Goal: Task Accomplishment & Management: Complete application form

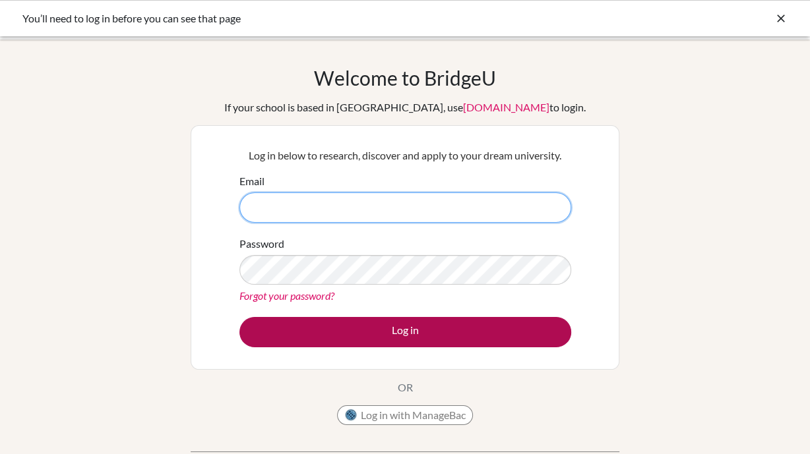
type input "[EMAIL_ADDRESS][DOMAIN_NAME]"
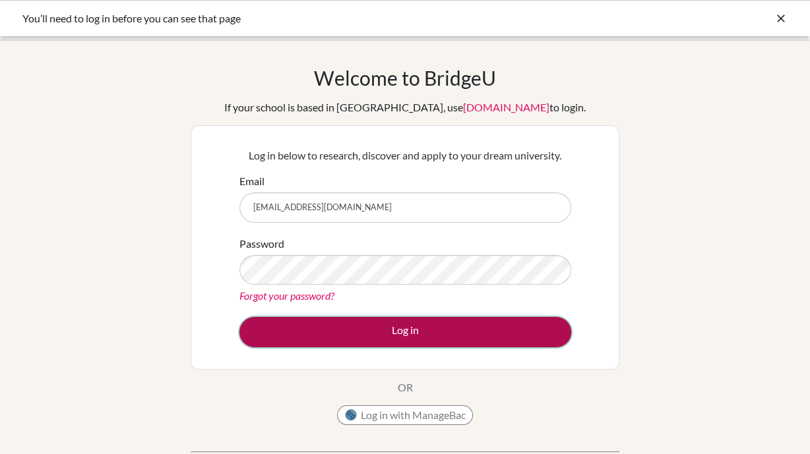
click at [440, 330] on button "Log in" at bounding box center [405, 332] width 332 height 30
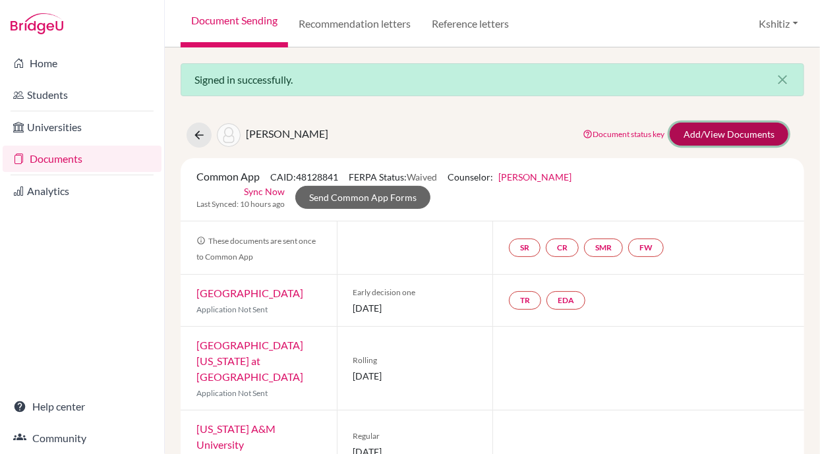
click at [742, 129] on link "Add/View Documents" at bounding box center [729, 134] width 119 height 23
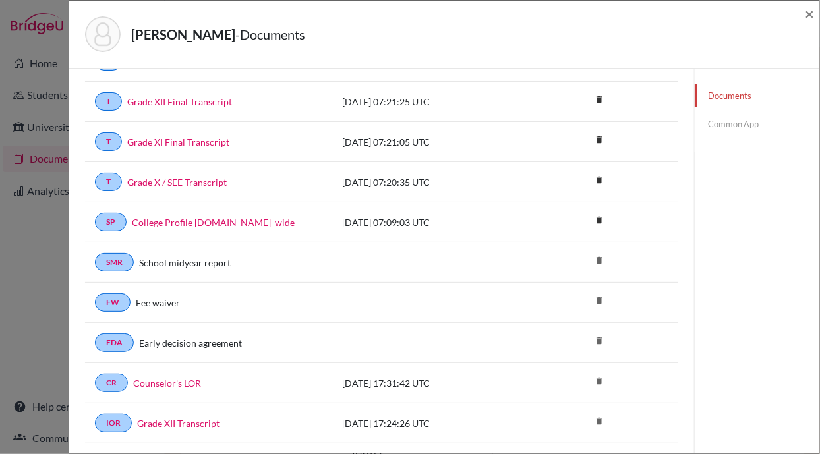
scroll to position [27, 0]
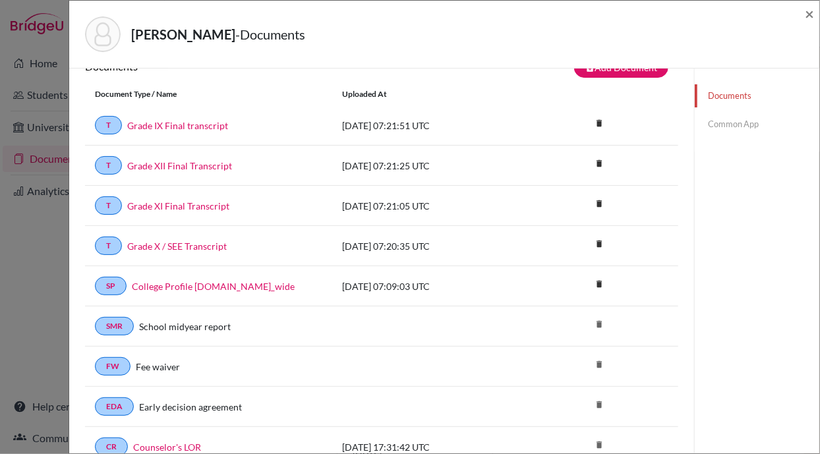
click at [714, 124] on link "Common App" at bounding box center [757, 124] width 125 height 23
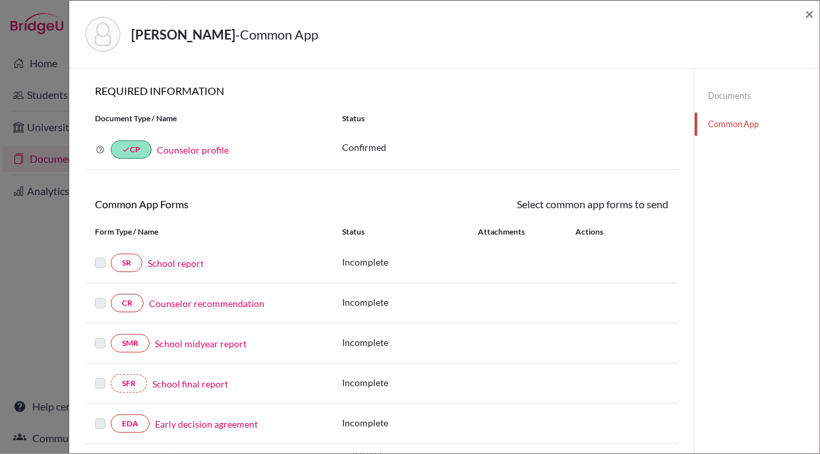
click at [183, 258] on link "School report" at bounding box center [176, 264] width 56 height 14
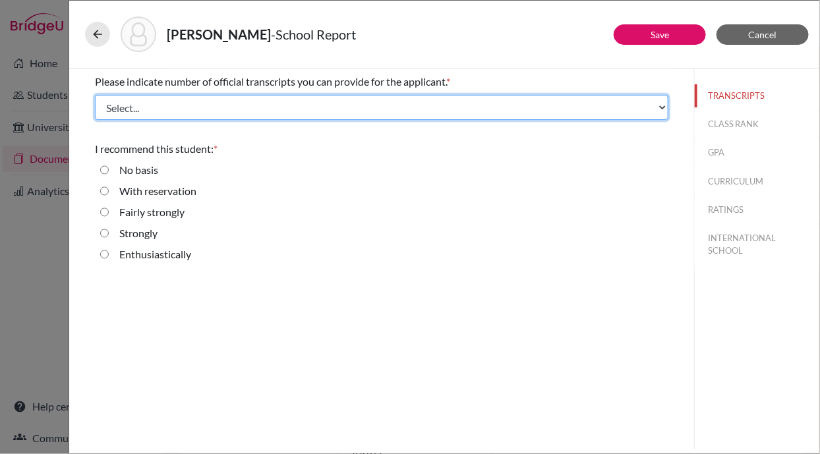
click at [142, 109] on select "Select... 1 2 3 4" at bounding box center [382, 107] width 574 height 25
select select "4"
click at [95, 95] on select "Select... 1 2 3 4" at bounding box center [382, 107] width 574 height 25
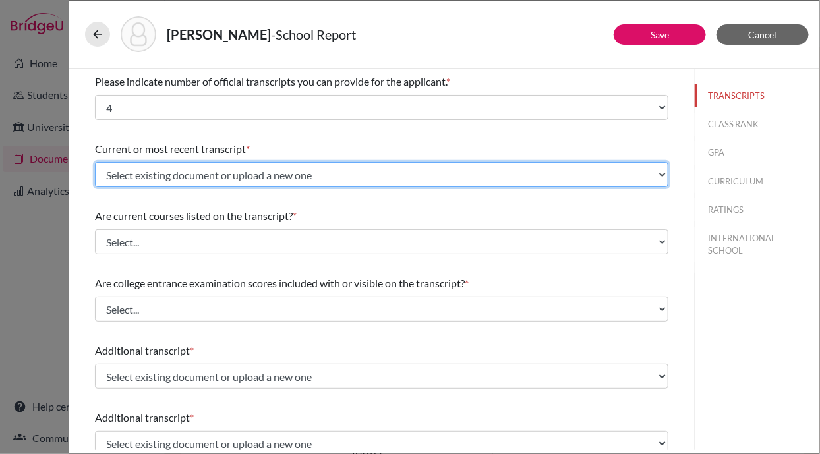
click at [178, 176] on select "Select existing document or upload a new one Grade XI Final Transcript Grade XI…" at bounding box center [382, 174] width 574 height 25
select select "687805"
click at [95, 162] on select "Select existing document or upload a new one Grade XI Final Transcript Grade XI…" at bounding box center [382, 174] width 574 height 25
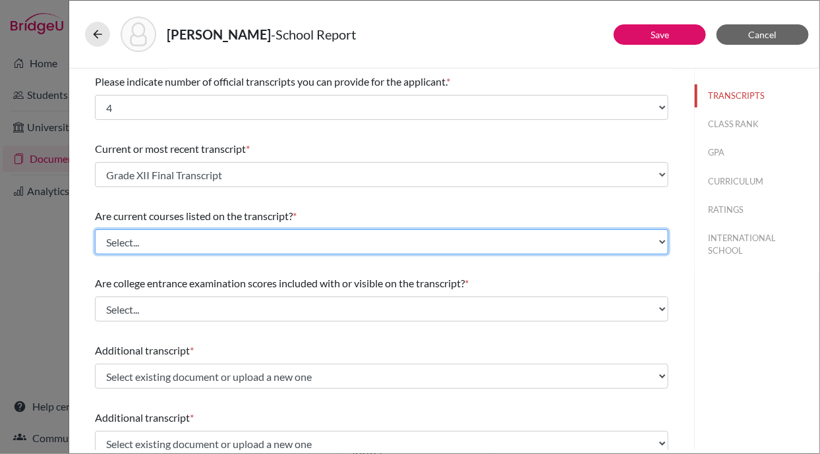
click at [154, 247] on select "Select... Yes No" at bounding box center [382, 241] width 574 height 25
select select "0"
click at [95, 229] on select "Select... Yes No" at bounding box center [382, 241] width 574 height 25
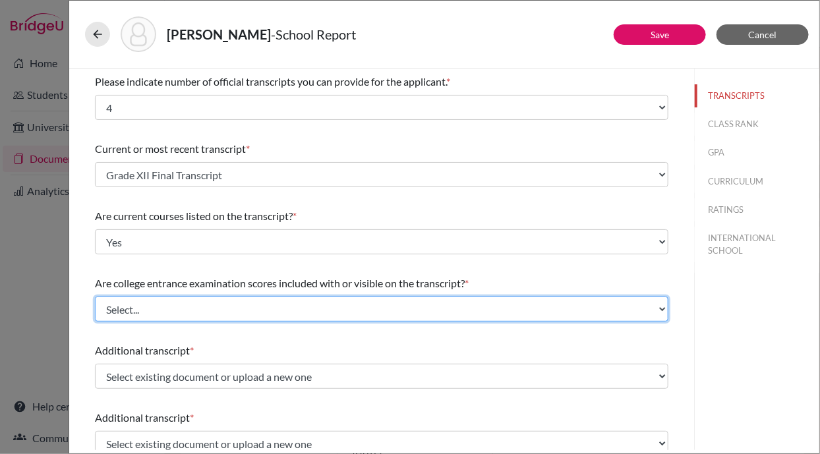
click at [158, 318] on select "Select... Yes No" at bounding box center [382, 309] width 574 height 25
select select "1"
click at [95, 297] on select "Select... Yes No" at bounding box center [382, 309] width 574 height 25
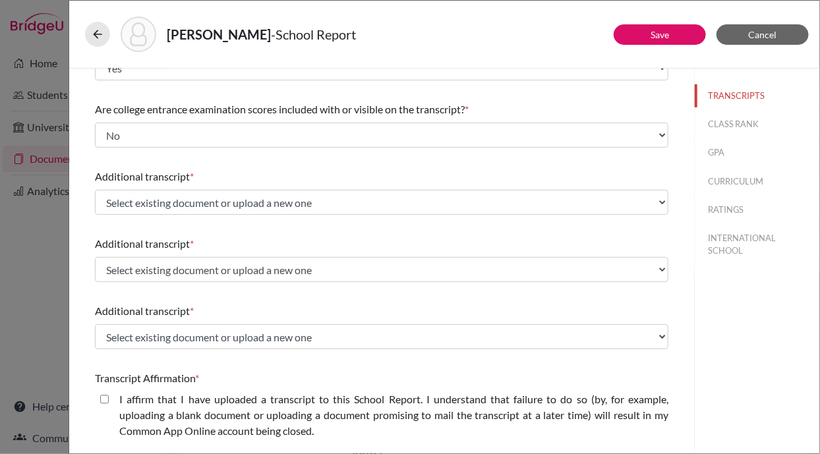
scroll to position [178, 0]
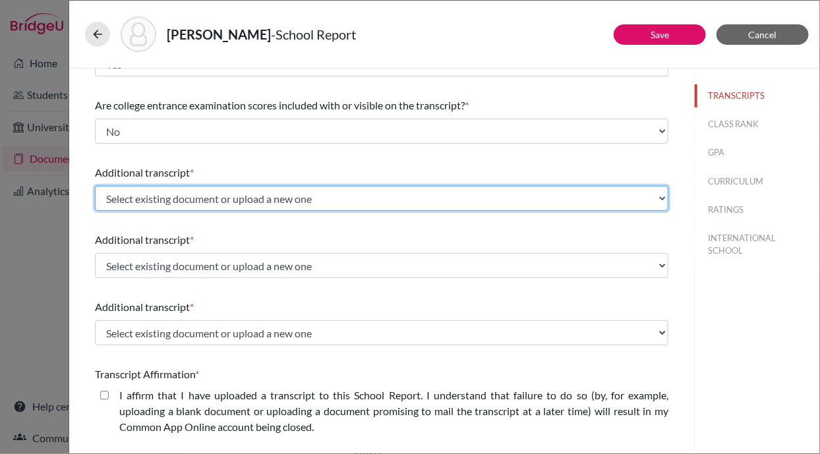
click at [202, 202] on select "Select existing document or upload a new one Grade XI Final Transcript Grade XI…" at bounding box center [382, 198] width 574 height 25
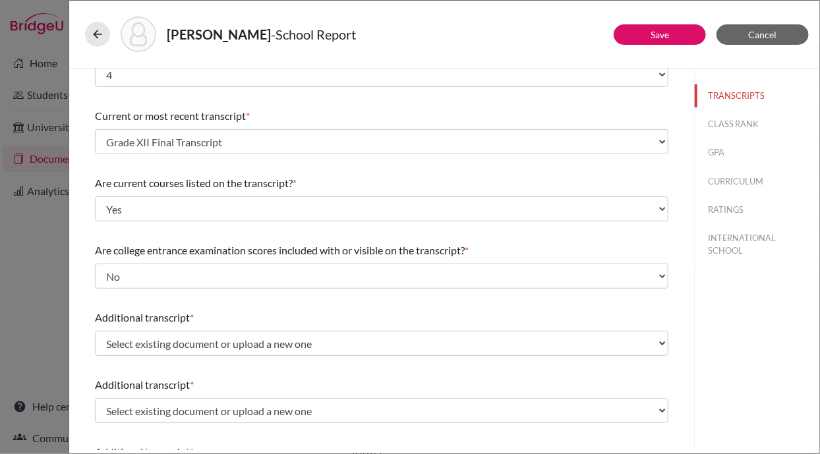
scroll to position [0, 0]
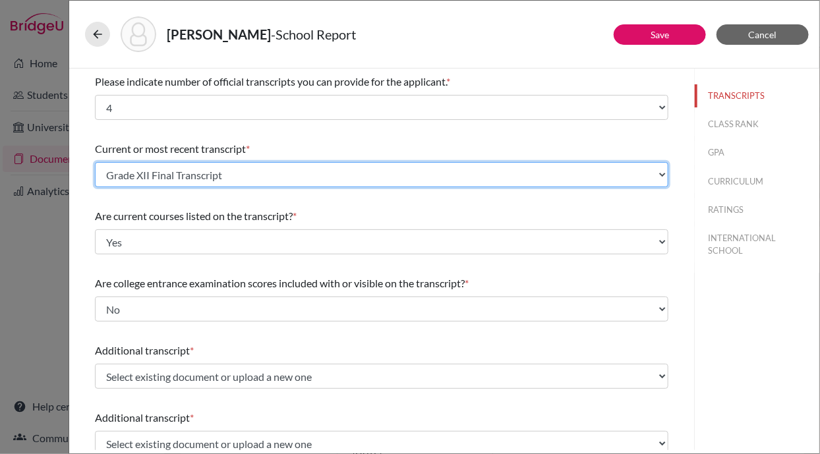
click at [162, 169] on select "Select existing document or upload a new one Grade XI Final Transcript Grade XI…" at bounding box center [382, 174] width 574 height 25
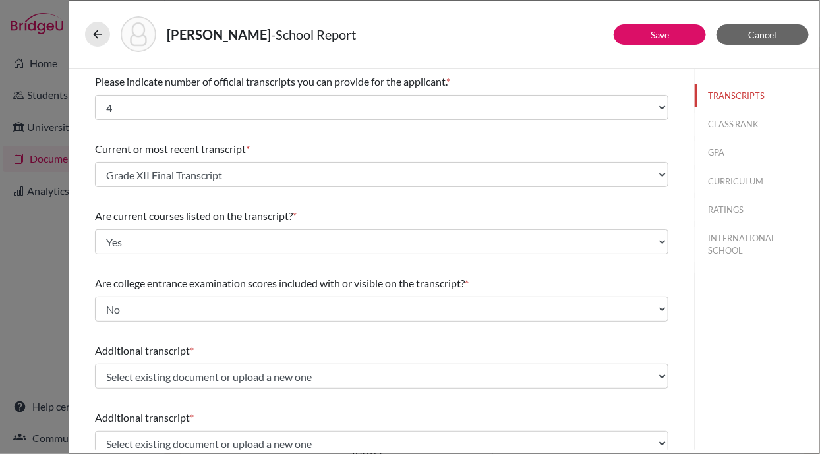
click at [43, 245] on div "Poudel, Prabesh - School Report Save Cancel Please indicate number of official …" at bounding box center [410, 227] width 820 height 454
click at [756, 35] on span "Cancel" at bounding box center [763, 34] width 28 height 11
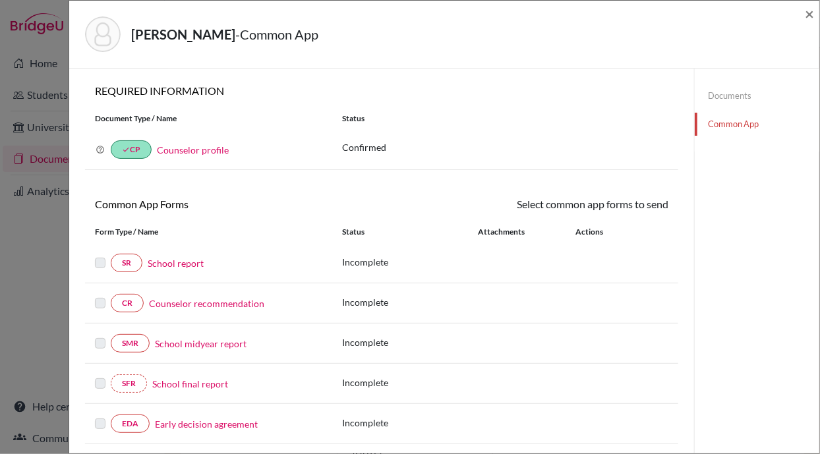
click at [719, 97] on link "Documents" at bounding box center [757, 95] width 125 height 23
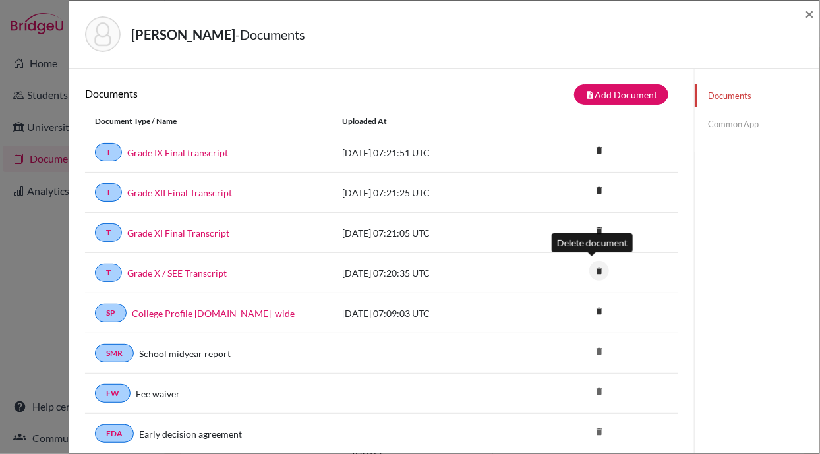
click at [589, 267] on icon "delete" at bounding box center [599, 271] width 20 height 20
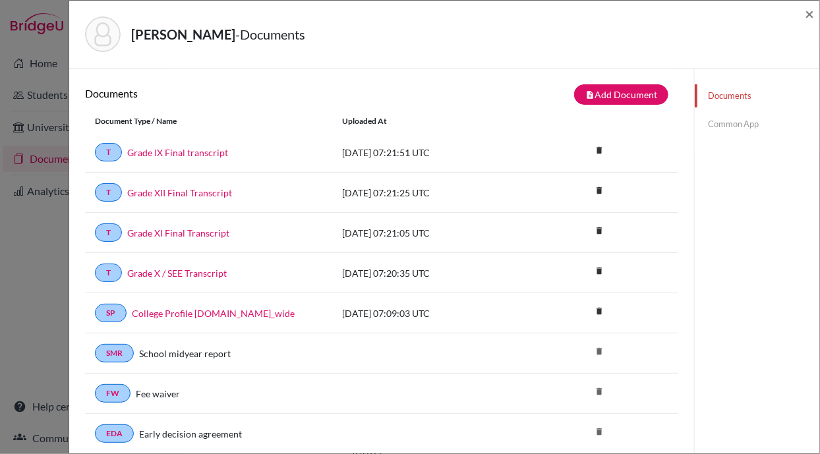
click at [725, 120] on link "Common App" at bounding box center [757, 124] width 125 height 23
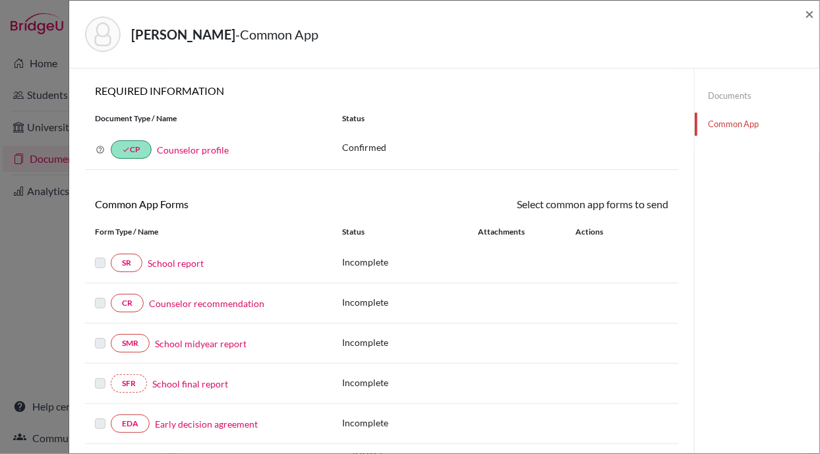
click at [189, 257] on link "School report" at bounding box center [176, 264] width 56 height 14
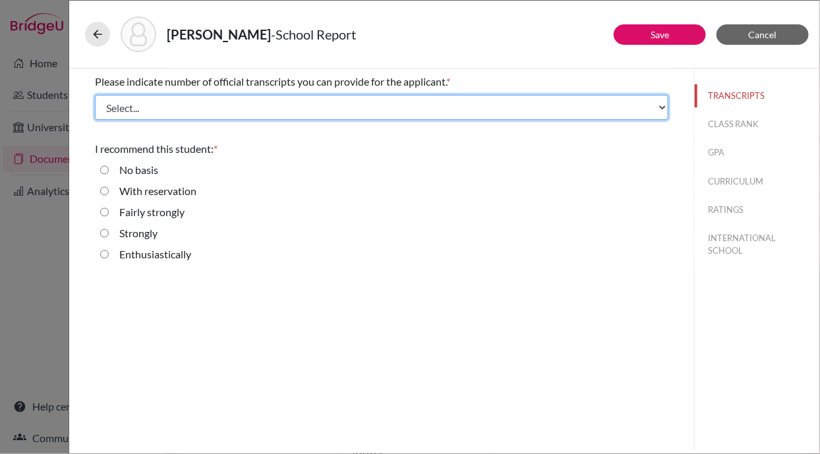
click at [156, 106] on select "Select... 1 2 3 4" at bounding box center [382, 107] width 574 height 25
select select "4"
click at [95, 95] on select "Select... 1 2 3 4" at bounding box center [382, 107] width 574 height 25
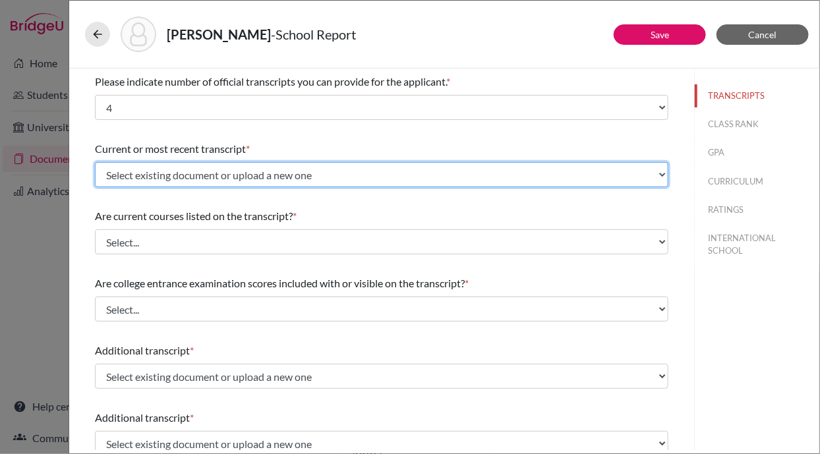
click at [143, 179] on select "Select existing document or upload a new one Grade XI Final Transcript Grade XI…" at bounding box center [382, 174] width 574 height 25
select select "589757"
click at [95, 162] on select "Select existing document or upload a new one Grade XI Final Transcript Grade XI…" at bounding box center [382, 174] width 574 height 25
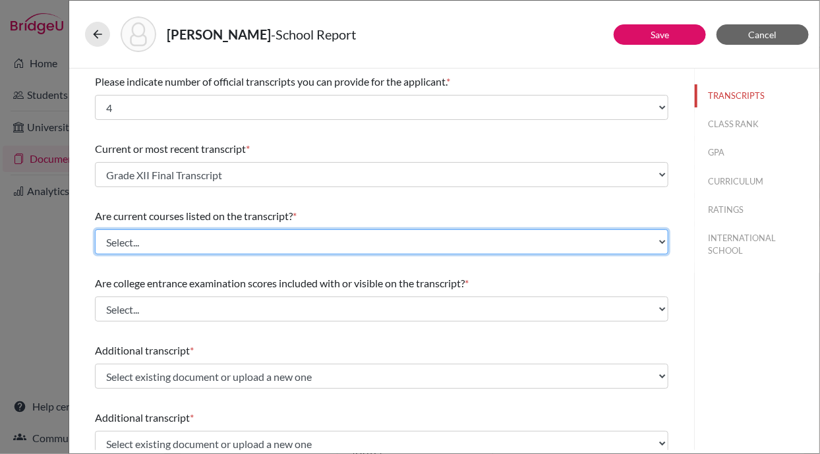
click at [191, 235] on select "Select... Yes No" at bounding box center [382, 241] width 574 height 25
select select "0"
click at [95, 229] on select "Select... Yes No" at bounding box center [382, 241] width 574 height 25
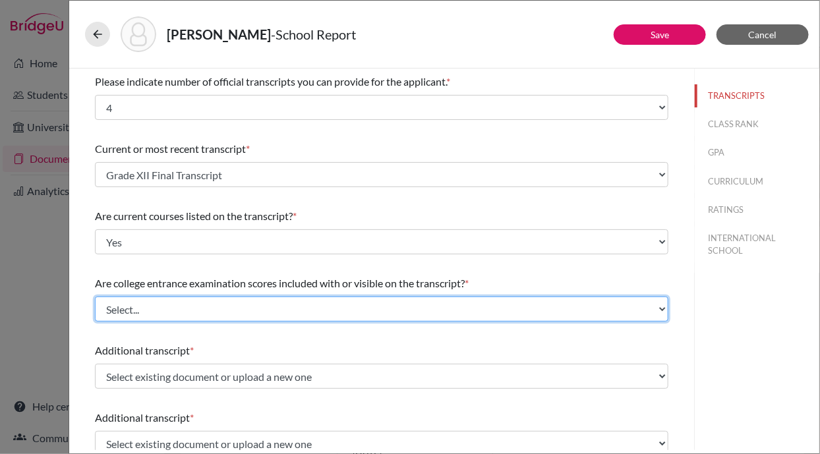
click at [163, 315] on select "Select... Yes No" at bounding box center [382, 309] width 574 height 25
select select "1"
click at [95, 297] on select "Select... Yes No" at bounding box center [382, 309] width 574 height 25
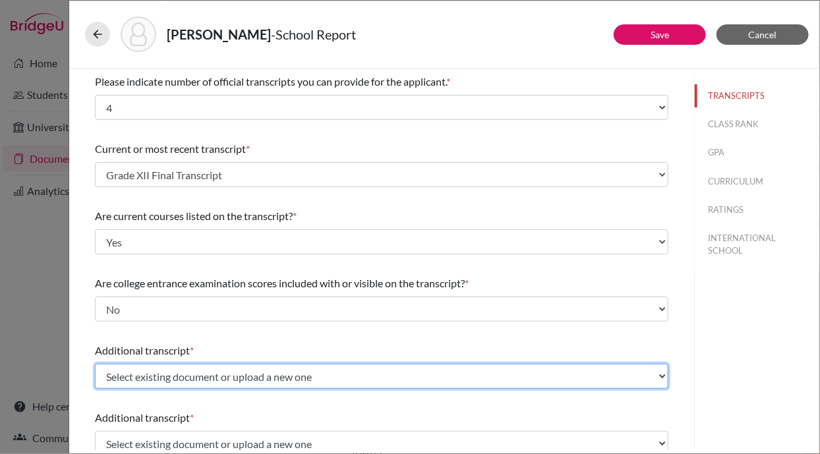
click at [175, 377] on select "Select existing document or upload a new one Grade XI Final Transcript Grade XI…" at bounding box center [382, 376] width 574 height 25
select select "589759"
click at [95, 364] on select "Select existing document or upload a new one Grade XI Final Transcript Grade XI…" at bounding box center [382, 376] width 574 height 25
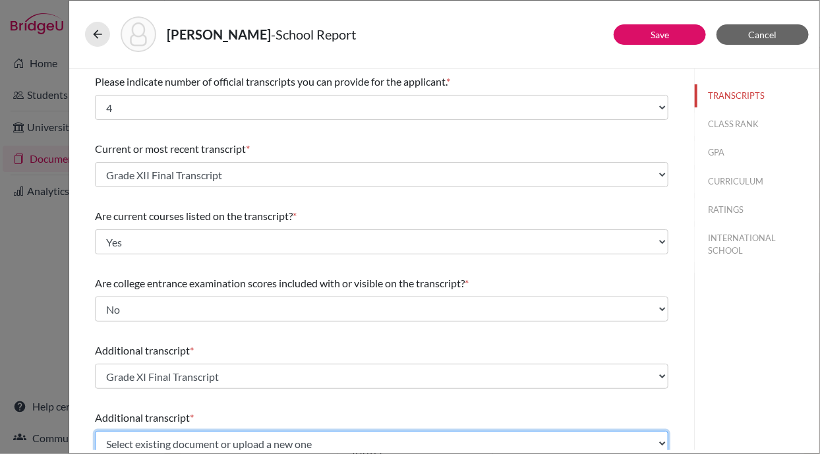
scroll to position [5, 0]
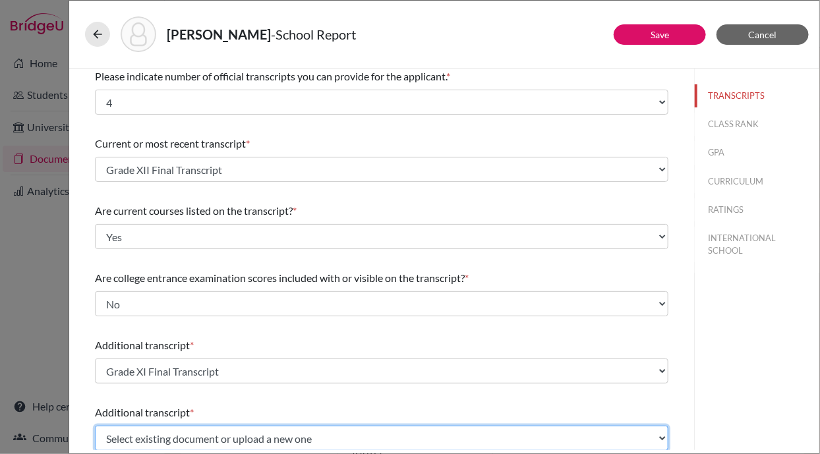
click at [193, 445] on select "Select existing document or upload a new one Grade XI Final Transcript Grade XI…" at bounding box center [382, 438] width 574 height 25
select select "589760"
click at [95, 426] on select "Select existing document or upload a new one Grade XI Final Transcript Grade XI…" at bounding box center [382, 438] width 574 height 25
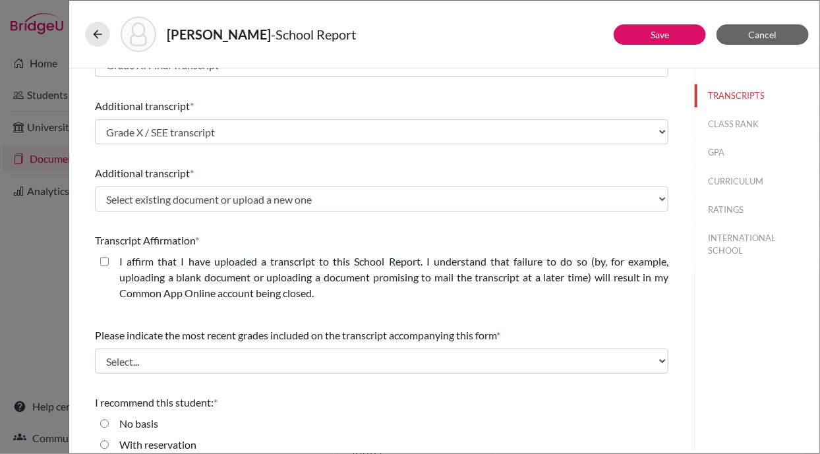
scroll to position [318, 0]
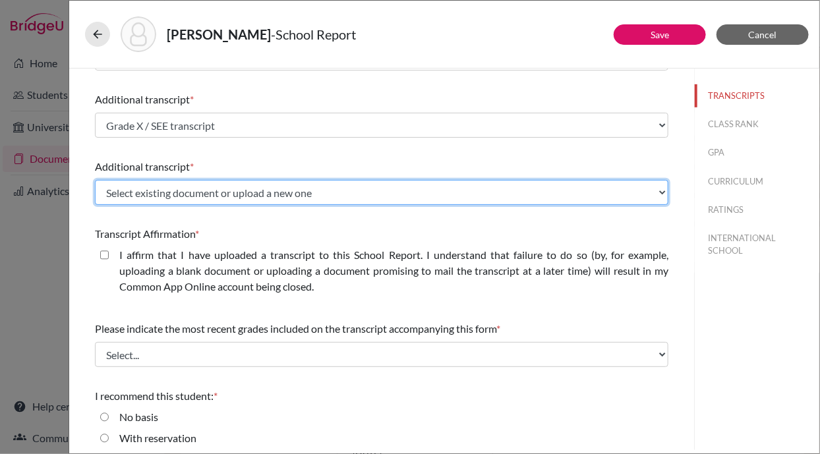
click at [236, 191] on select "Select existing document or upload a new one Grade XI Final Transcript Grade XI…" at bounding box center [382, 192] width 574 height 25
select select "589761"
click at [95, 180] on select "Select existing document or upload a new one Grade XI Final Transcript Grade XI…" at bounding box center [382, 192] width 574 height 25
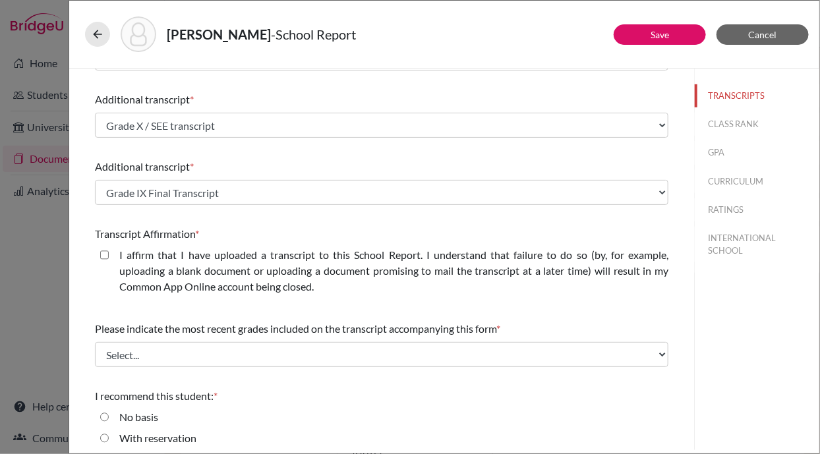
click at [106, 253] on closed\ "I affirm that I have uploaded a transcript to this School Report. I understand …" at bounding box center [104, 255] width 9 height 16
checkbox closed\ "true"
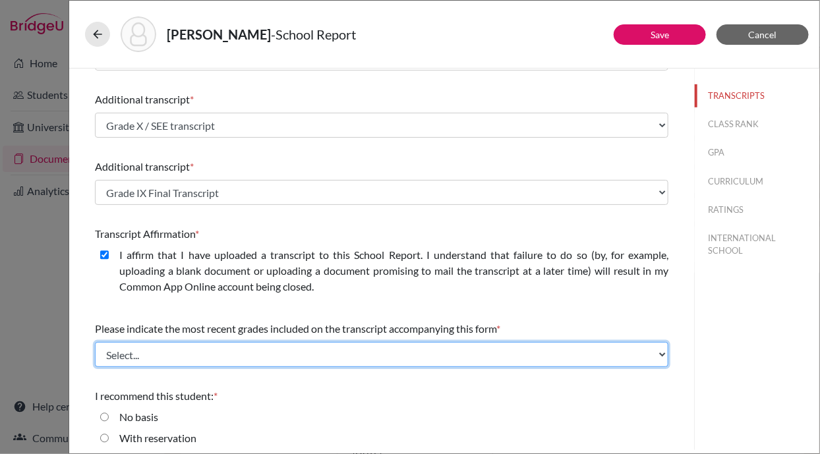
click at [167, 357] on select "Select... Final junior year grades 1st Quarter senior year grades 2nd Quarter/1…" at bounding box center [382, 354] width 574 height 25
select select "6"
click at [95, 342] on select "Select... Final junior year grades 1st Quarter senior year grades 2nd Quarter/1…" at bounding box center [382, 354] width 574 height 25
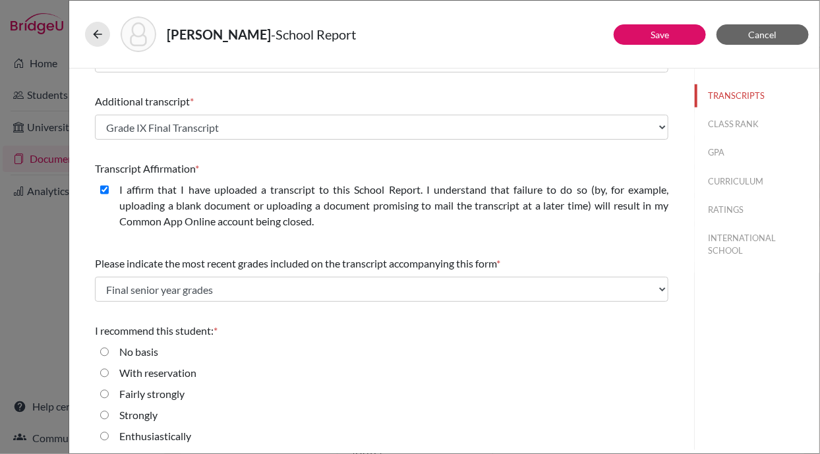
scroll to position [388, 0]
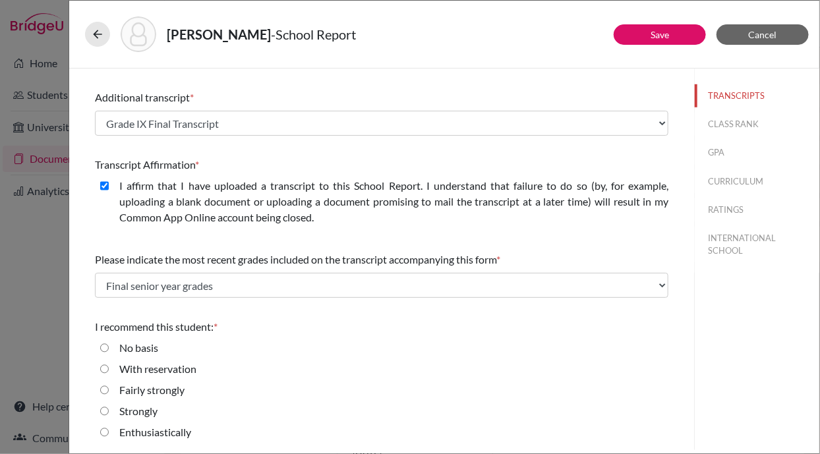
click at [193, 431] on div "Enthusiastically" at bounding box center [382, 435] width 574 height 21
click at [102, 429] on input "Enthusiastically" at bounding box center [104, 433] width 9 height 16
radio input "true"
click at [664, 31] on link "Save" at bounding box center [660, 34] width 18 height 11
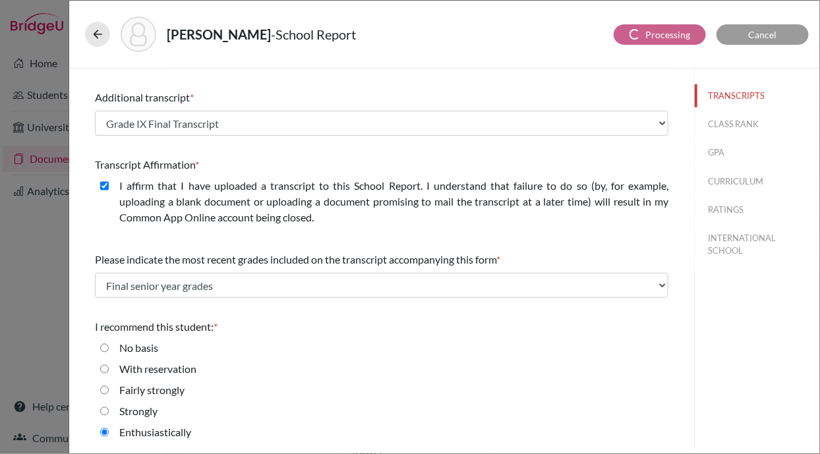
scroll to position [0, 0]
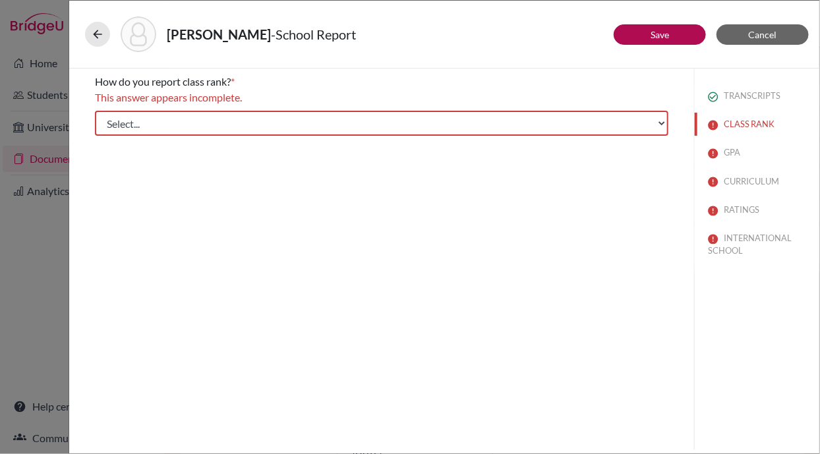
click at [144, 258] on div "How do you report class rank? * This answer appears incomplete. Select... Exact…" at bounding box center [381, 260] width 625 height 382
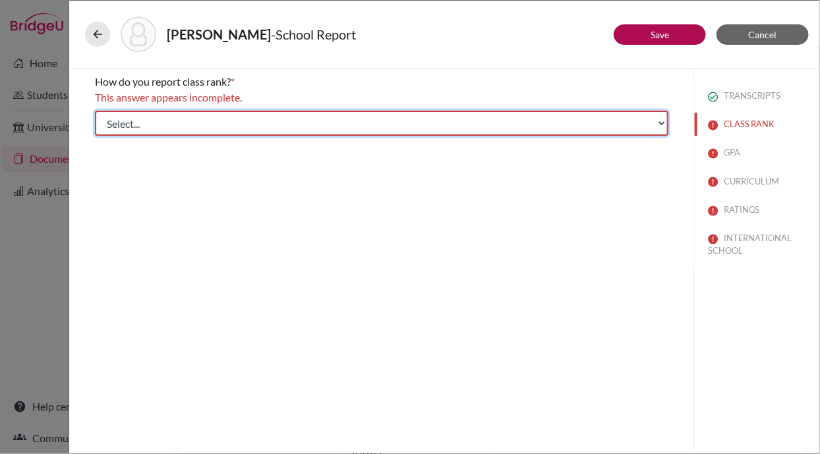
click at [171, 127] on select "Select... Exact Decile Quintile Quartile None" at bounding box center [382, 123] width 574 height 25
select select "2"
click at [95, 111] on select "Select... Exact Decile Quintile Quartile None" at bounding box center [382, 123] width 574 height 25
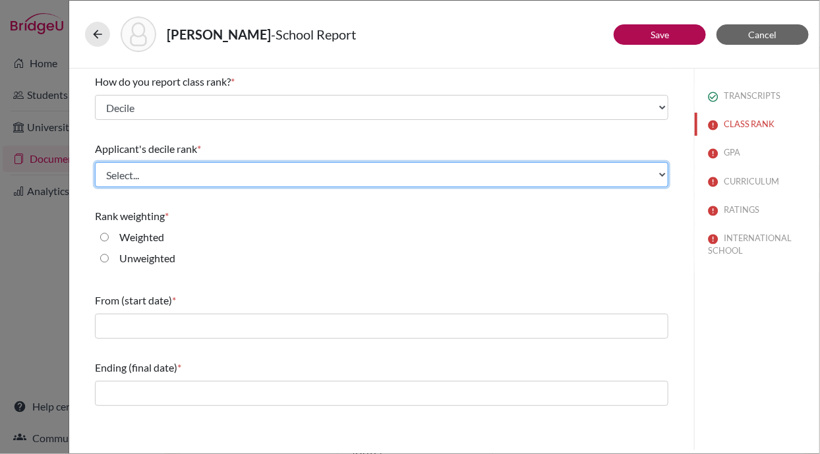
click at [160, 175] on select "Select... Top 10% Top 20% Top 30% Top 40% Top 50% Top 60% Top 70% Top 80% Top 9…" at bounding box center [382, 174] width 574 height 25
select select "1"
click at [95, 162] on select "Select... Top 10% Top 20% Top 30% Top 40% Top 50% Top 60% Top 70% Top 80% Top 9…" at bounding box center [382, 174] width 574 height 25
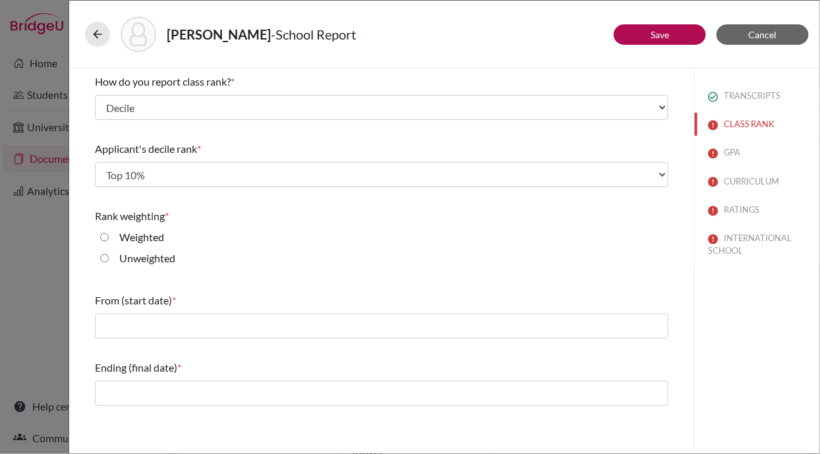
click at [104, 255] on input "Unweighted" at bounding box center [104, 259] width 9 height 16
radio input "true"
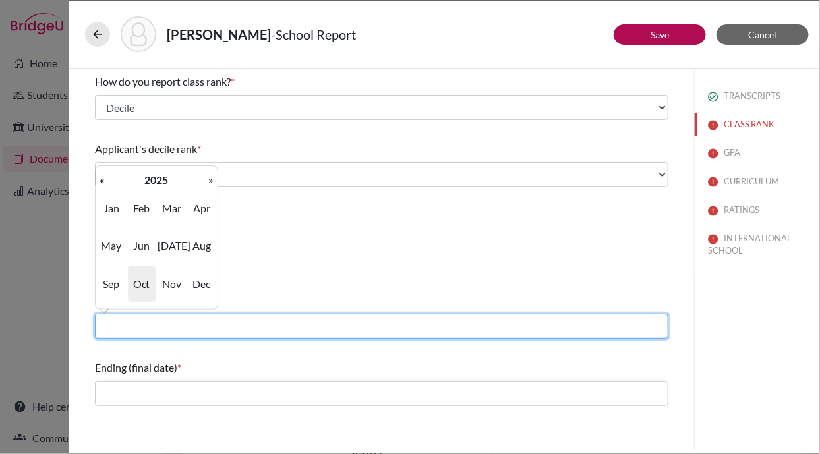
click at [130, 333] on input "text" at bounding box center [382, 326] width 574 height 25
type input "06/2022"
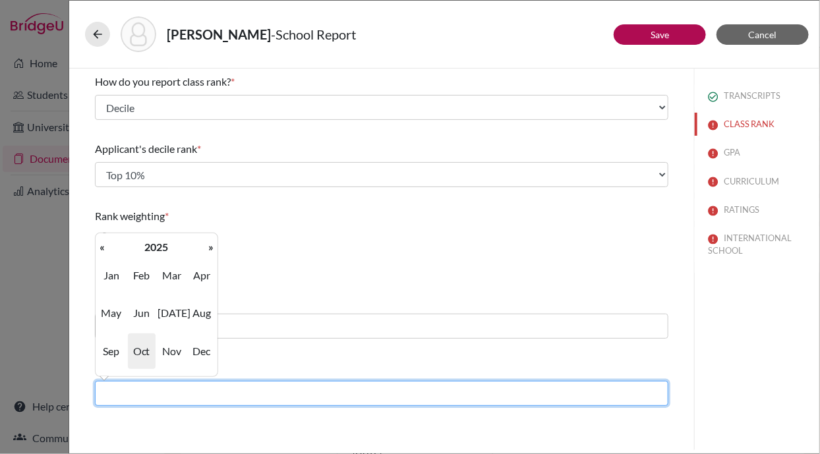
click at [146, 393] on input "text" at bounding box center [382, 393] width 574 height 25
type input "04/2024"
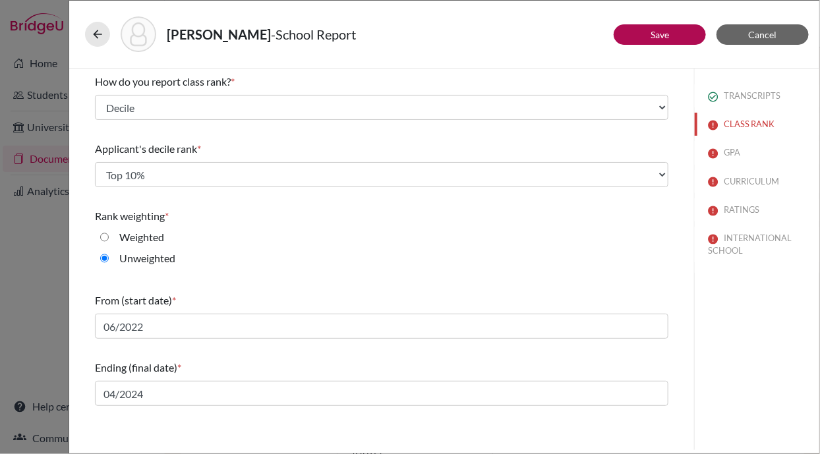
click at [388, 251] on div "Unweighted" at bounding box center [382, 261] width 574 height 21
click at [653, 37] on link "Save" at bounding box center [660, 34] width 18 height 11
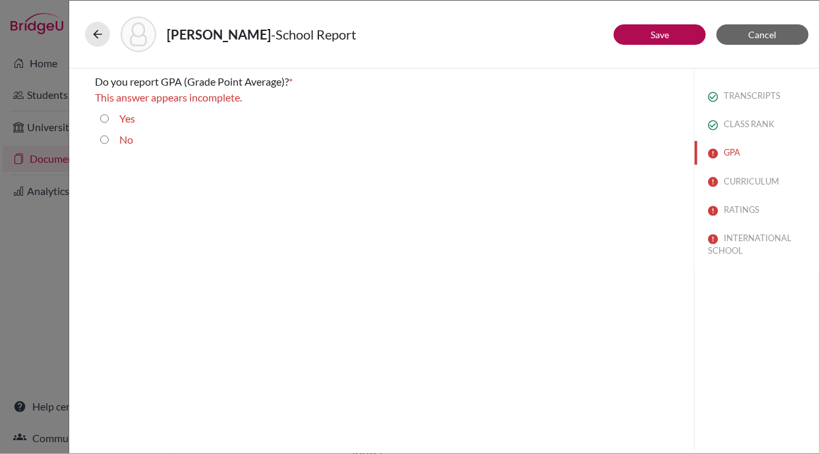
click at [104, 117] on input "Yes" at bounding box center [104, 119] width 9 height 16
radio input "true"
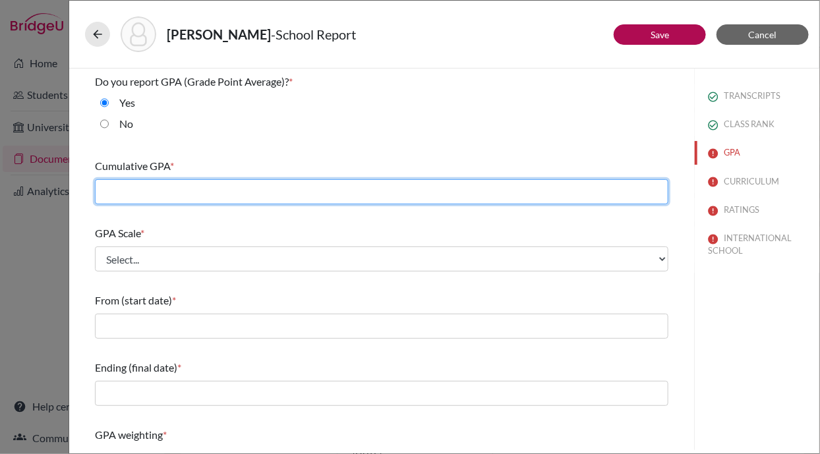
click at [130, 185] on input "text" at bounding box center [382, 191] width 574 height 25
type input "3.83"
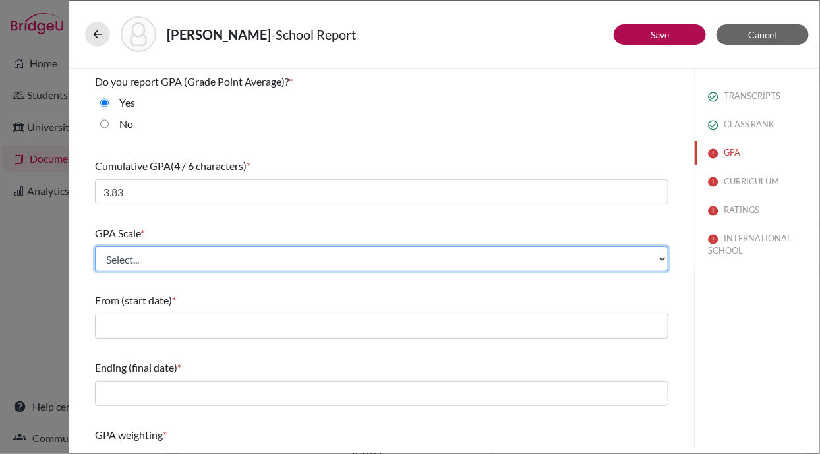
click at [155, 256] on select "Select... 4 5 6 7 8 9 10 11 12 13 14 15 16 17 18 19 20 100" at bounding box center [382, 259] width 574 height 25
select select "4"
click at [95, 247] on select "Select... 4 5 6 7 8 9 10 11 12 13 14 15 16 17 18 19 20 100" at bounding box center [382, 259] width 574 height 25
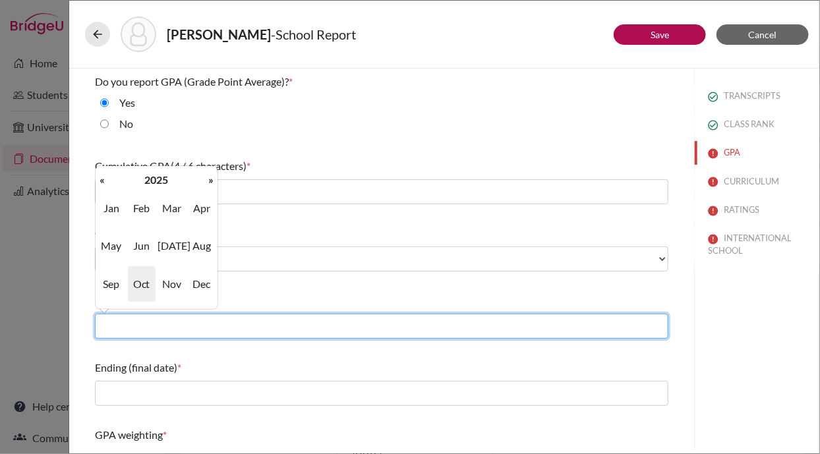
click at [167, 332] on input "text" at bounding box center [382, 326] width 574 height 25
type input "06/2023"
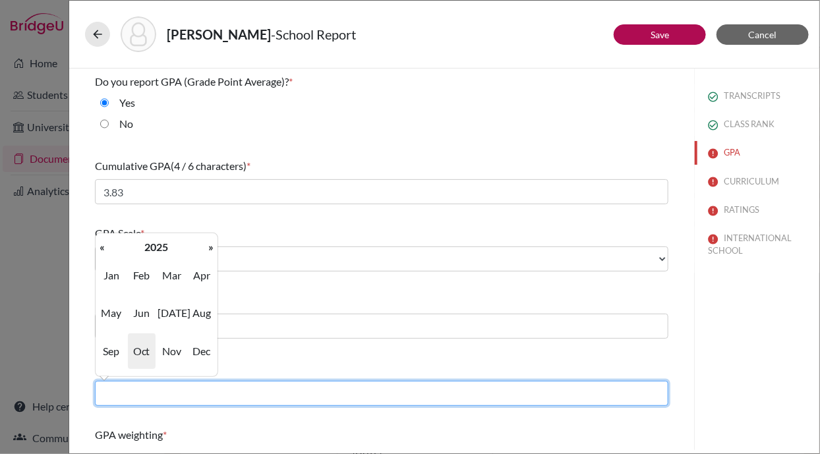
click at [175, 397] on input "text" at bounding box center [382, 393] width 574 height 25
type input "04/2024"
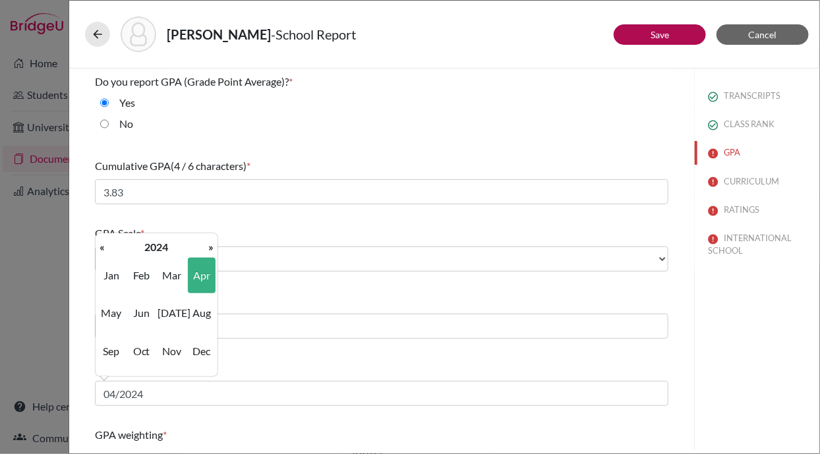
click at [200, 271] on span "Apr" at bounding box center [202, 276] width 28 height 36
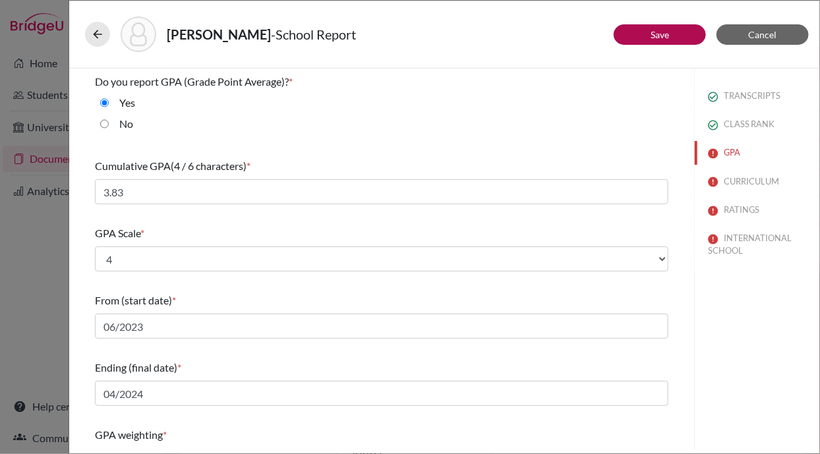
click at [61, 332] on div "Poudel, Prabesh - School Report Save Cancel Do you report GPA (Grade Point Aver…" at bounding box center [410, 227] width 820 height 454
click at [91, 343] on div "Do you report GPA (Grade Point Average)? * Yes No Cumulative GPA (4 / 6 charact…" at bounding box center [381, 350] width 605 height 562
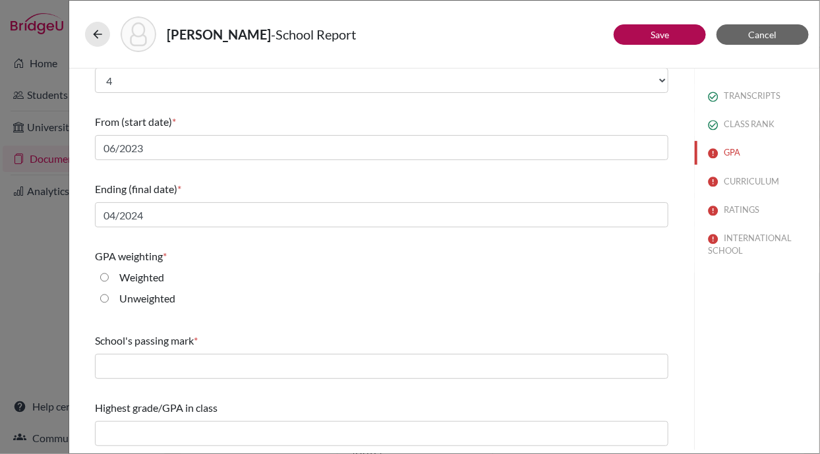
scroll to position [179, 0]
click at [104, 294] on input "Unweighted" at bounding box center [104, 298] width 9 height 16
radio input "true"
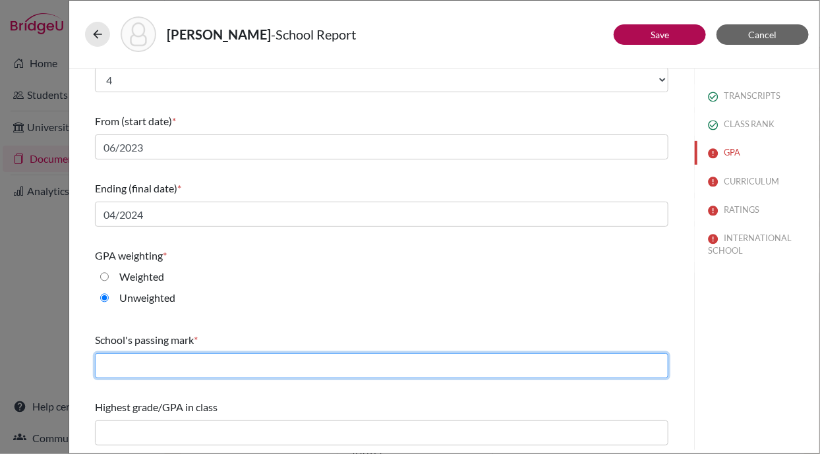
click at [123, 363] on input "text" at bounding box center [382, 365] width 574 height 25
type input "35"
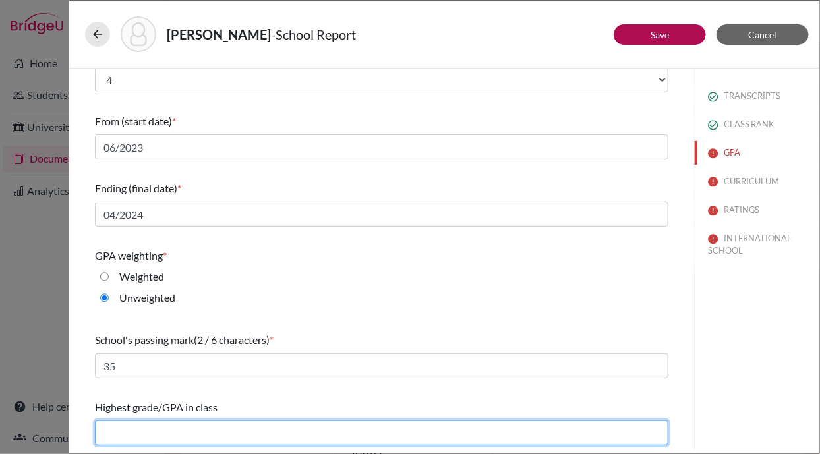
click at [152, 425] on input "text" at bounding box center [382, 433] width 574 height 25
type input "3.96"
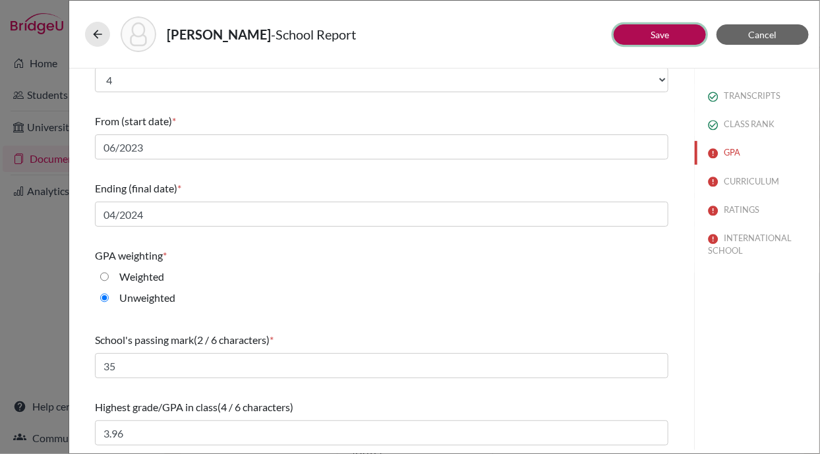
click at [655, 33] on link "Save" at bounding box center [660, 34] width 18 height 11
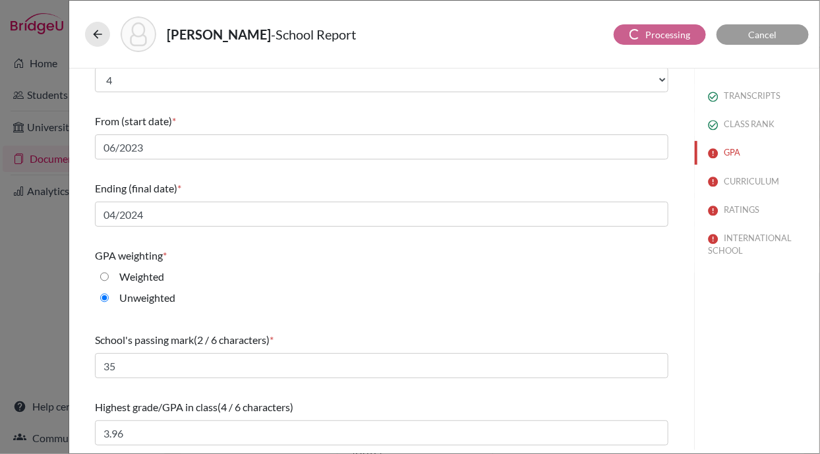
scroll to position [0, 0]
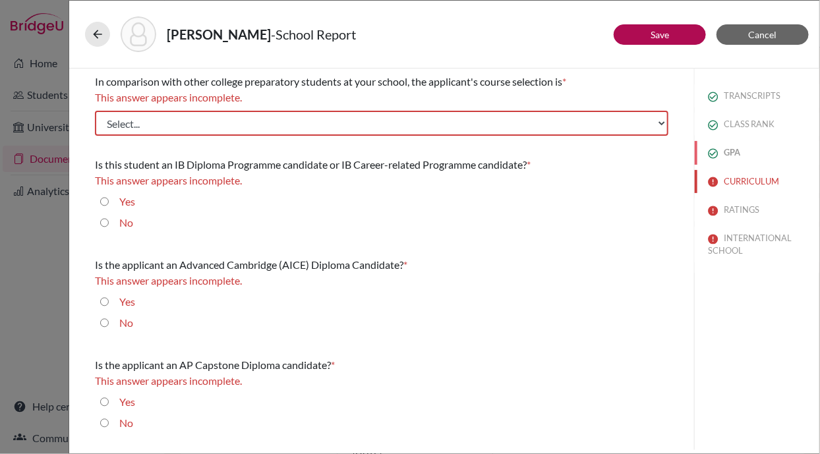
click at [733, 147] on button "GPA" at bounding box center [757, 152] width 125 height 23
select select "4"
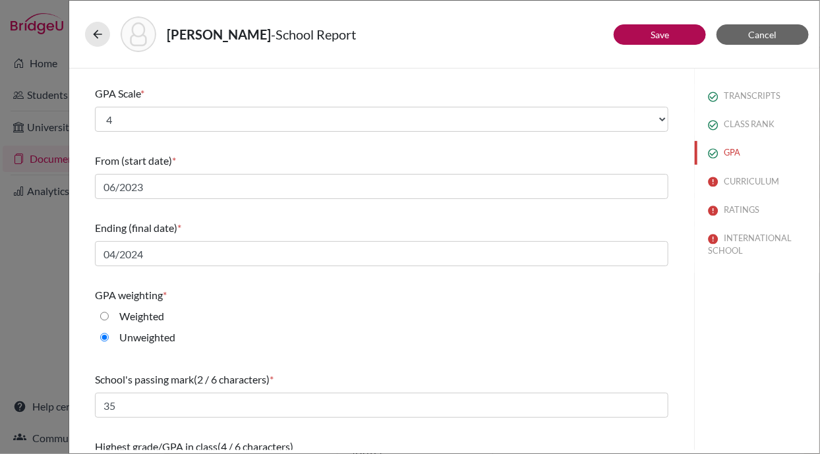
scroll to position [179, 0]
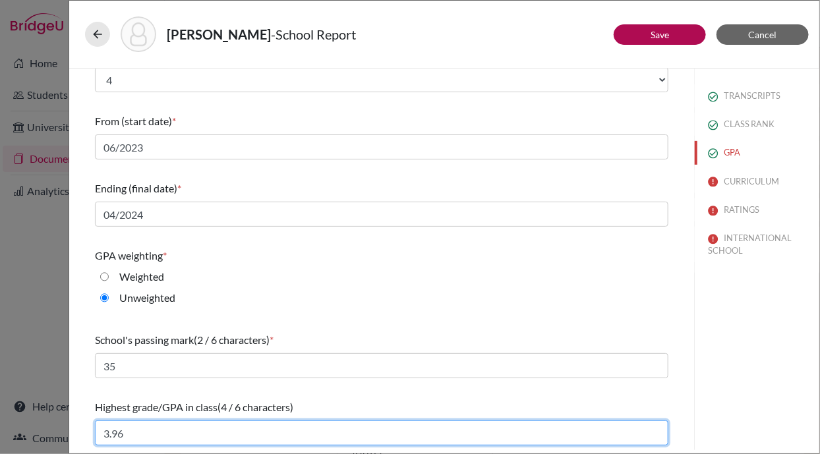
click at [145, 436] on input "3.96" at bounding box center [382, 433] width 574 height 25
type input "3.95"
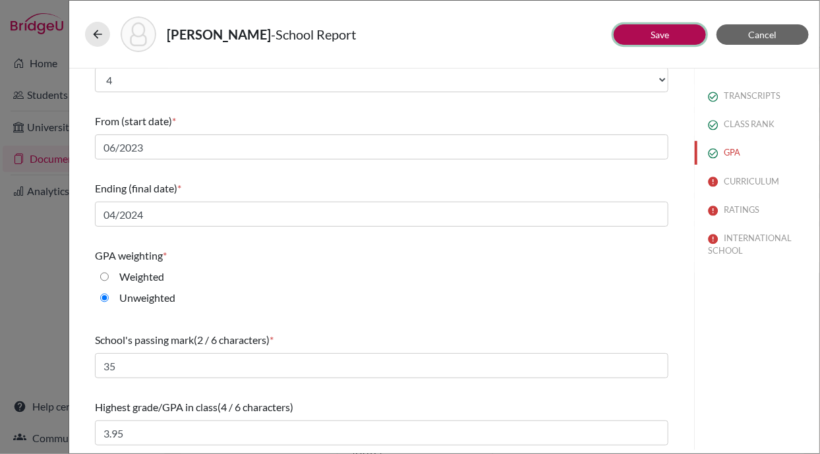
click at [648, 32] on button "Save" at bounding box center [660, 34] width 92 height 20
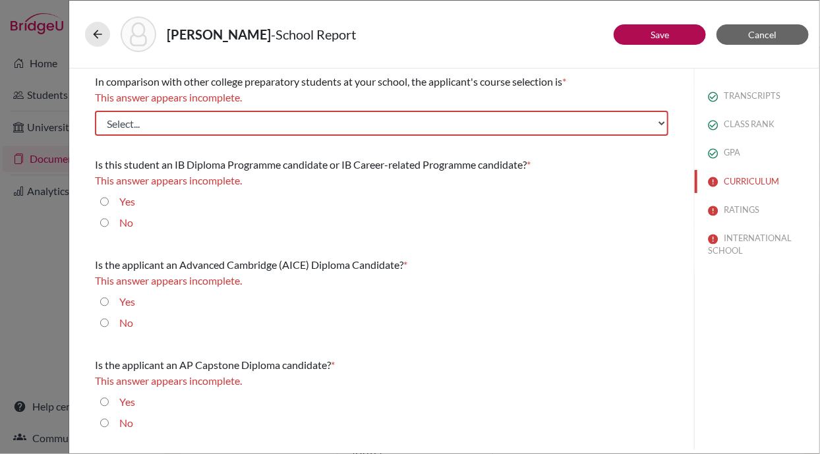
scroll to position [0, 0]
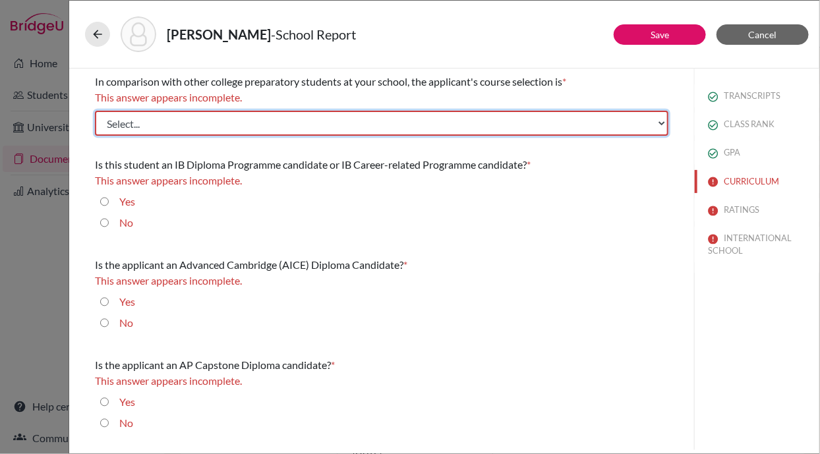
click at [338, 127] on select "Select... Less than demanding Average Demanding Very demanding Most demanding P…" at bounding box center [382, 123] width 574 height 25
select select "3"
click at [95, 111] on select "Select... Less than demanding Average Demanding Very demanding Most demanding P…" at bounding box center [382, 123] width 574 height 25
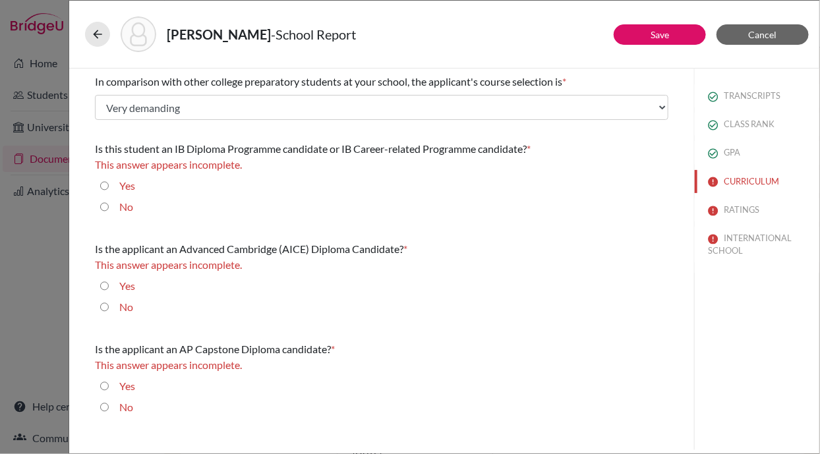
click at [107, 205] on input "No" at bounding box center [104, 207] width 9 height 16
radio input "true"
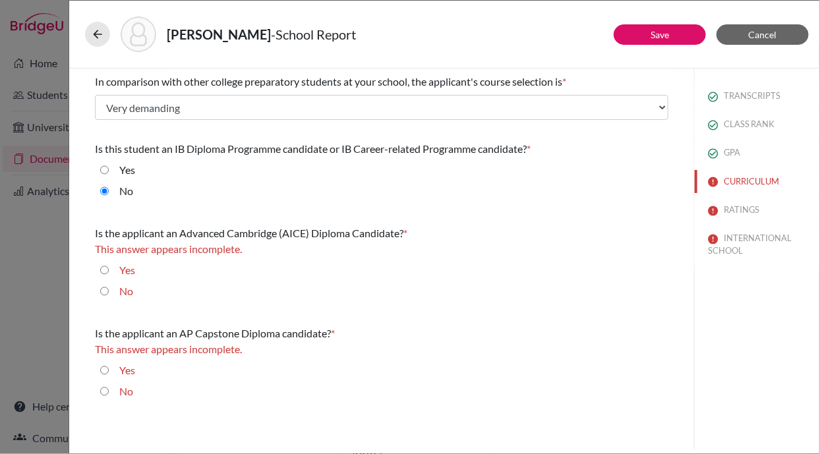
click at [100, 287] on div "No" at bounding box center [382, 294] width 574 height 21
click at [106, 289] on input "No" at bounding box center [104, 292] width 9 height 16
radio input "true"
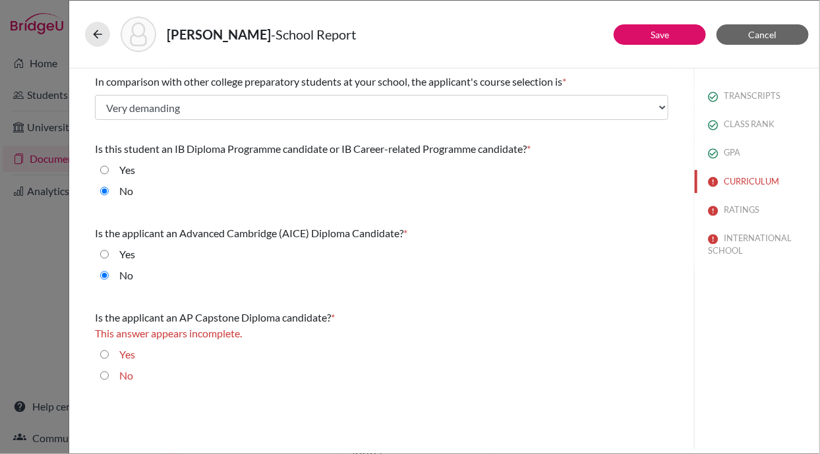
click at [101, 380] on input "No" at bounding box center [104, 376] width 9 height 16
radio input "true"
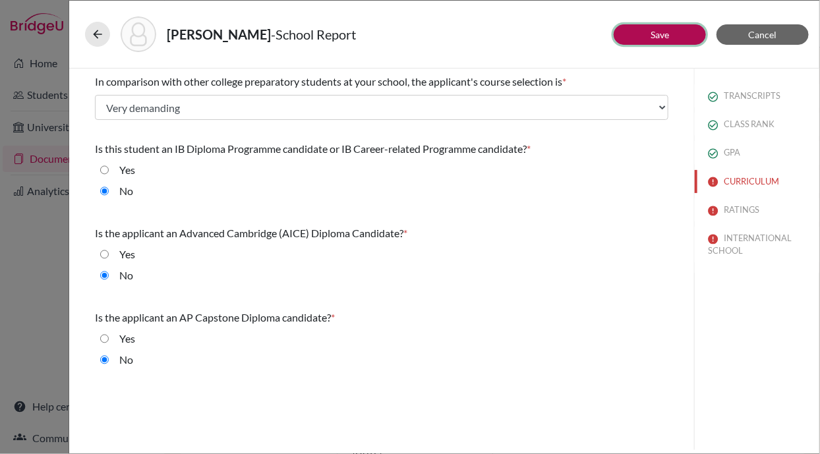
click at [646, 24] on button "Save" at bounding box center [660, 34] width 92 height 20
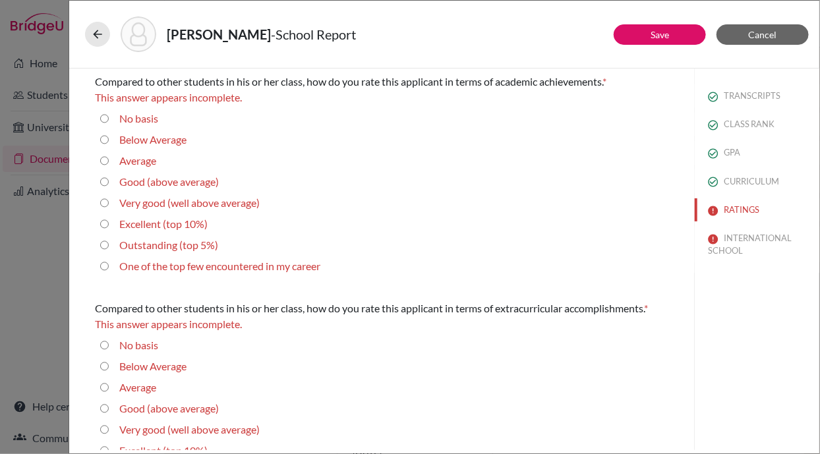
click at [106, 226] on 10\%\) "Excellent (top 10%)" at bounding box center [104, 224] width 9 height 16
radio 10\%\) "true"
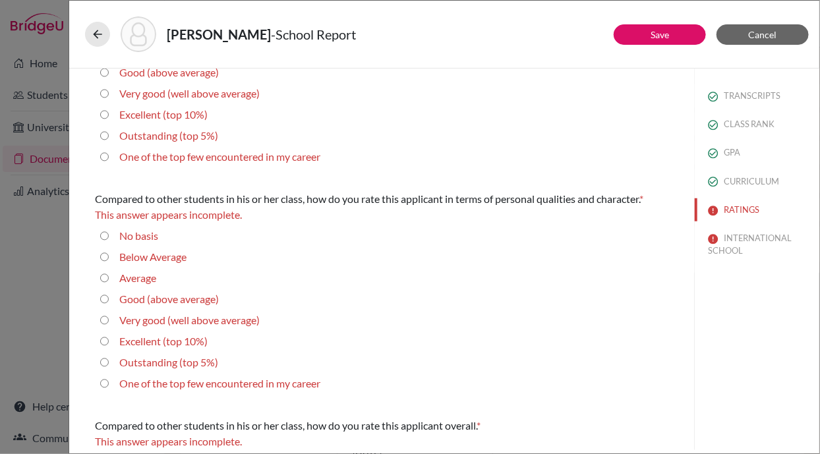
scroll to position [325, 0]
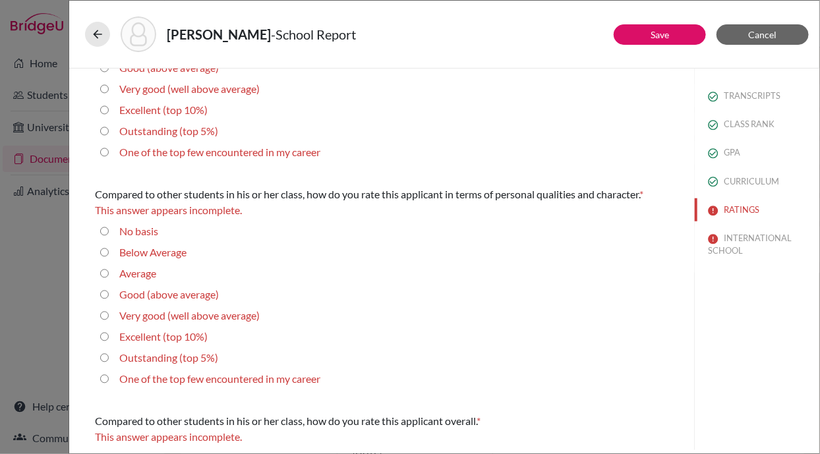
click at [103, 109] on 10\%\) "Excellent (top 10%)" at bounding box center [104, 110] width 9 height 16
radio 10\%\) "true"
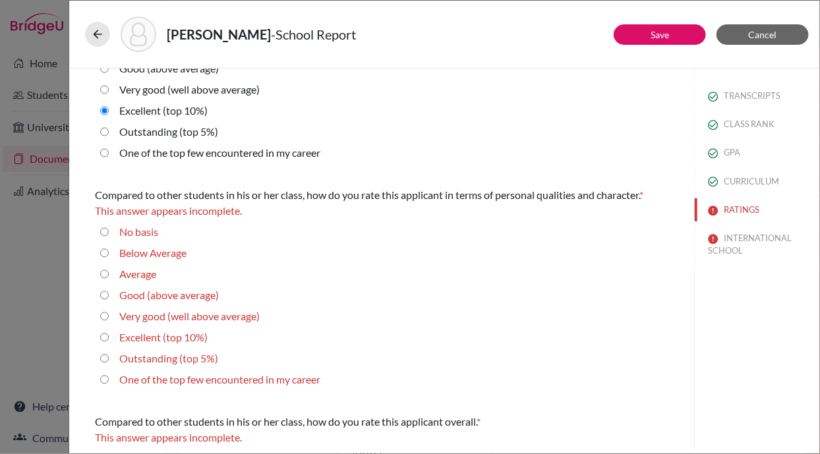
click at [104, 355] on 5\%\) "Outstanding (top 5%)" at bounding box center [104, 359] width 9 height 16
radio 5\%\) "true"
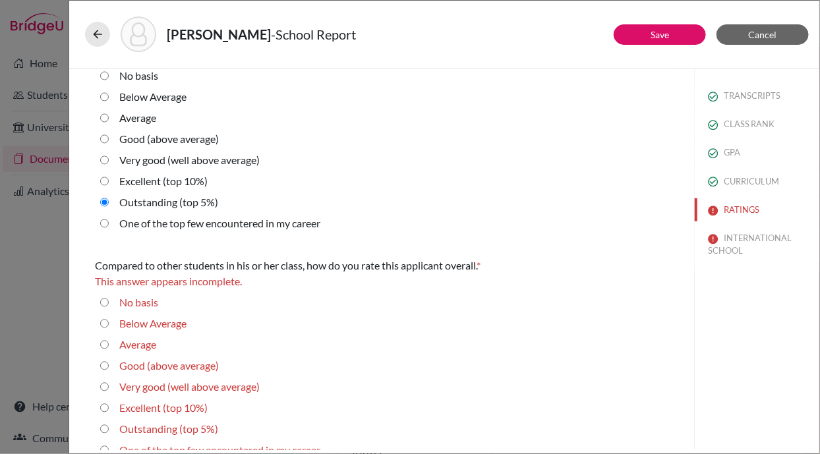
scroll to position [467, 0]
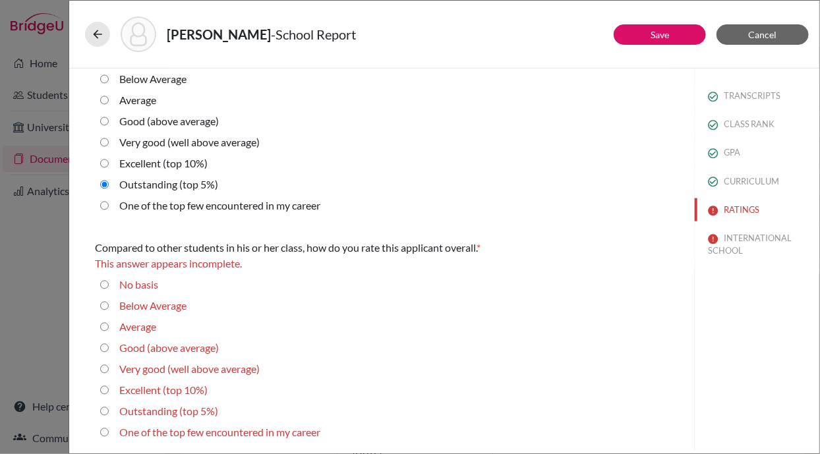
click at [107, 384] on 10\%\) "Excellent (top 10%)" at bounding box center [104, 390] width 9 height 16
radio 10\%\) "true"
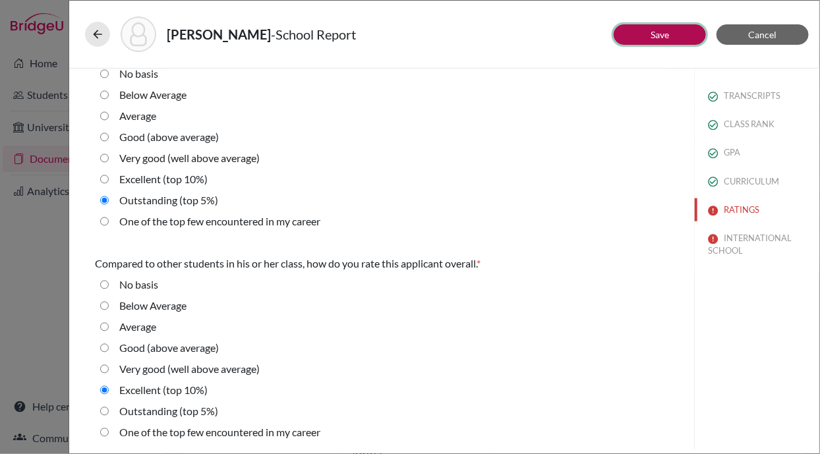
click at [654, 29] on link "Save" at bounding box center [660, 34] width 18 height 11
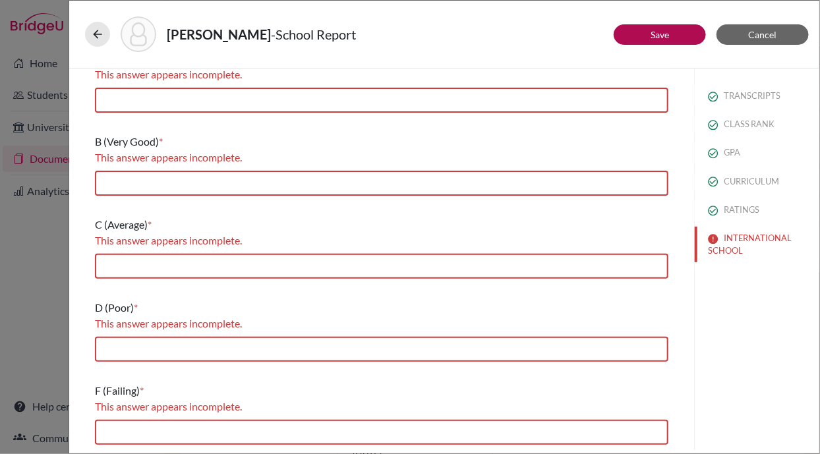
scroll to position [269, 0]
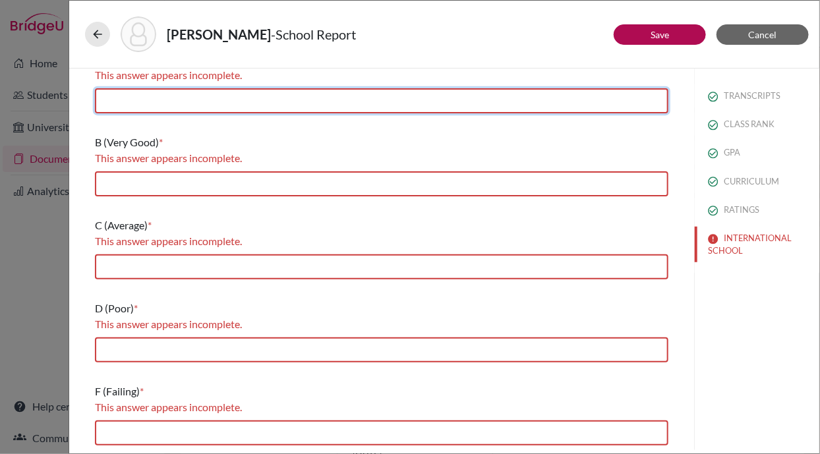
click at [199, 104] on input "text" at bounding box center [382, 100] width 574 height 25
type input "80 and above"
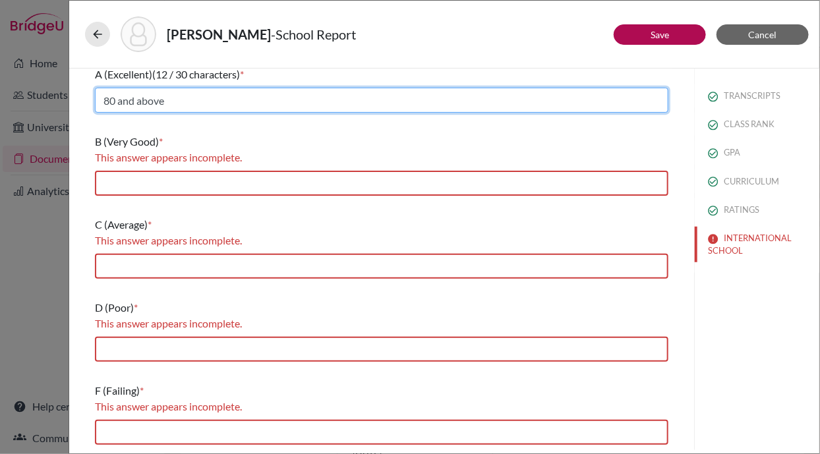
scroll to position [254, 0]
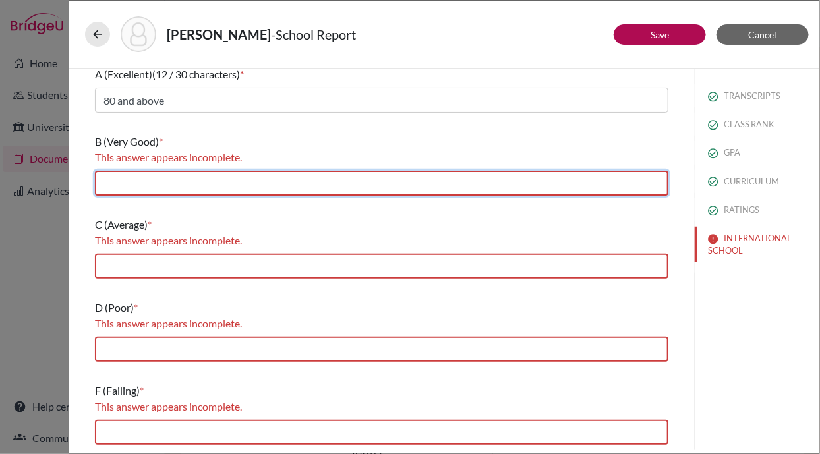
click at [204, 182] on input "text" at bounding box center [382, 183] width 574 height 25
type input "60 to below 80"
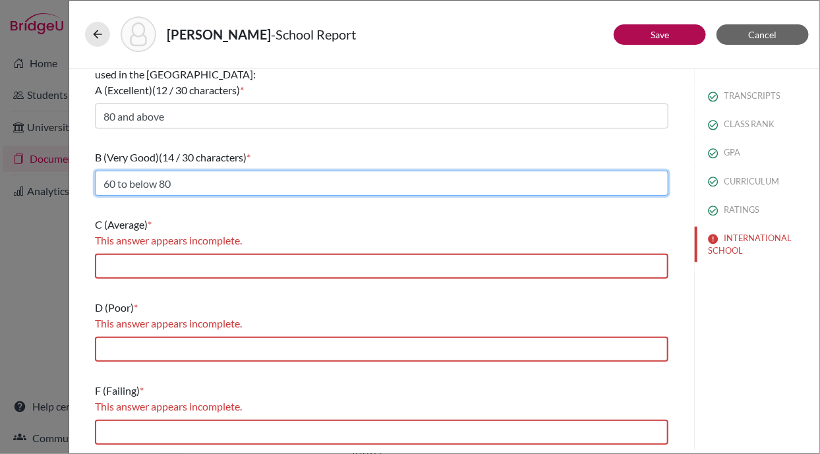
scroll to position [237, 0]
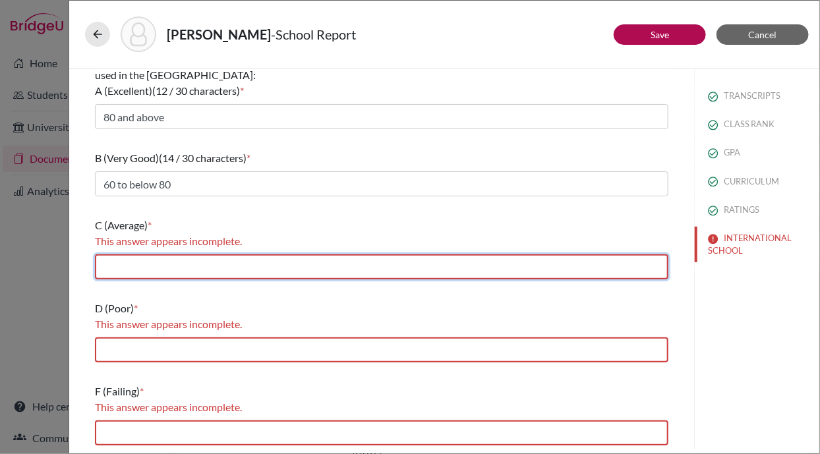
click at [203, 269] on input "text" at bounding box center [382, 267] width 574 height 25
type input "40 to below 60"
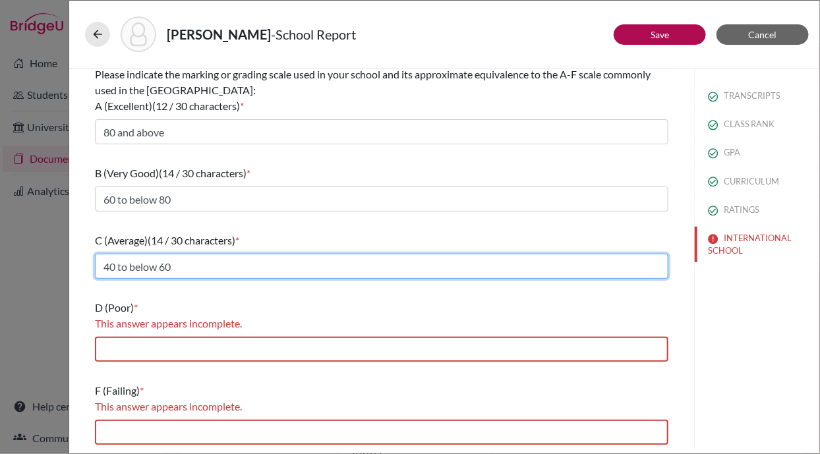
scroll to position [222, 0]
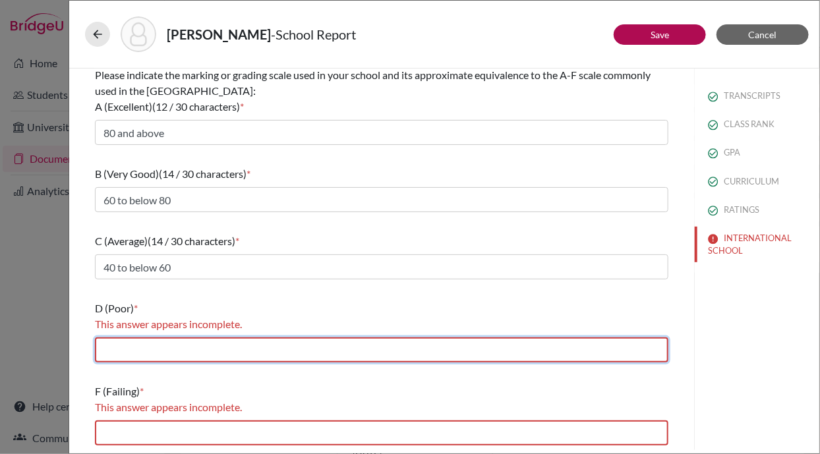
click at [202, 341] on input "text" at bounding box center [382, 350] width 574 height 25
type input "35 to below 40"
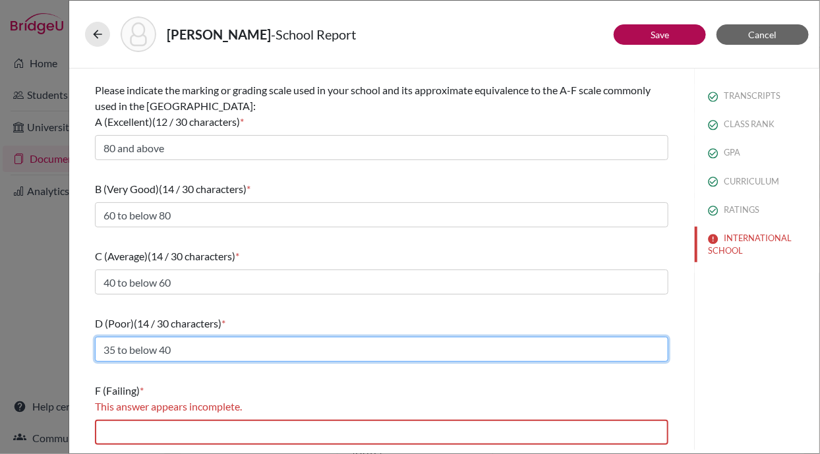
scroll to position [206, 0]
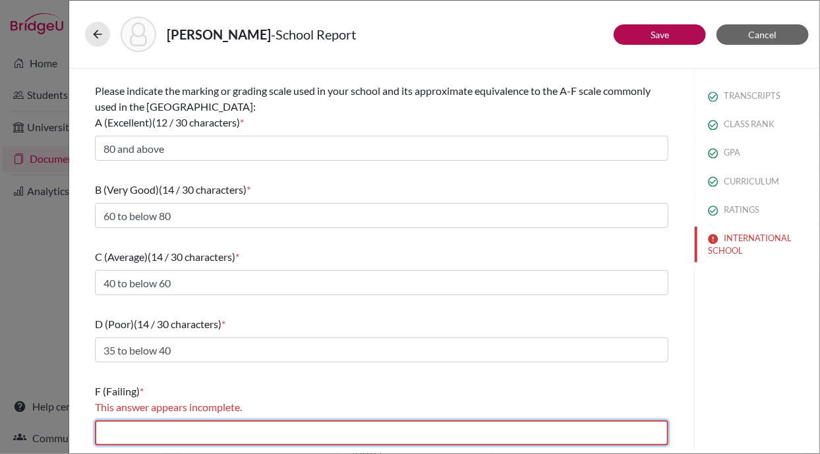
click at [193, 423] on input "text" at bounding box center [382, 433] width 574 height 25
type input "Below 35"
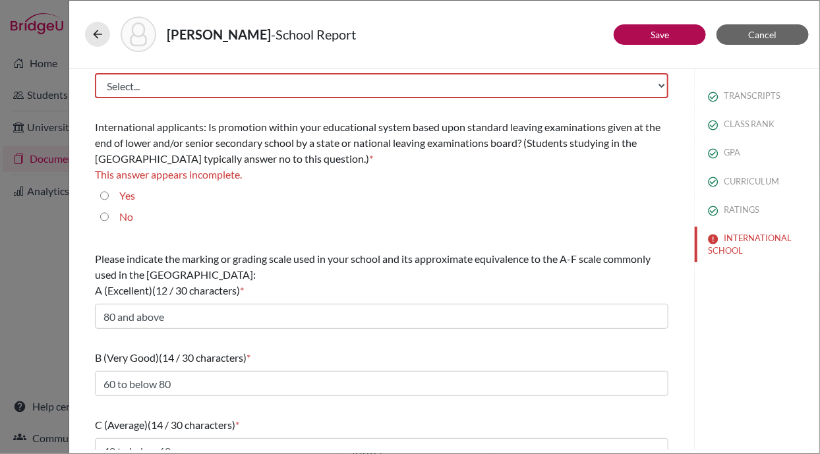
scroll to position [0, 0]
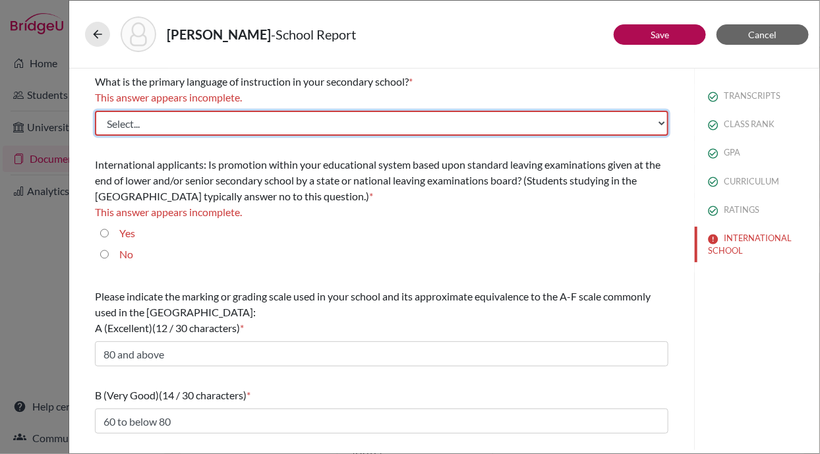
click at [196, 115] on select "Select... Albanian Arabic Armenian Assamese Azerbaijani Belarusian Bengali Bulg…" at bounding box center [382, 123] width 574 height 25
select select "14"
click at [95, 111] on select "Select... Albanian Arabic Armenian Assamese Azerbaijani Belarusian Bengali Bulg…" at bounding box center [382, 123] width 574 height 25
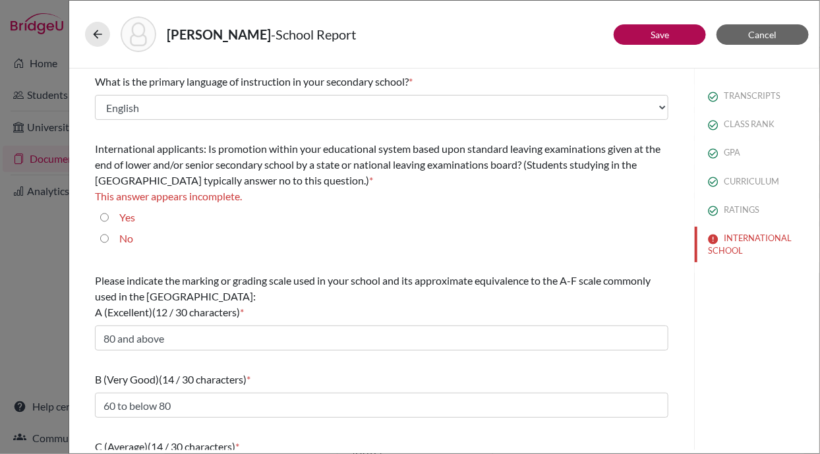
click at [104, 214] on input "Yes" at bounding box center [104, 218] width 9 height 16
radio input "true"
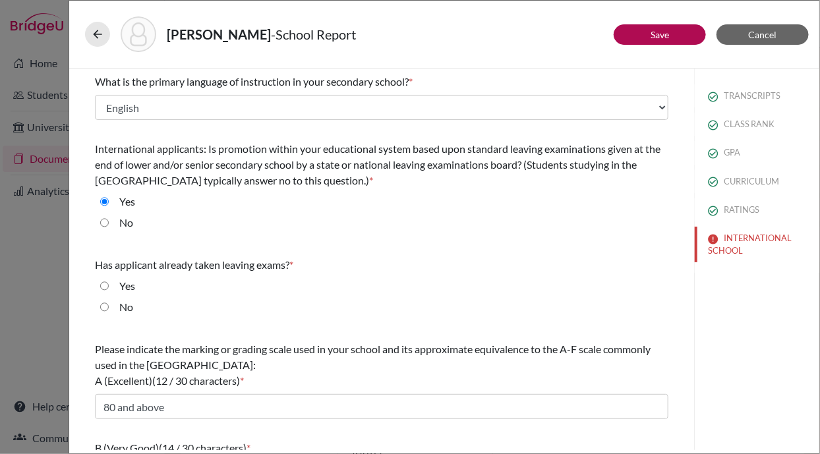
click at [104, 284] on input "Yes" at bounding box center [104, 286] width 9 height 16
radio input "true"
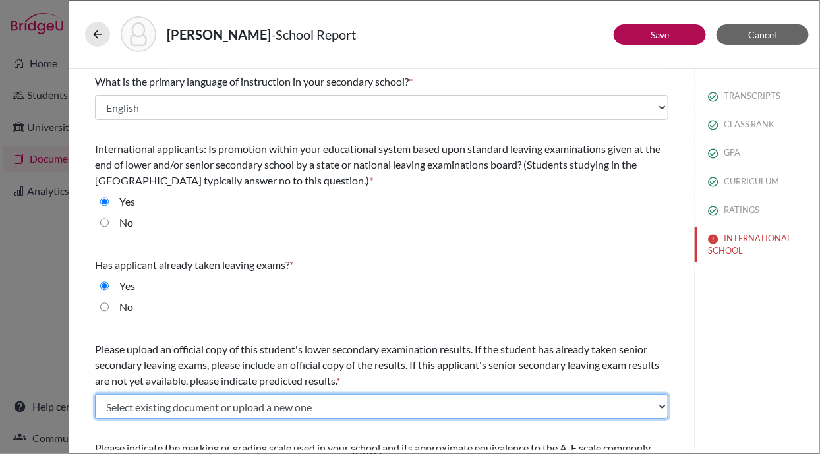
click at [143, 403] on select "Select existing document or upload a new one Grade XII Transcript Upload New Fi…" at bounding box center [382, 406] width 574 height 25
select select "591480"
click at [95, 394] on select "Select existing document or upload a new one Grade XII Transcript Upload New Fi…" at bounding box center [382, 406] width 574 height 25
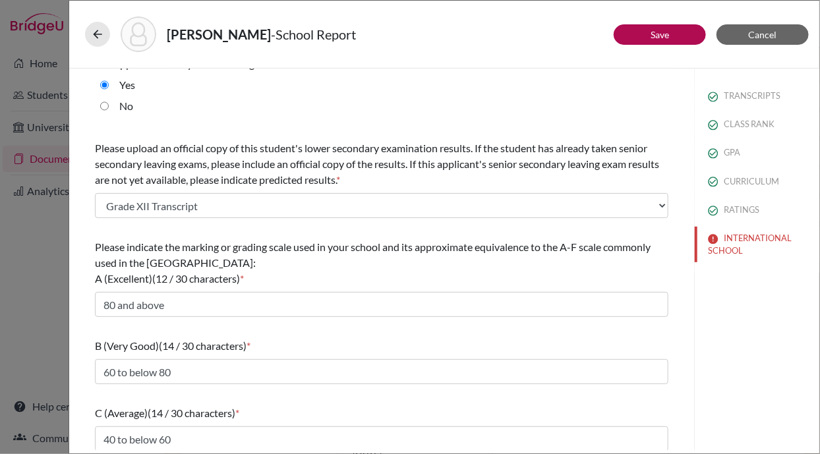
scroll to position [342, 0]
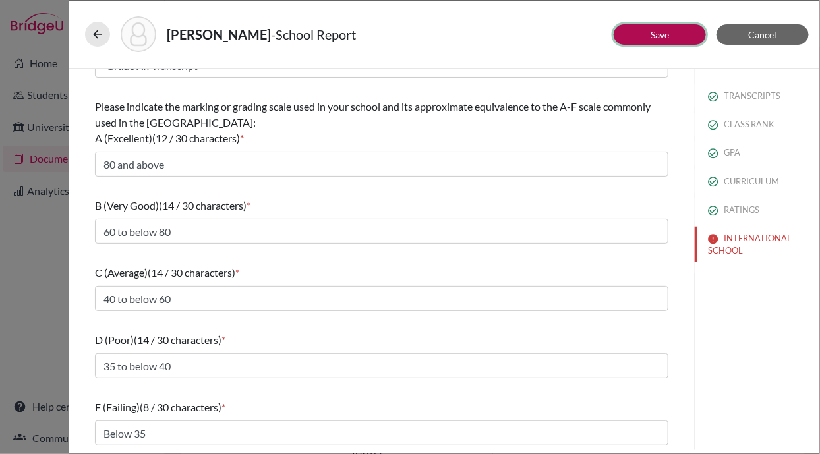
click at [661, 32] on link "Save" at bounding box center [660, 34] width 18 height 11
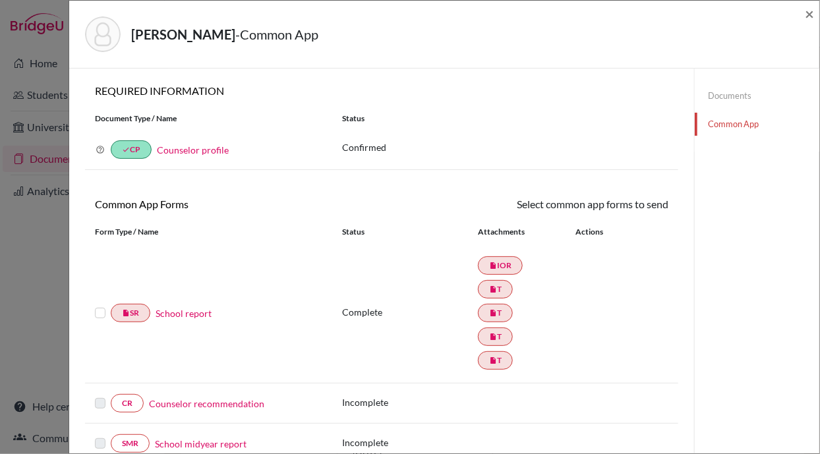
click at [98, 305] on label at bounding box center [100, 305] width 11 height 0
click at [0, 0] on input "checkbox" at bounding box center [0, 0] width 0 height 0
click at [627, 201] on link "Send" at bounding box center [641, 206] width 55 height 20
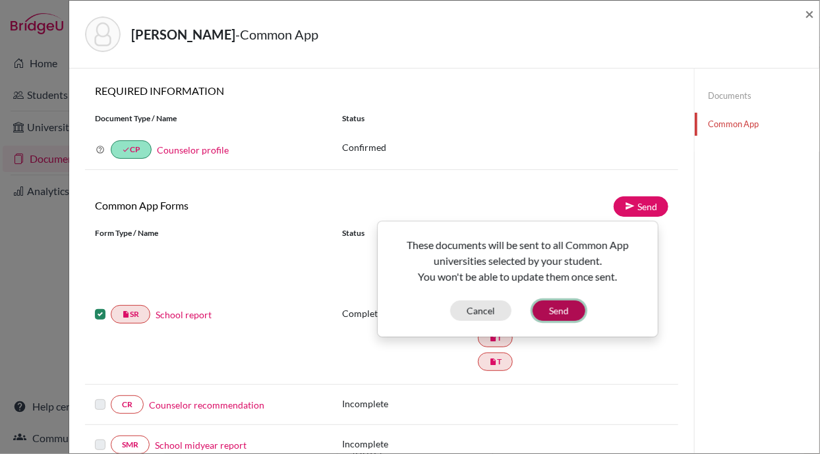
click at [555, 306] on button "Send" at bounding box center [559, 311] width 53 height 20
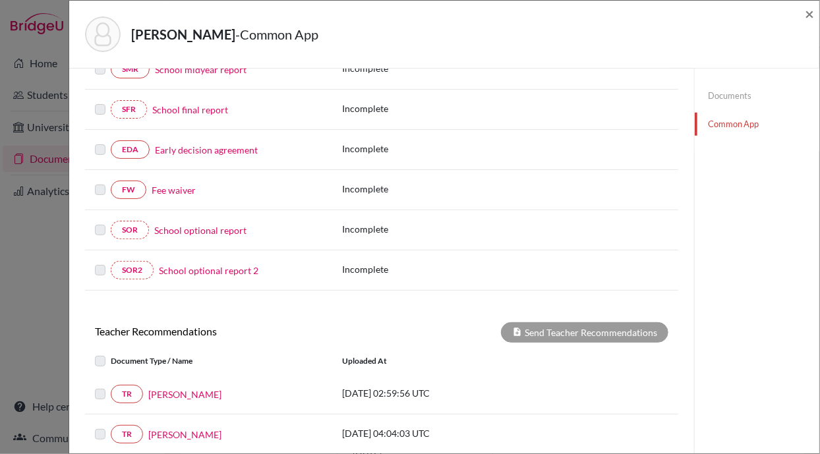
scroll to position [351, 0]
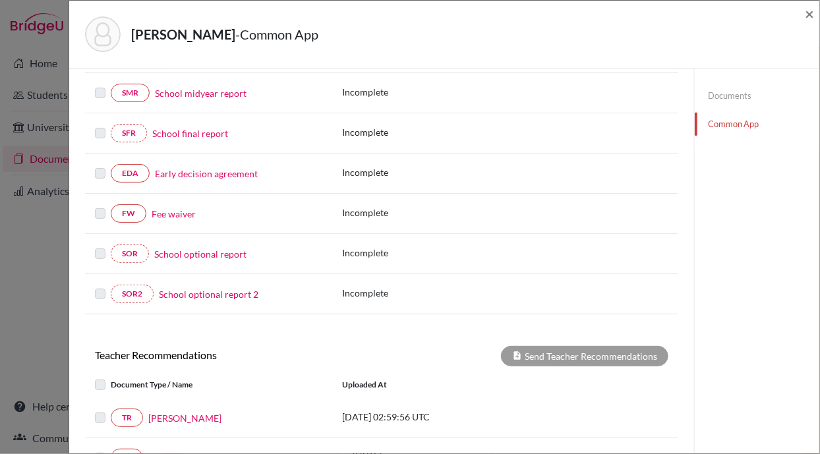
click at [168, 207] on link "Fee waiver" at bounding box center [174, 214] width 44 height 14
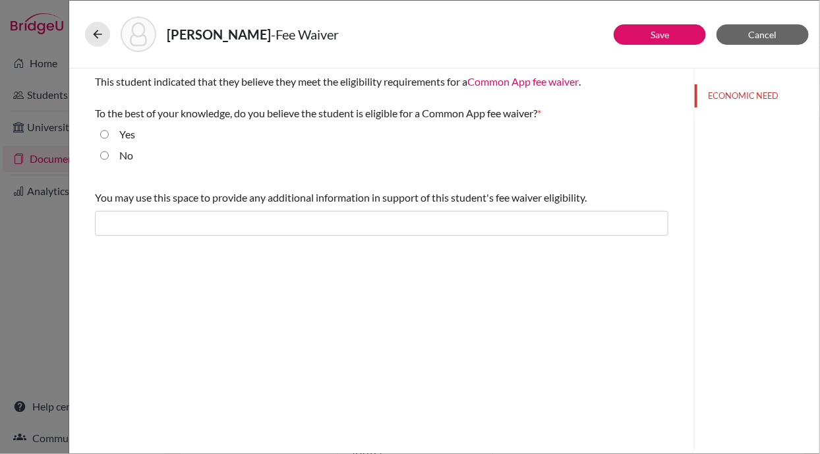
click at [104, 132] on input "Yes" at bounding box center [104, 135] width 9 height 16
radio input "true"
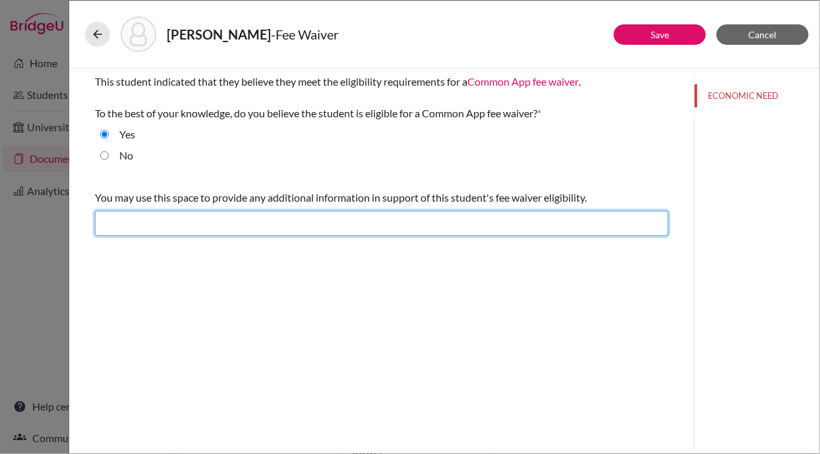
click at [131, 226] on input "text" at bounding box center [382, 223] width 574 height 25
paste input "I support ....’s fee waiver request due to his/her strong academics and challen…"
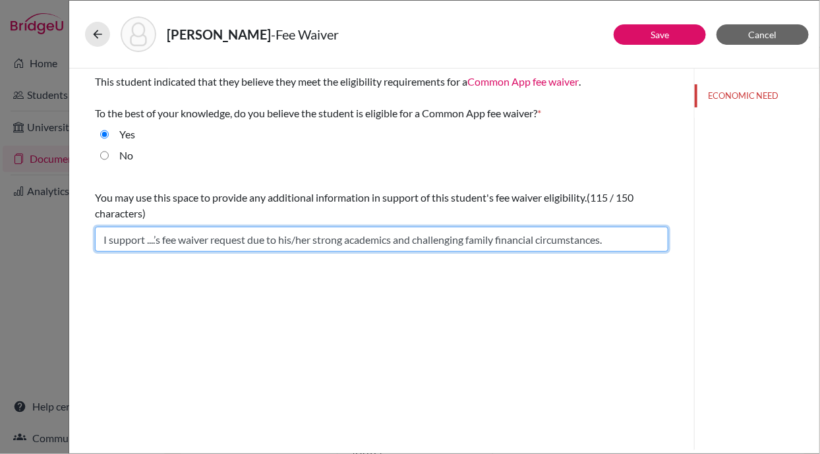
click at [157, 237] on input "I support ....’s fee waiver request due to his/her strong academics and challen…" at bounding box center [382, 239] width 574 height 25
click at [328, 241] on input "I support Prabesh's fee waiver request due to his/her strong academics and chal…" at bounding box center [382, 239] width 574 height 25
type input "I support Prabesh's fee waiver request due to his strong academics and challeng…"
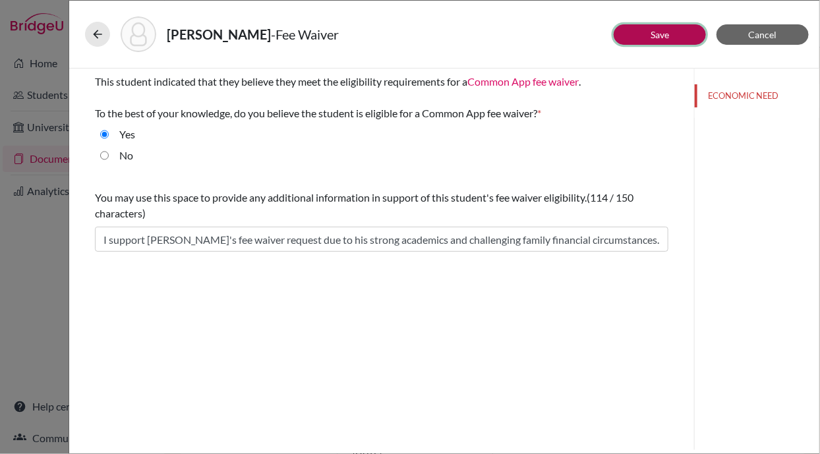
click at [653, 33] on link "Save" at bounding box center [660, 34] width 18 height 11
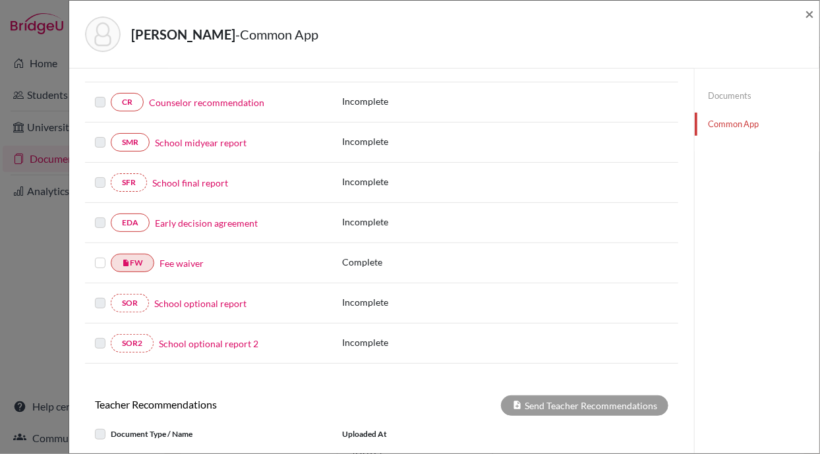
scroll to position [289, 0]
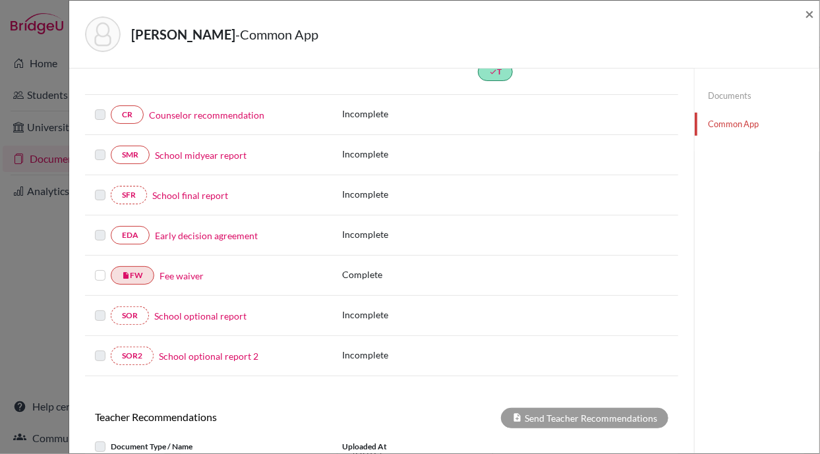
click at [220, 229] on link "Early decision agreement" at bounding box center [206, 236] width 103 height 14
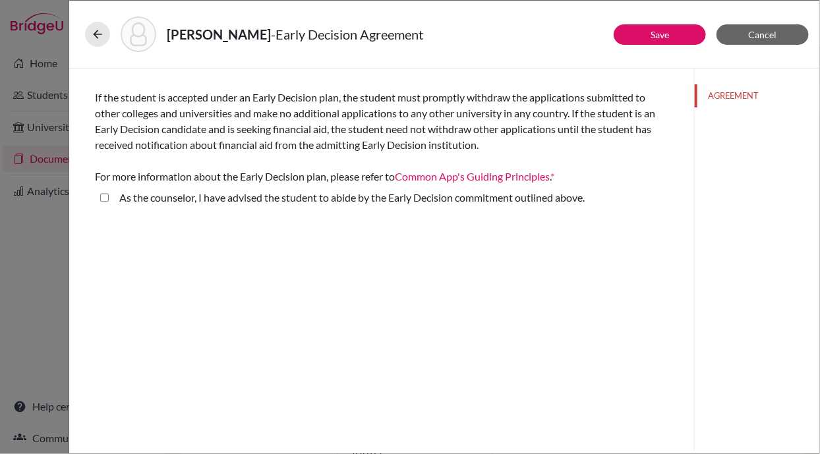
click at [104, 193] on above\ "As the counselor, I have advised the student to abide by the Early Decision com…" at bounding box center [104, 198] width 9 height 16
checkbox above\ "true"
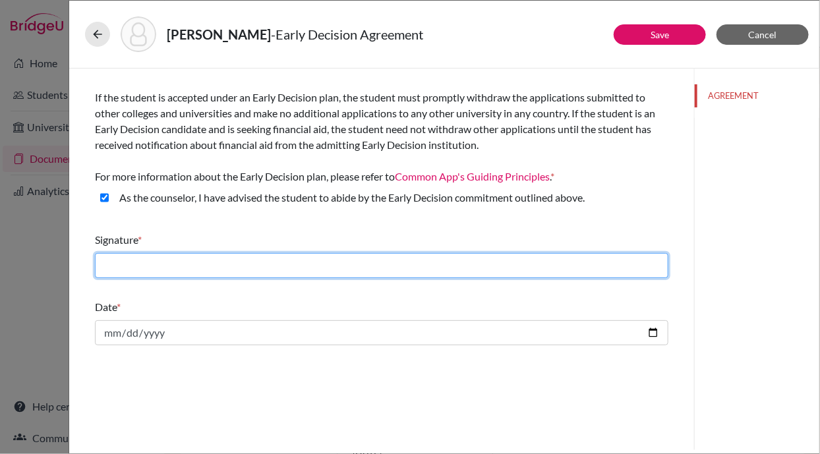
click at [142, 261] on input "text" at bounding box center [382, 265] width 574 height 25
type input "[PERSON_NAME]"
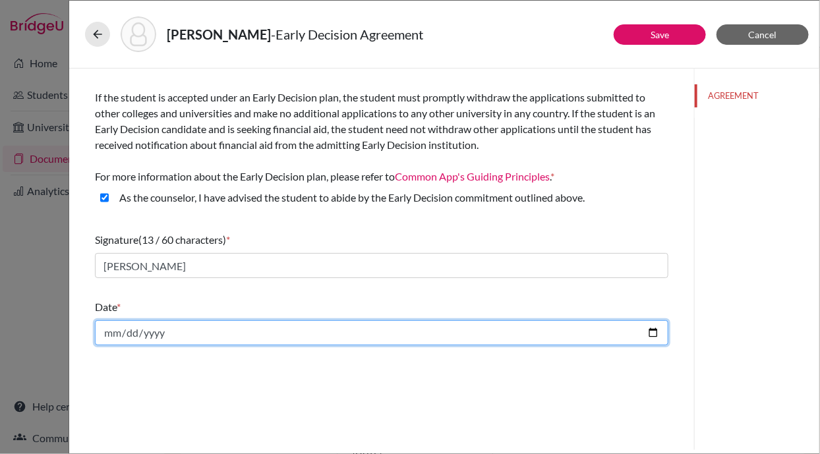
click at [216, 328] on input "date" at bounding box center [382, 332] width 574 height 25
type input "2025-10-14"
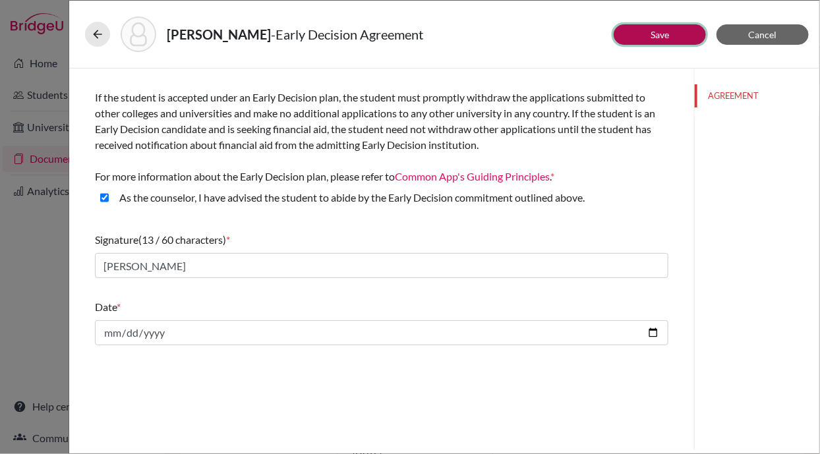
click at [647, 34] on button "Save" at bounding box center [660, 34] width 92 height 20
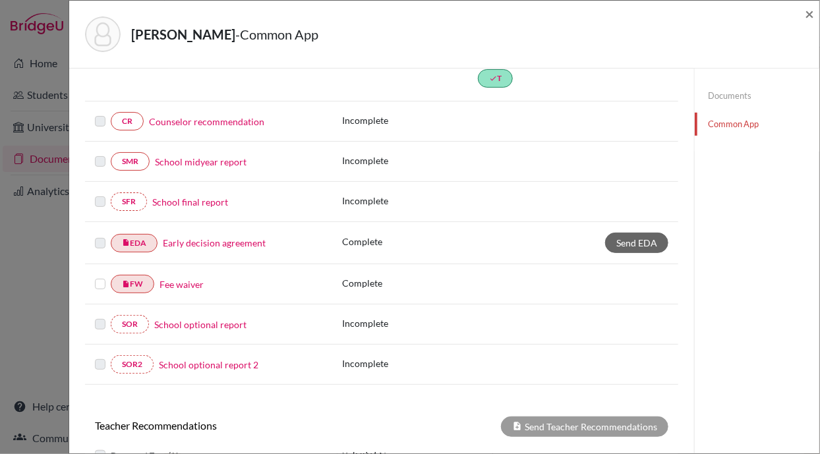
scroll to position [285, 0]
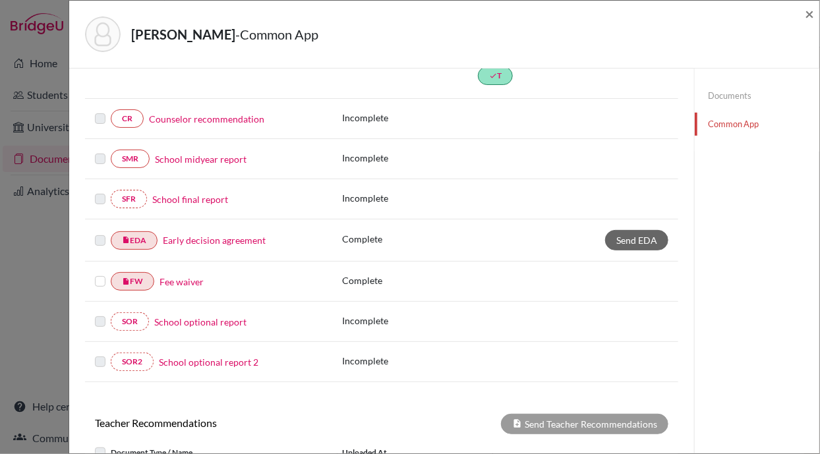
click at [100, 274] on label at bounding box center [100, 274] width 11 height 0
click at [0, 0] on input "checkbox" at bounding box center [0, 0] width 0 height 0
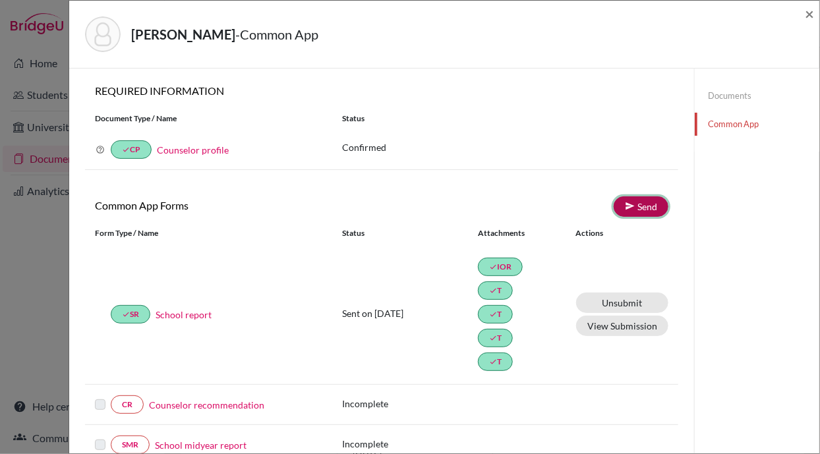
click at [630, 208] on link "Send" at bounding box center [641, 206] width 55 height 20
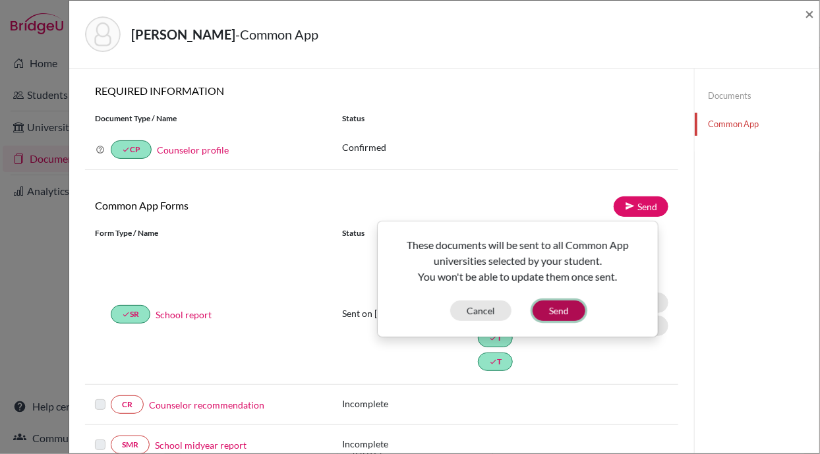
click at [559, 301] on button "Send" at bounding box center [559, 311] width 53 height 20
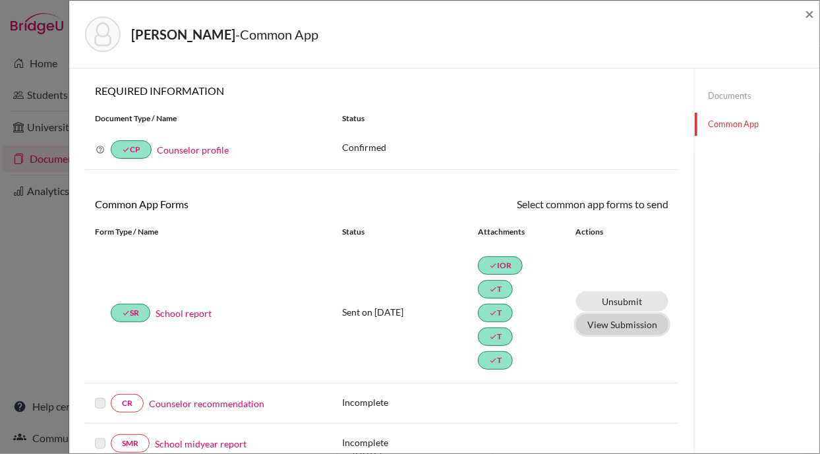
click at [617, 319] on button "View Submission" at bounding box center [622, 325] width 92 height 20
click at [809, 15] on div "Poudel, Prabesh - Common App ×" at bounding box center [445, 34] width 740 height 57
click at [809, 15] on span "×" at bounding box center [809, 13] width 9 height 19
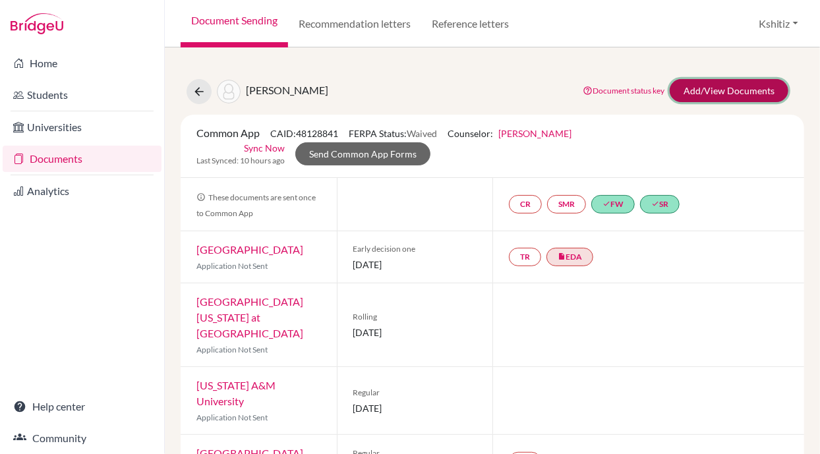
click at [710, 89] on link "Add/View Documents" at bounding box center [729, 90] width 119 height 23
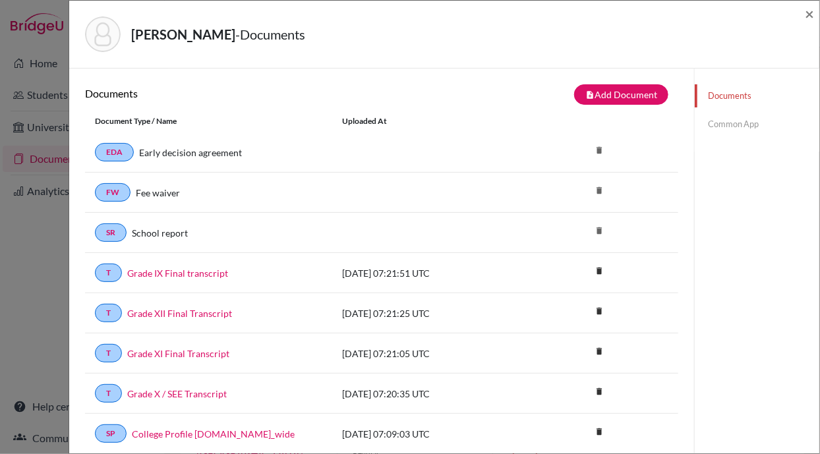
click at [712, 119] on link "Common App" at bounding box center [757, 124] width 125 height 23
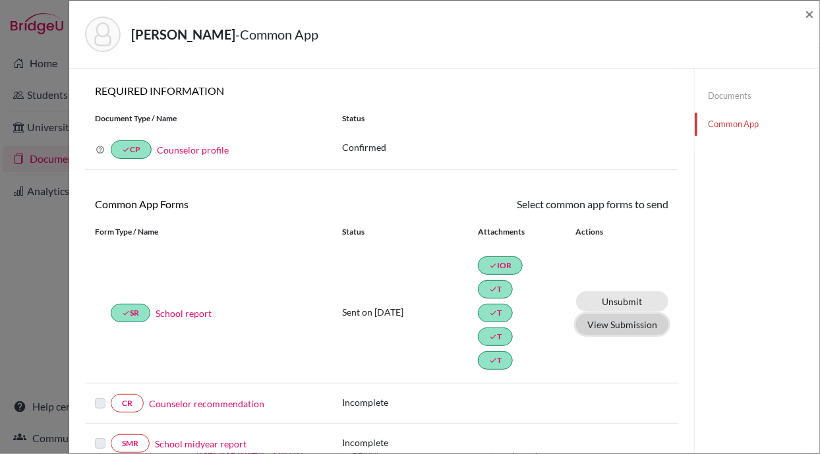
click at [603, 320] on button "View Submission" at bounding box center [622, 325] width 92 height 20
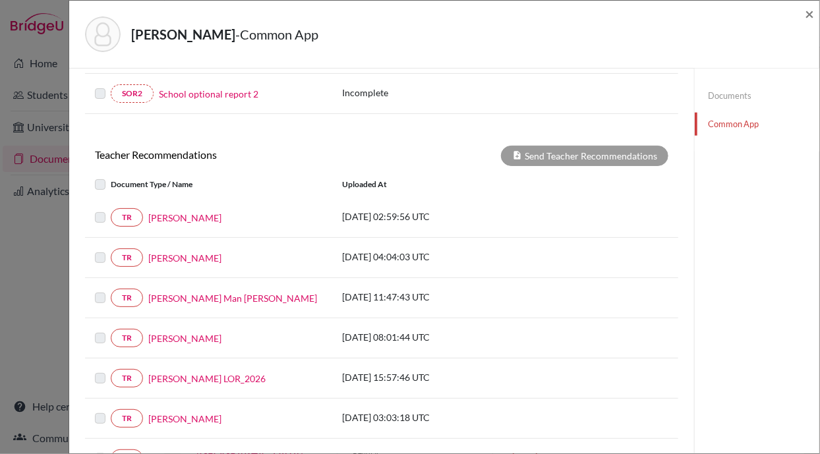
scroll to position [566, 0]
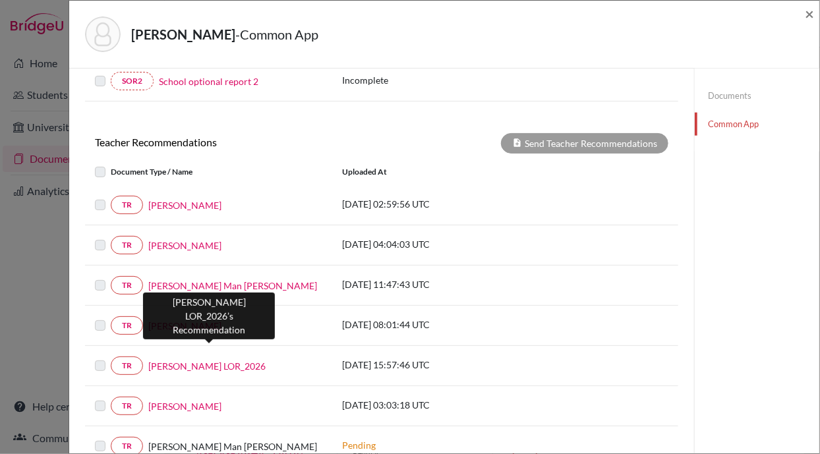
click at [182, 359] on link "Mrigendra Pradhan LOR_2026" at bounding box center [206, 366] width 117 height 14
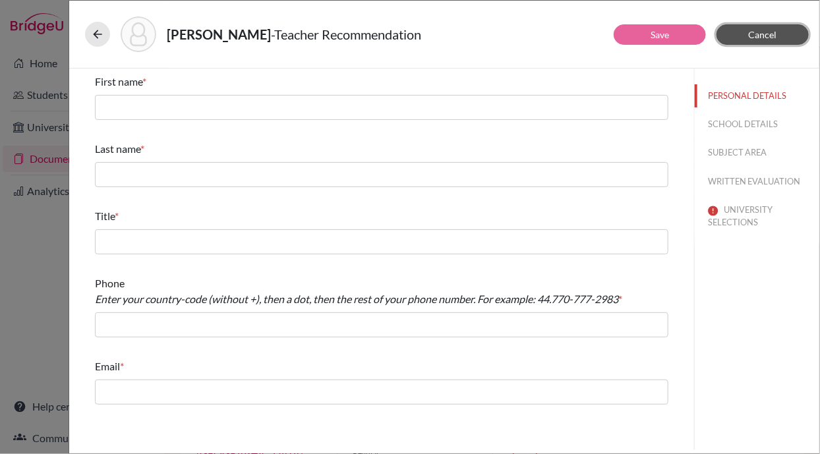
click at [760, 35] on span "Cancel" at bounding box center [763, 34] width 28 height 11
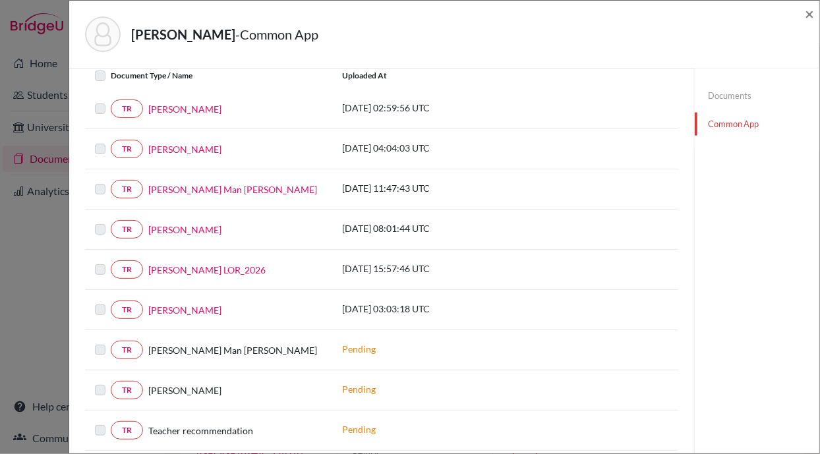
scroll to position [676, 0]
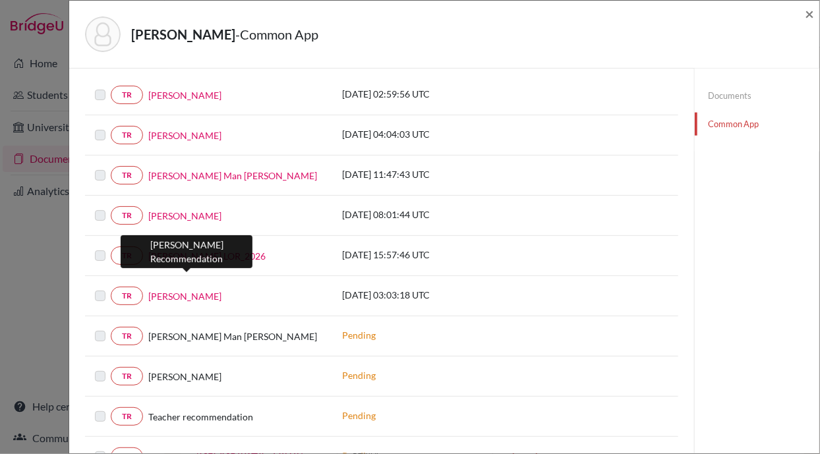
click at [169, 289] on link "Mrigendra Pradhan" at bounding box center [184, 296] width 73 height 14
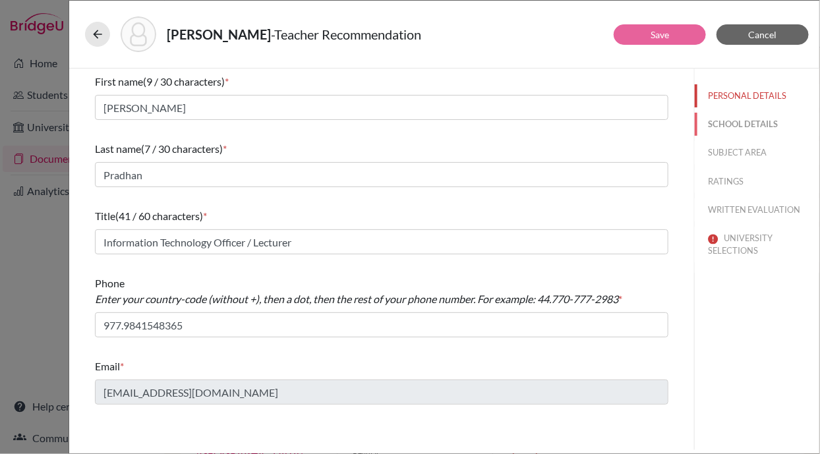
click at [740, 121] on button "SCHOOL DETAILS" at bounding box center [757, 124] width 125 height 23
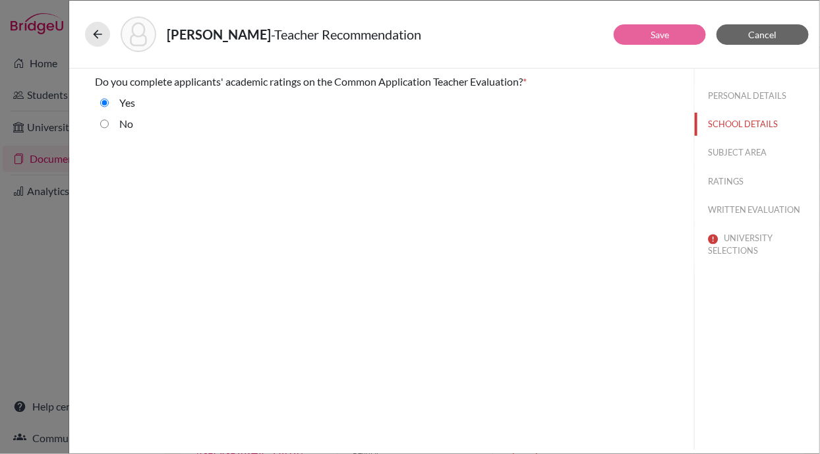
click at [104, 123] on input "No" at bounding box center [104, 124] width 9 height 16
radio input "true"
click at [102, 103] on input "Yes" at bounding box center [104, 103] width 9 height 16
radio input "true"
click at [713, 151] on button "SUBJECT AREA" at bounding box center [757, 152] width 125 height 23
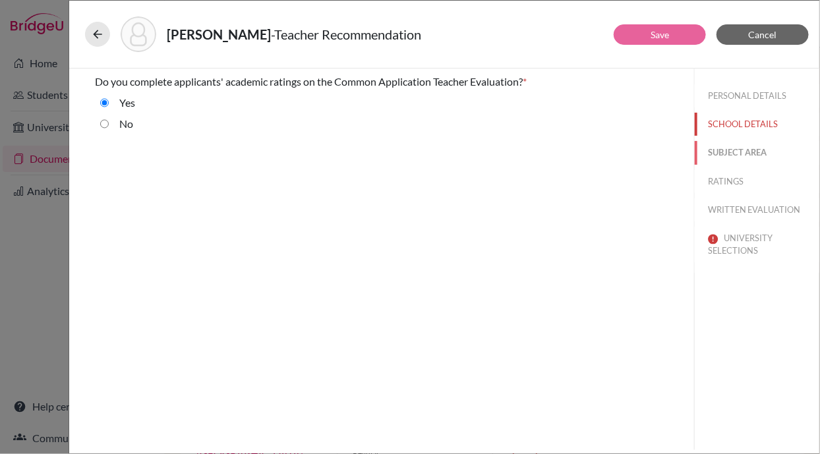
select select "6"
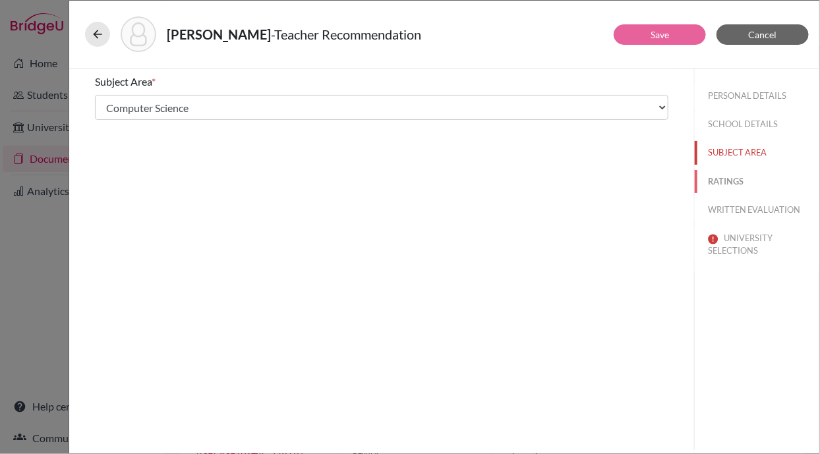
click at [717, 175] on button "RATINGS" at bounding box center [757, 181] width 125 height 23
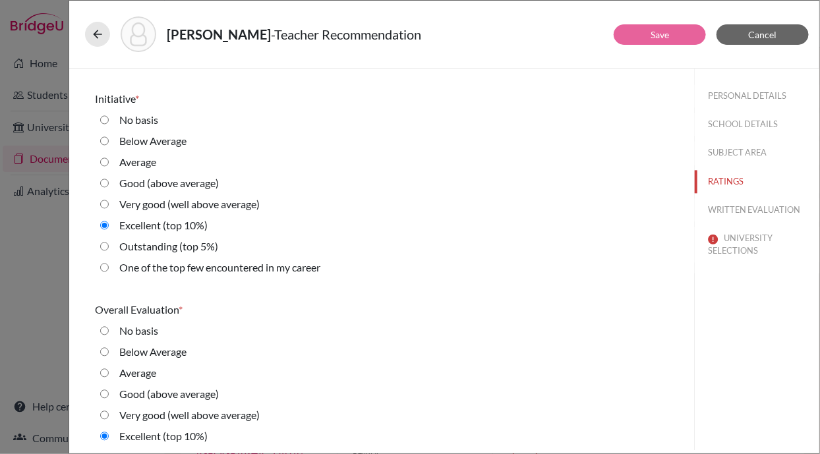
scroll to position [2982, 0]
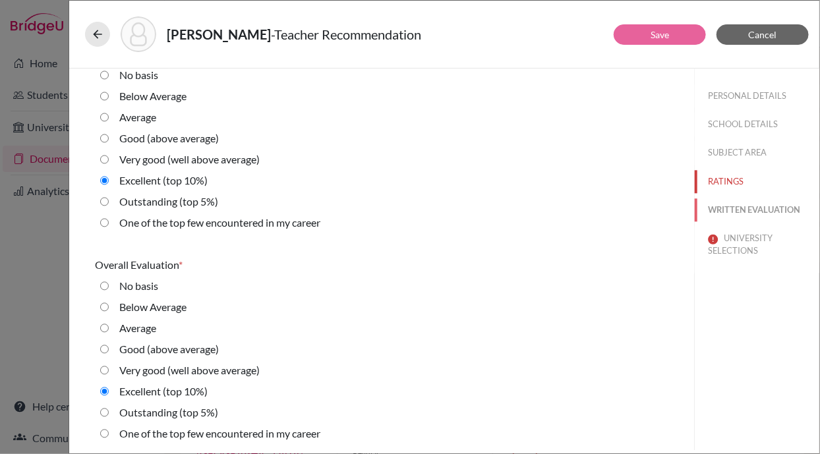
click at [721, 204] on button "WRITTEN EVALUATION" at bounding box center [757, 209] width 125 height 23
radio average\) "true"
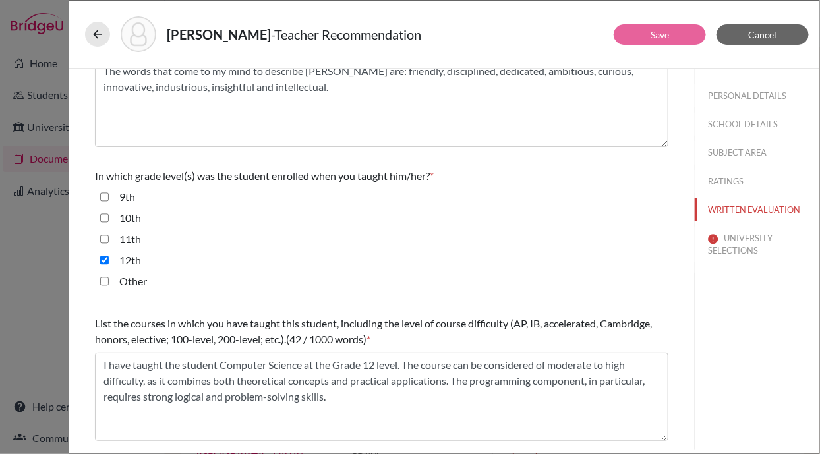
scroll to position [200, 0]
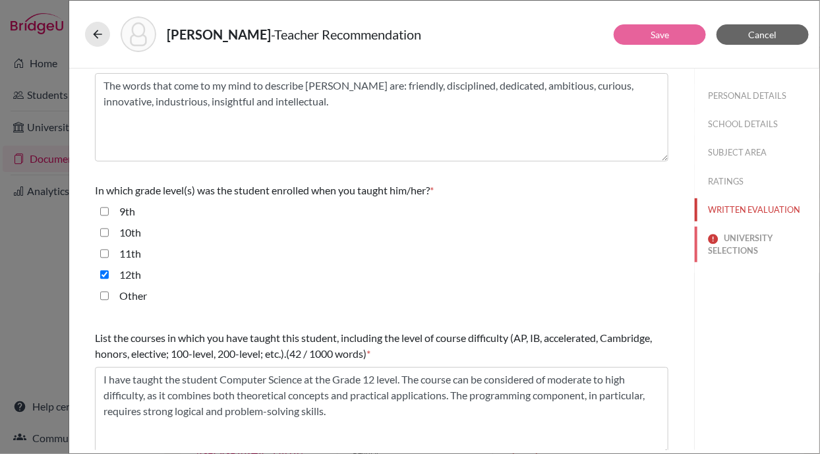
click at [737, 247] on button "UNIVERSITY SELECTIONS" at bounding box center [757, 245] width 125 height 36
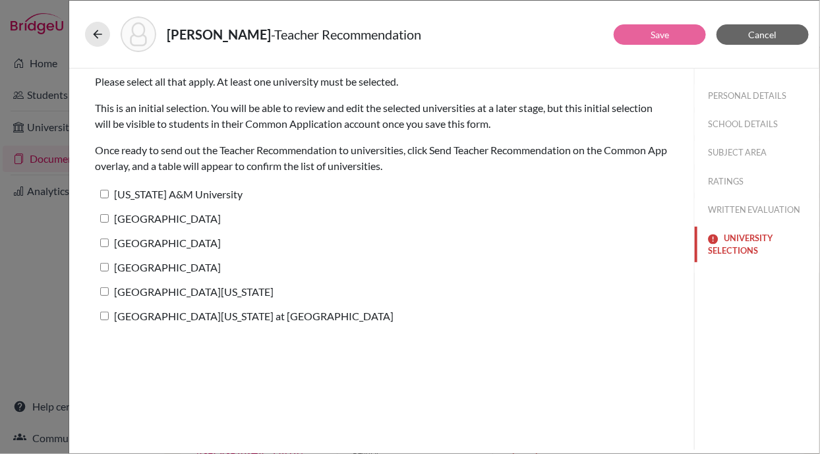
scroll to position [0, 0]
click at [106, 239] on input "[GEOGRAPHIC_DATA]" at bounding box center [104, 243] width 9 height 9
checkbox input "true"
click at [104, 315] on input "[GEOGRAPHIC_DATA][US_STATE] at [GEOGRAPHIC_DATA]" at bounding box center [104, 316] width 9 height 9
checkbox input "true"
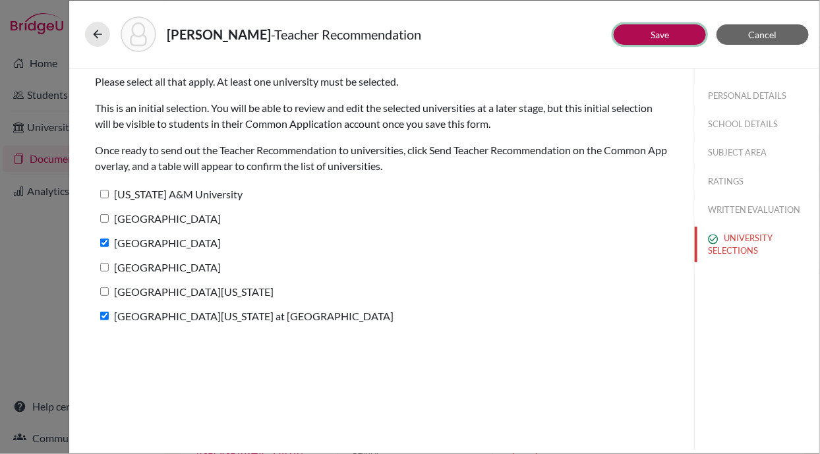
click at [651, 32] on link "Save" at bounding box center [660, 34] width 18 height 11
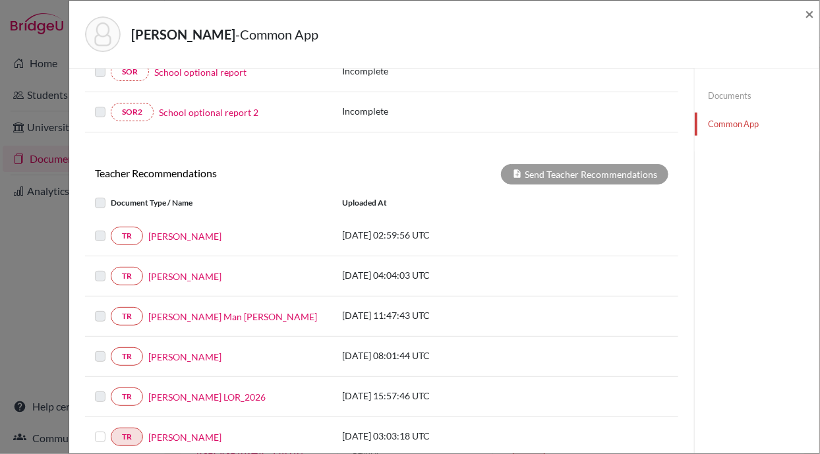
scroll to position [536, 0]
click at [111, 428] on label at bounding box center [111, 428] width 0 height 0
click at [0, 0] on input "checkbox" at bounding box center [0, 0] width 0 height 0
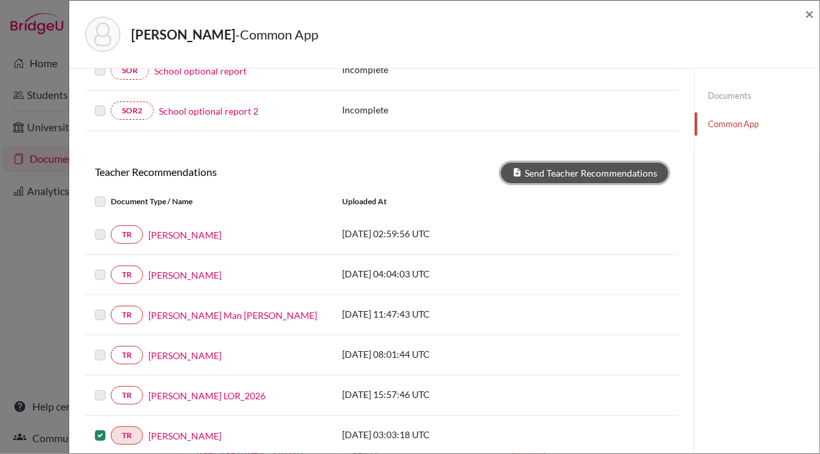
click at [584, 163] on button "Send Teacher Recommendations" at bounding box center [584, 173] width 167 height 20
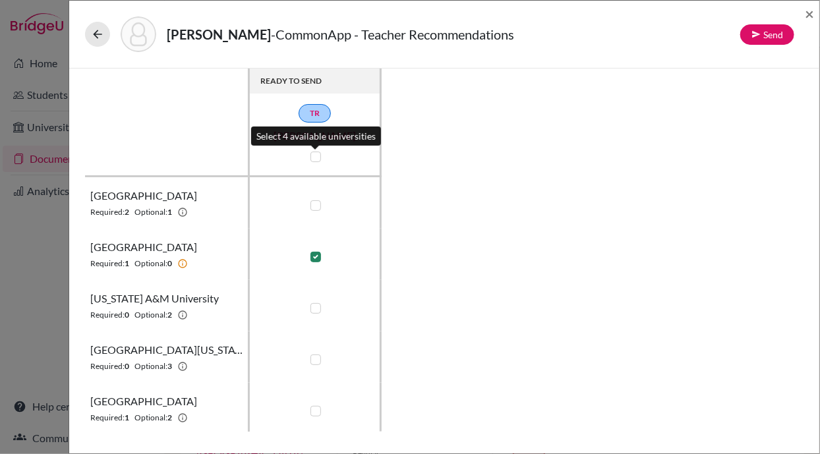
click at [314, 152] on label at bounding box center [316, 157] width 11 height 11
click at [314, 151] on input "checkbox" at bounding box center [312, 155] width 11 height 13
checkbox input "true"
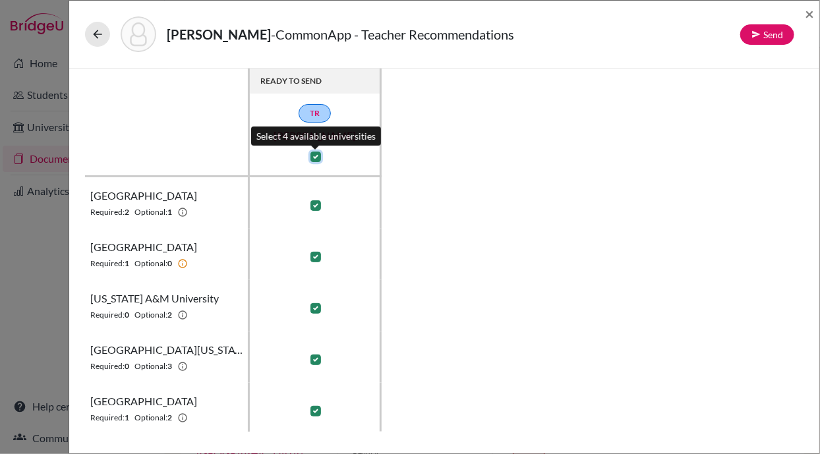
checkbox input "true"
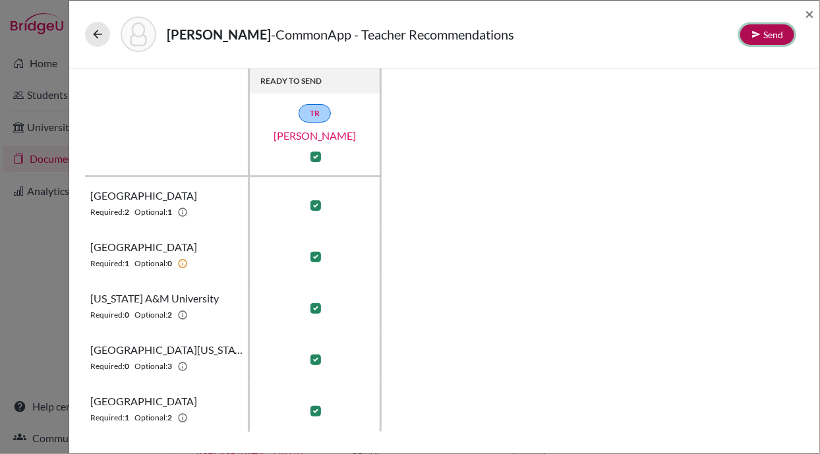
click at [757, 37] on icon at bounding box center [756, 34] width 9 height 9
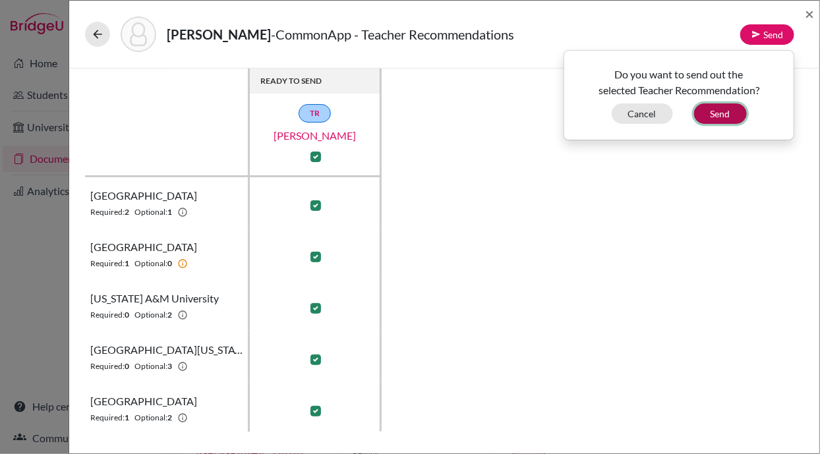
click at [723, 107] on button "Send" at bounding box center [720, 114] width 53 height 20
checkbox input "false"
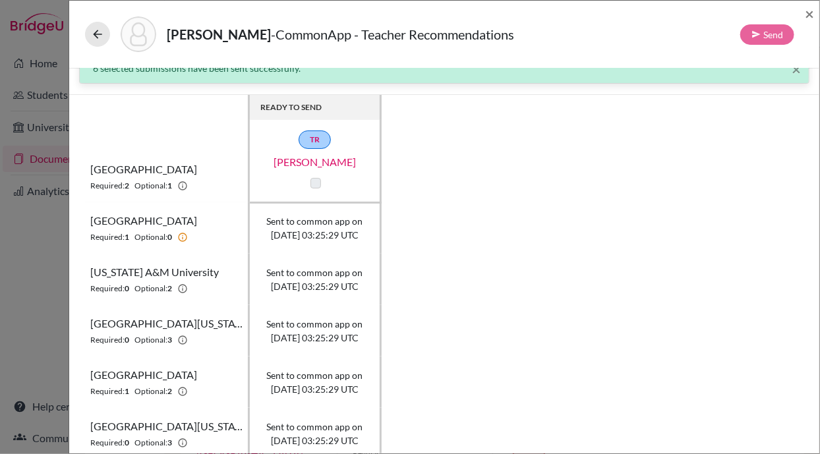
scroll to position [18, 0]
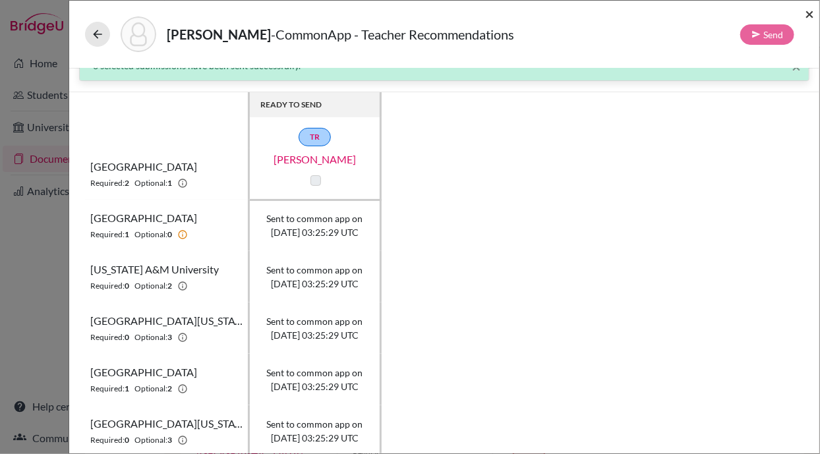
click at [809, 11] on span "×" at bounding box center [809, 13] width 9 height 19
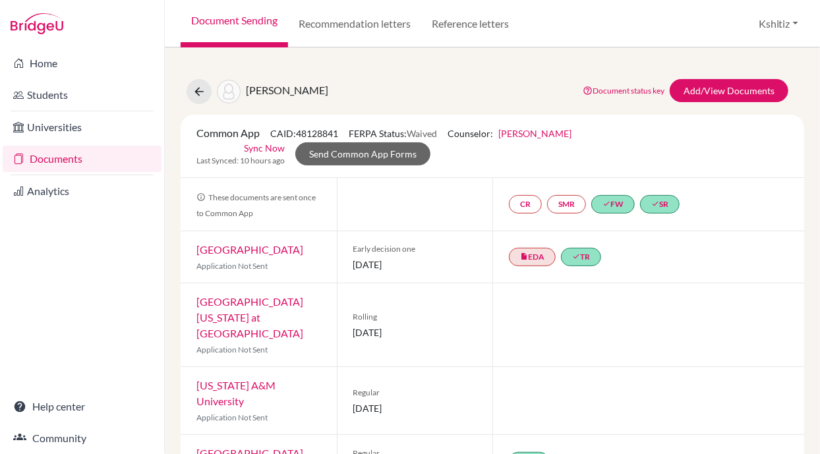
click at [455, 172] on div "Common App CAID: 48128841 FERPA Status: Waived Counselor: [PERSON_NAME] First N…" at bounding box center [493, 146] width 624 height 63
click at [713, 92] on link "Add/View Documents" at bounding box center [729, 90] width 119 height 23
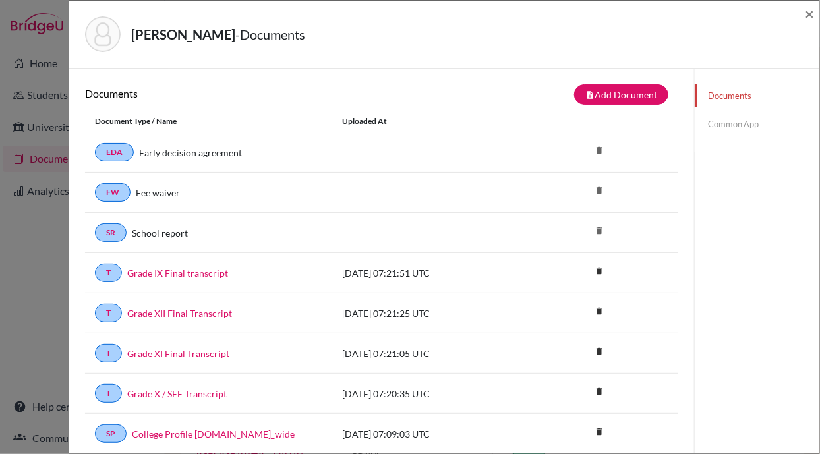
click at [708, 119] on link "Common App" at bounding box center [757, 124] width 125 height 23
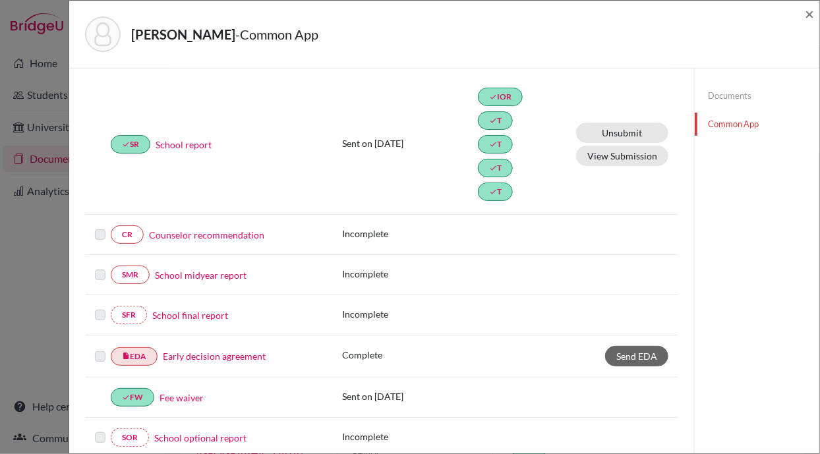
scroll to position [170, 0]
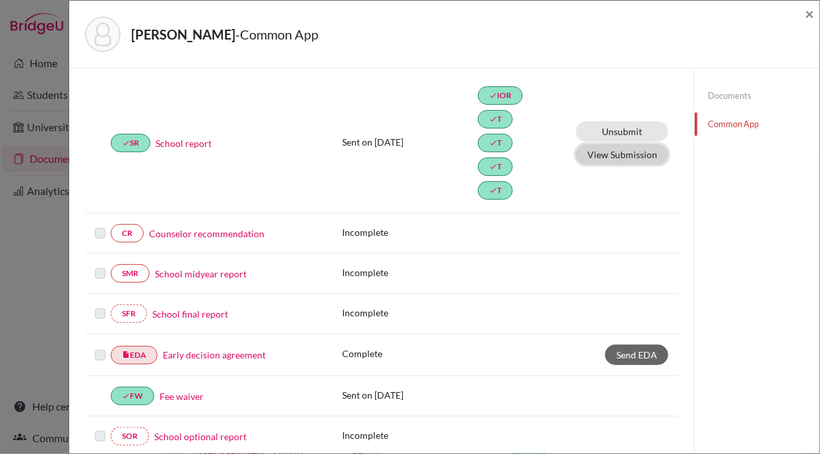
click at [591, 156] on button "View Submission" at bounding box center [622, 154] width 92 height 20
click at [624, 126] on link "Unsubmit This document will be un-submitted from all Common App universities it…" at bounding box center [622, 131] width 92 height 20
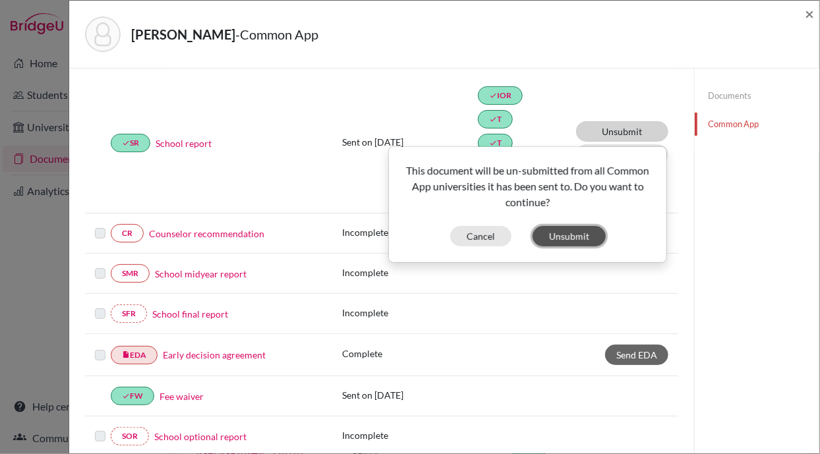
click at [561, 231] on button "Unsubmit" at bounding box center [569, 236] width 73 height 20
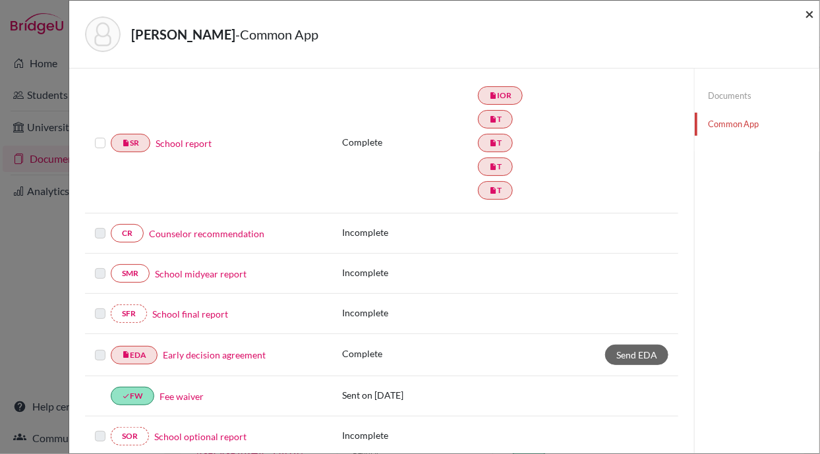
click at [812, 17] on span "×" at bounding box center [809, 13] width 9 height 19
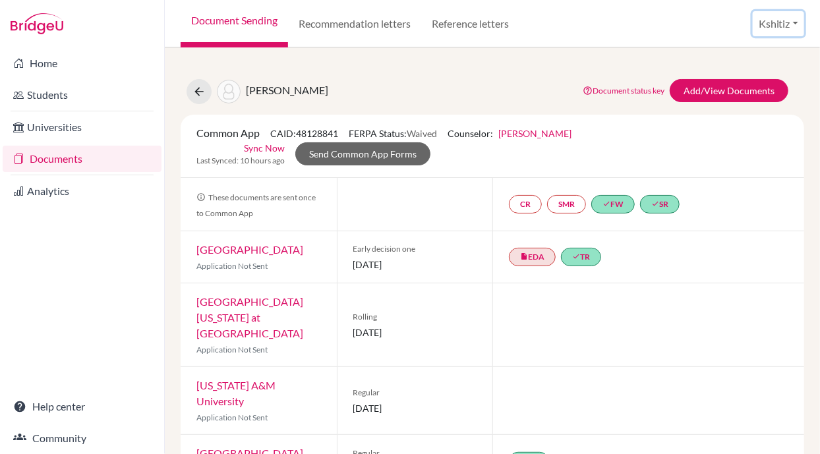
click at [768, 16] on button "Kshitiz" at bounding box center [778, 23] width 51 height 25
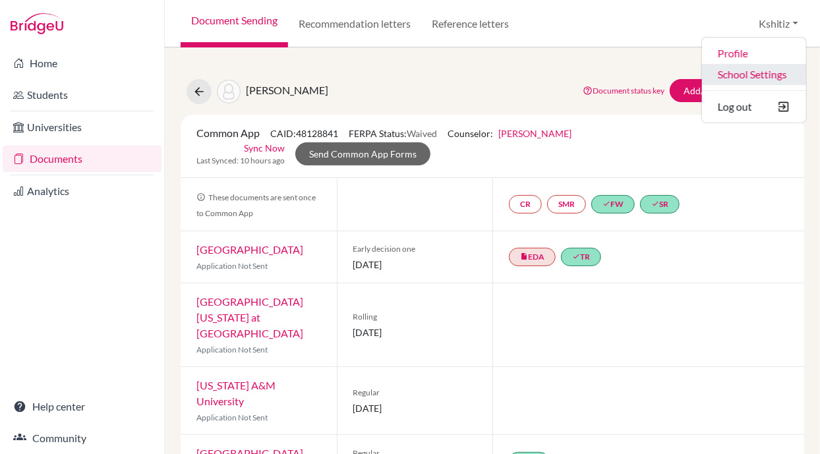
click at [732, 73] on link "School Settings" at bounding box center [754, 74] width 104 height 21
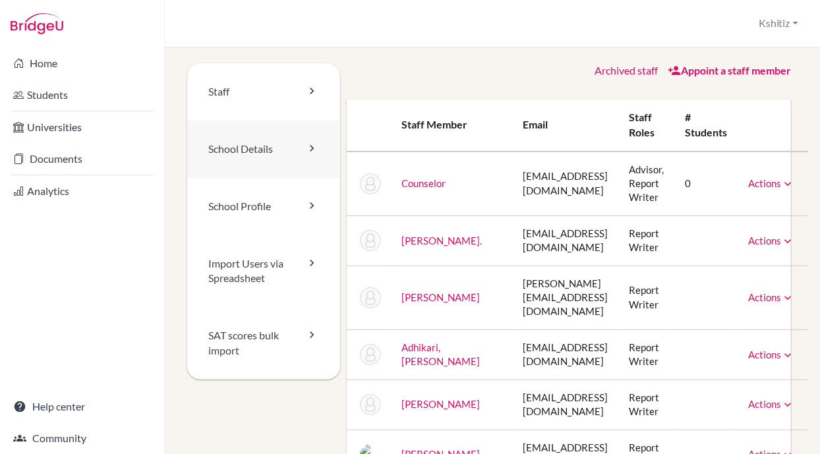
click at [235, 154] on link "School Details" at bounding box center [263, 149] width 153 height 57
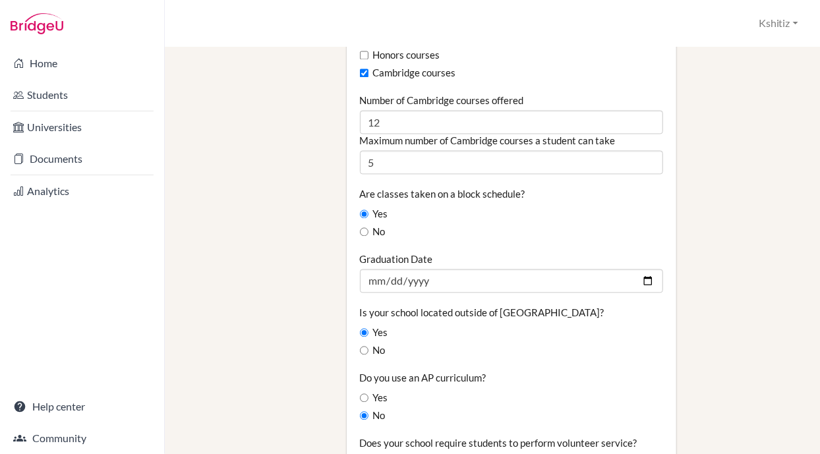
scroll to position [952, 0]
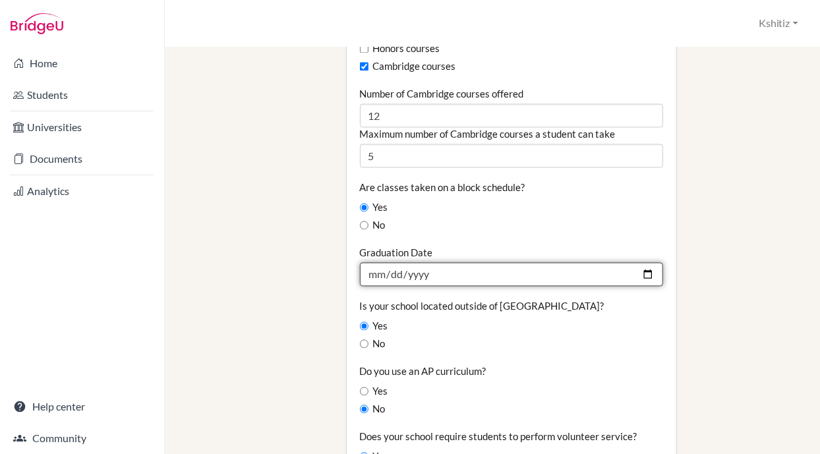
click at [562, 263] on input "2025-09-03" at bounding box center [512, 275] width 304 height 24
click at [454, 263] on input "2025-09-03" at bounding box center [512, 275] width 304 height 24
click at [640, 263] on input "2025-09-03" at bounding box center [512, 275] width 304 height 24
type input "2024-08-24"
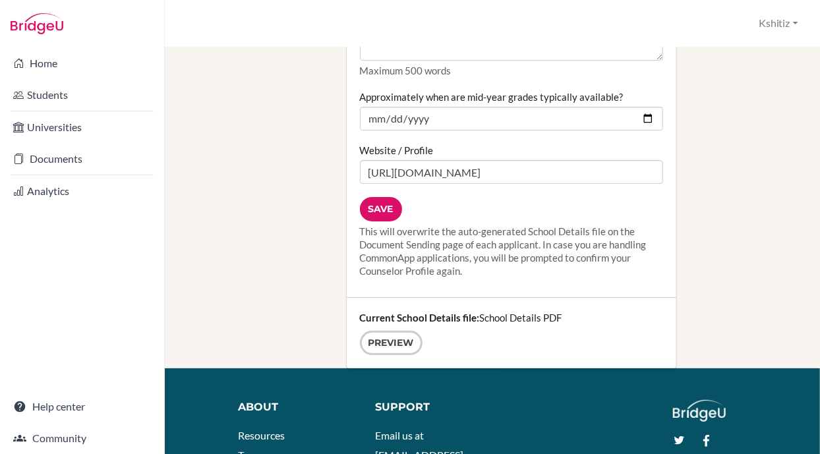
scroll to position [1825, 0]
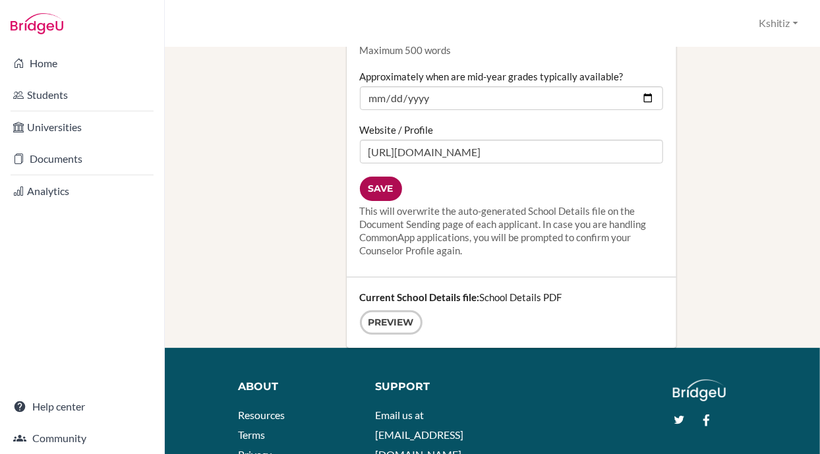
click at [380, 177] on input "Save" at bounding box center [381, 189] width 42 height 24
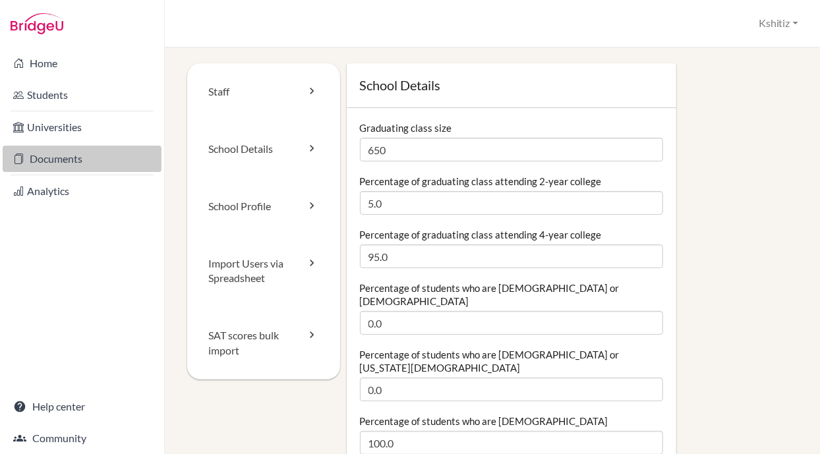
click at [60, 166] on link "Documents" at bounding box center [82, 159] width 159 height 26
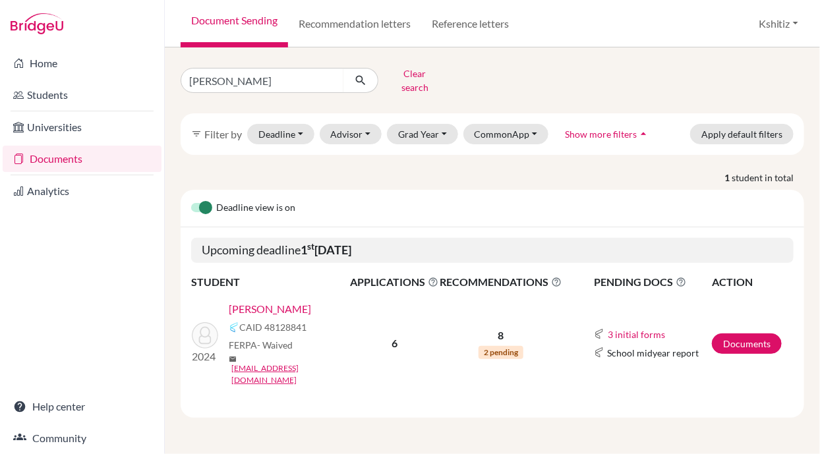
click at [276, 301] on link "[PERSON_NAME]" at bounding box center [270, 309] width 82 height 16
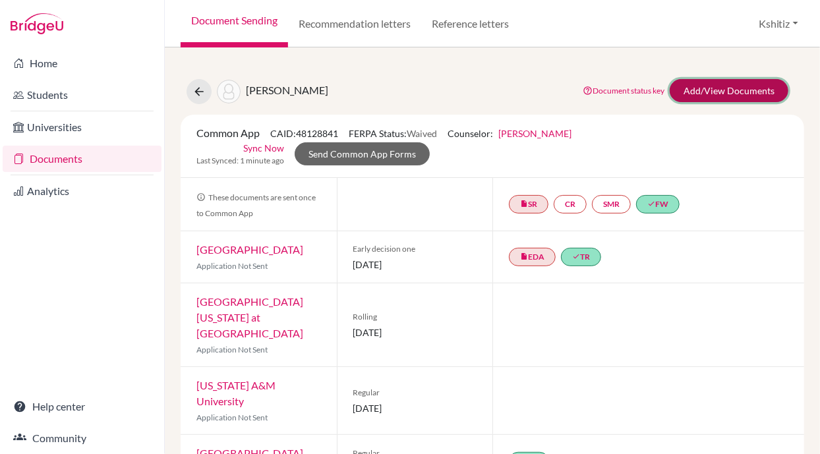
click at [745, 88] on link "Add/View Documents" at bounding box center [729, 90] width 119 height 23
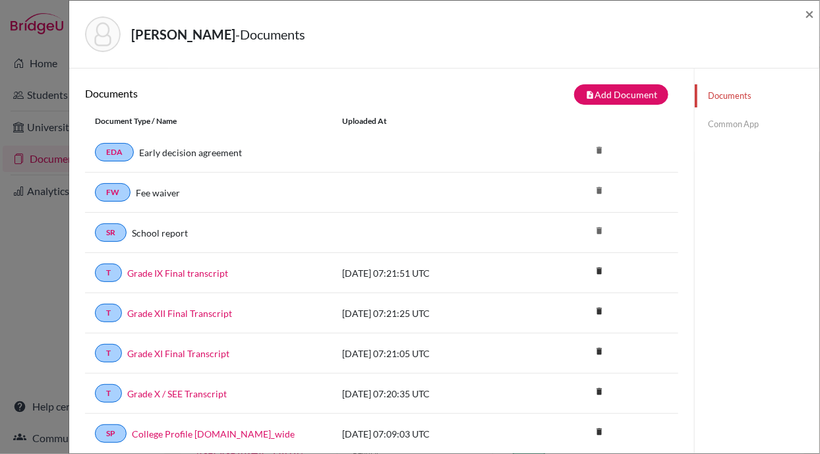
click at [737, 125] on link "Common App" at bounding box center [757, 124] width 125 height 23
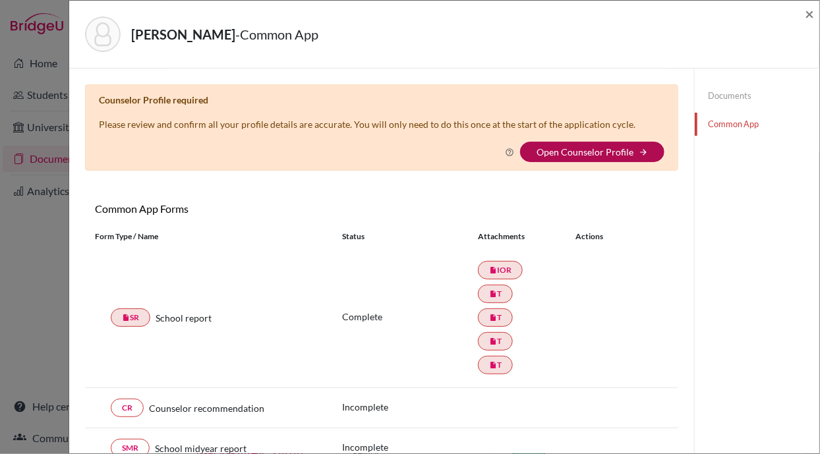
click at [597, 146] on link "Open Counselor Profile" at bounding box center [585, 151] width 97 height 11
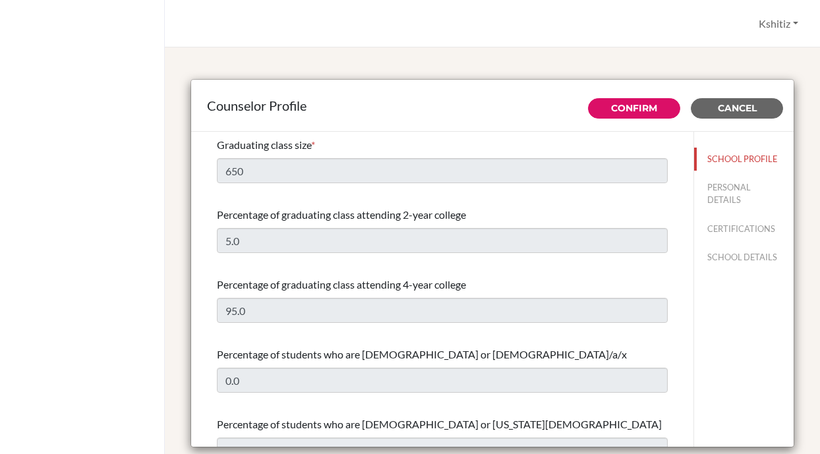
select select "0"
select select "353715"
click at [628, 109] on link "Confirm" at bounding box center [634, 108] width 46 height 12
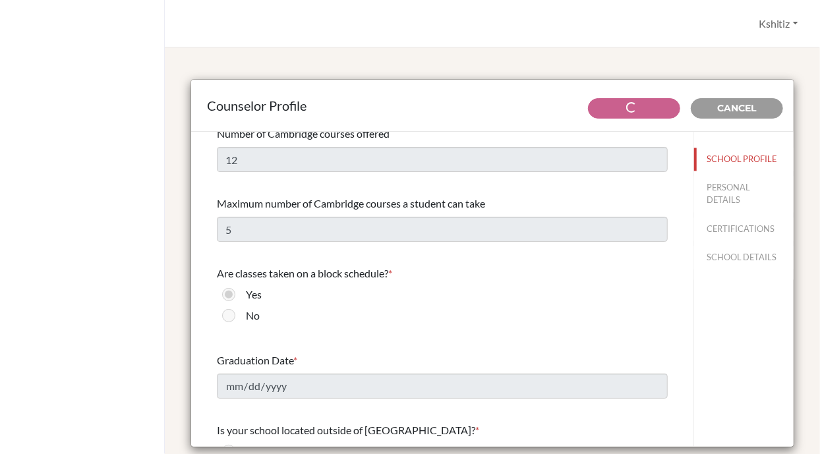
scroll to position [1052, 0]
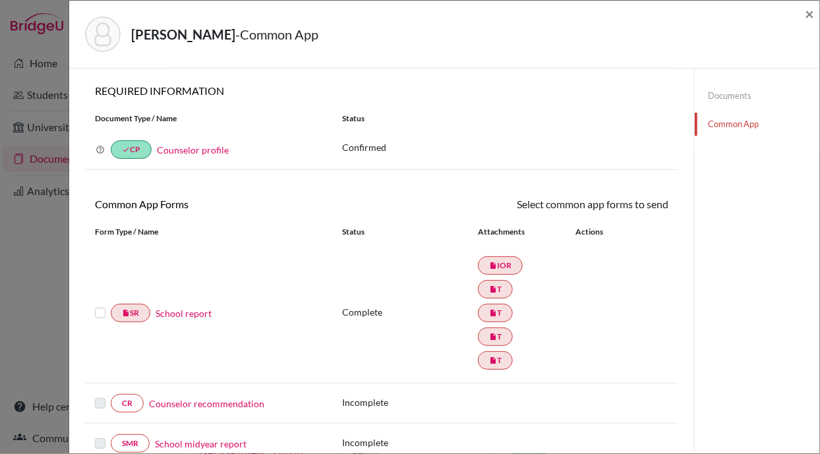
click at [102, 305] on label at bounding box center [100, 305] width 11 height 0
click at [0, 0] on input "checkbox" at bounding box center [0, 0] width 0 height 0
click at [625, 203] on icon at bounding box center [630, 206] width 10 height 10
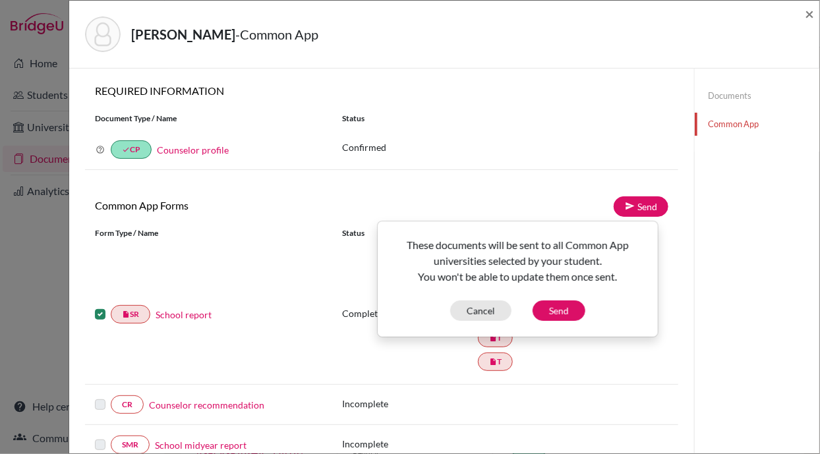
click at [260, 268] on div "insert_drive_file SR School report Complete insert_drive_file IOR insert_drive_…" at bounding box center [381, 315] width 593 height 140
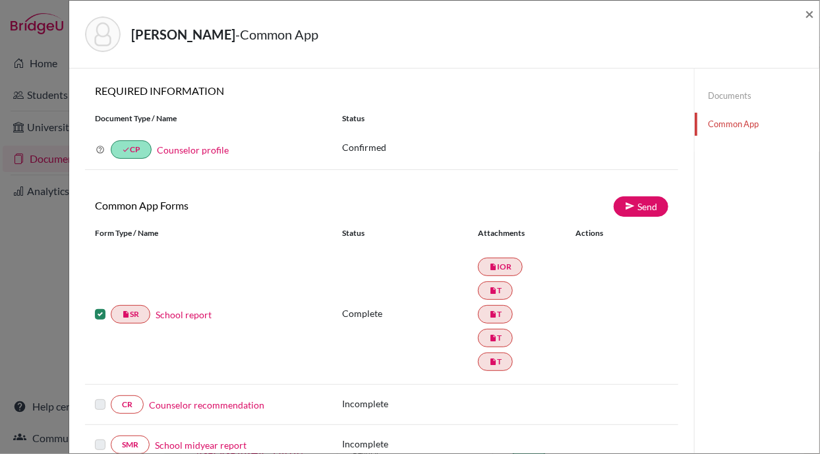
click at [182, 313] on link "School report" at bounding box center [184, 315] width 56 height 14
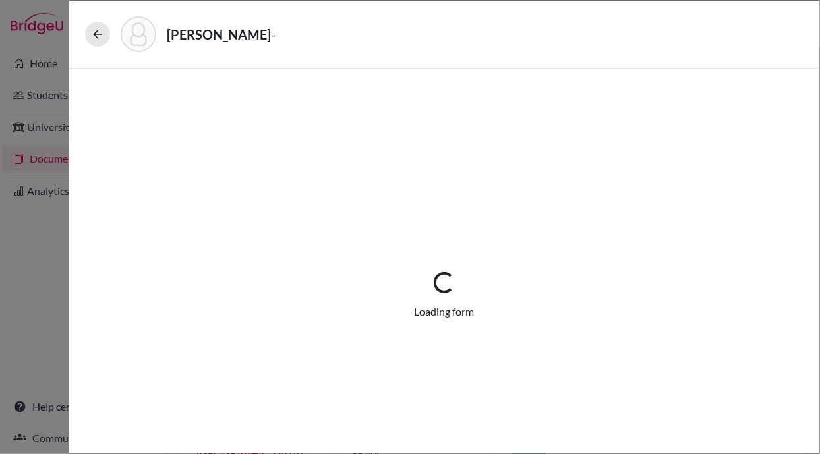
select select "4"
select select "589757"
select select "0"
select select "1"
select select "589759"
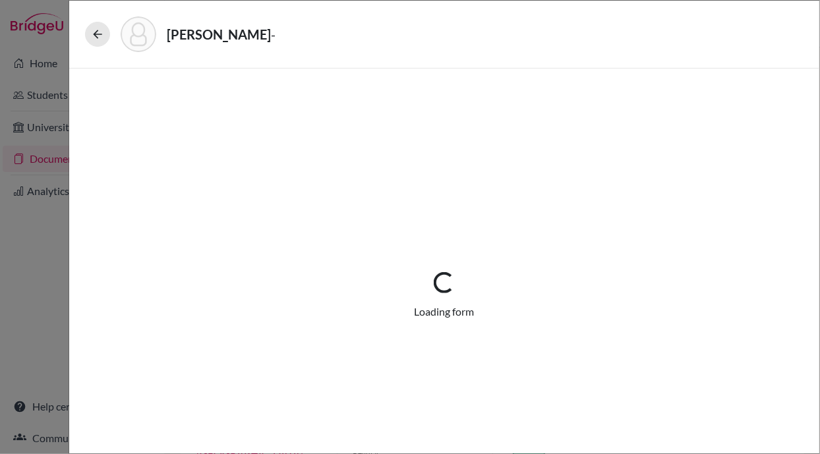
select select "589760"
select select "589761"
select select "6"
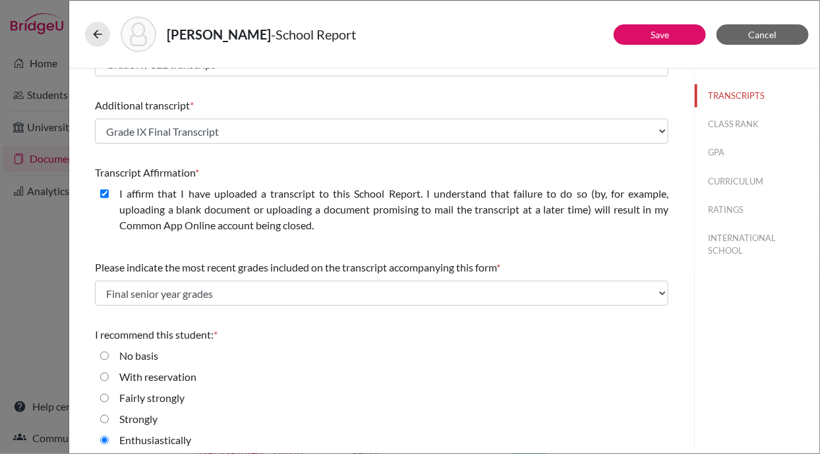
scroll to position [388, 0]
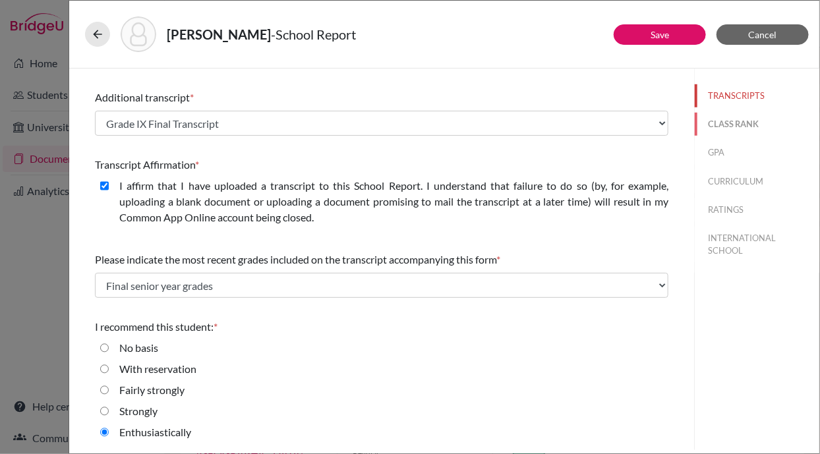
click at [710, 126] on button "CLASS RANK" at bounding box center [757, 124] width 125 height 23
select select "2"
select select "1"
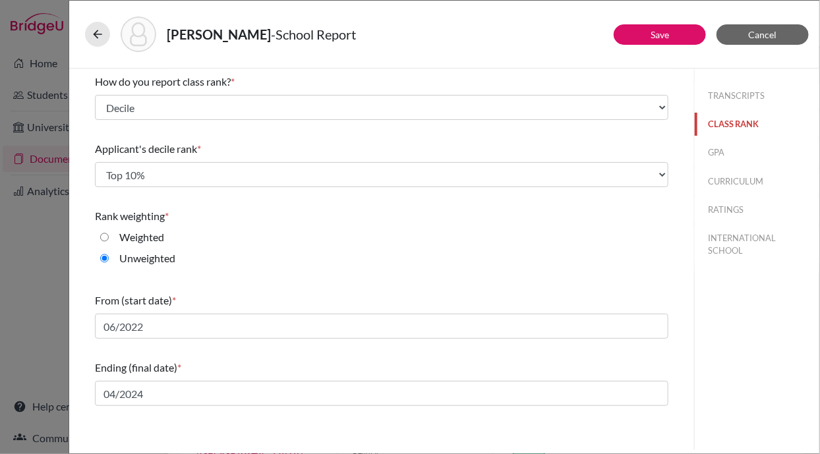
scroll to position [0, 0]
click at [725, 154] on button "GPA" at bounding box center [757, 152] width 125 height 23
type input "3.83"
type input "3.95"
select select "4"
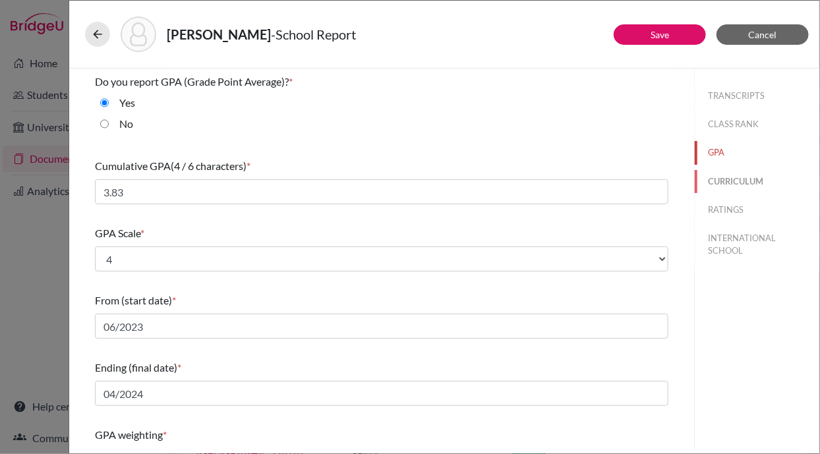
click at [708, 181] on button "CURRICULUM" at bounding box center [757, 181] width 125 height 23
select select "3"
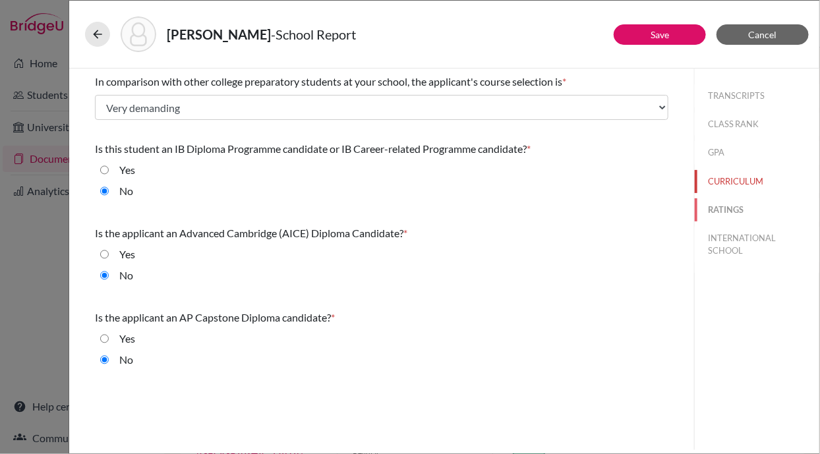
click at [711, 202] on button "RATINGS" at bounding box center [757, 209] width 125 height 23
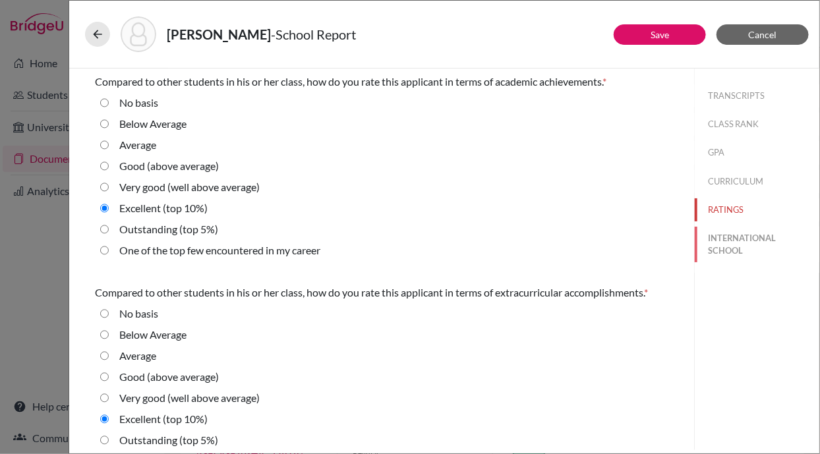
click at [721, 237] on button "INTERNATIONAL SCHOOL" at bounding box center [757, 245] width 125 height 36
radio basis "true"
select select "14"
select select "591480"
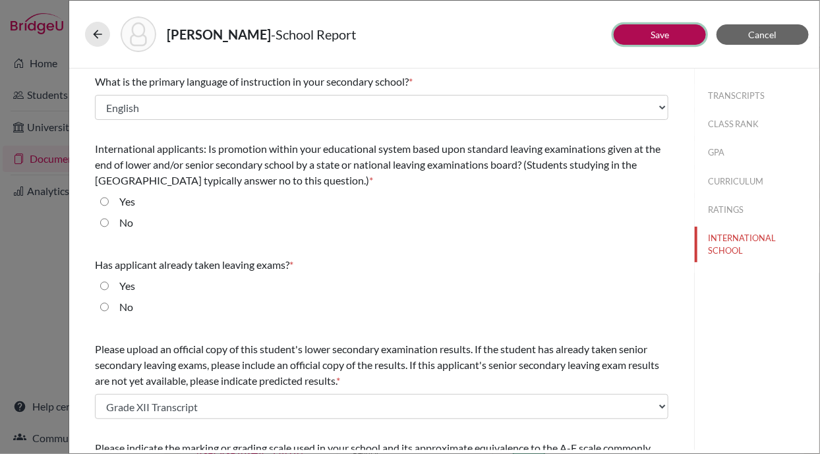
click at [666, 31] on link "Save" at bounding box center [660, 34] width 18 height 11
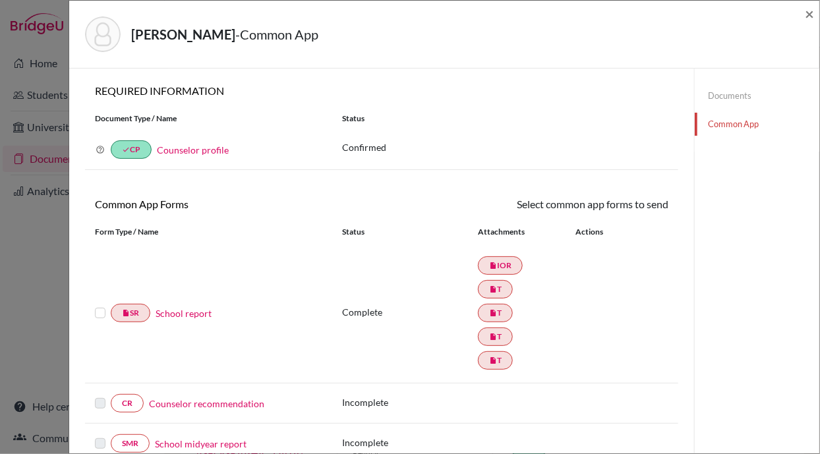
click at [102, 305] on label at bounding box center [100, 305] width 11 height 0
click at [0, 0] on input "checkbox" at bounding box center [0, 0] width 0 height 0
click at [619, 197] on link "Send" at bounding box center [641, 206] width 55 height 20
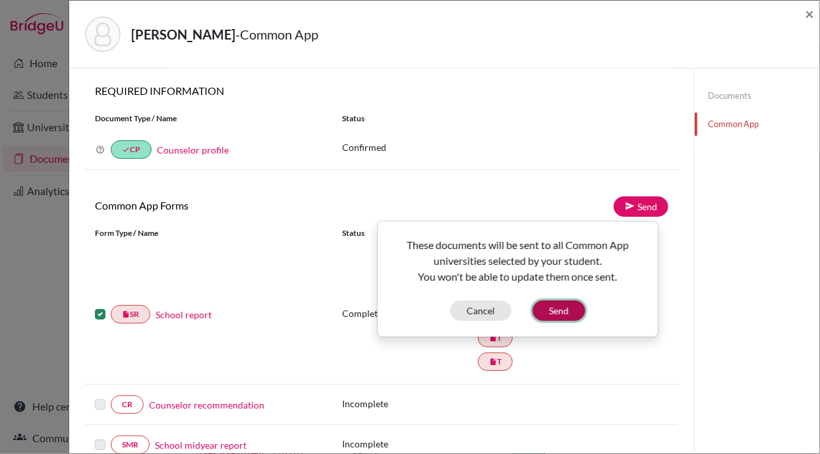
click at [558, 308] on button "Send" at bounding box center [559, 311] width 53 height 20
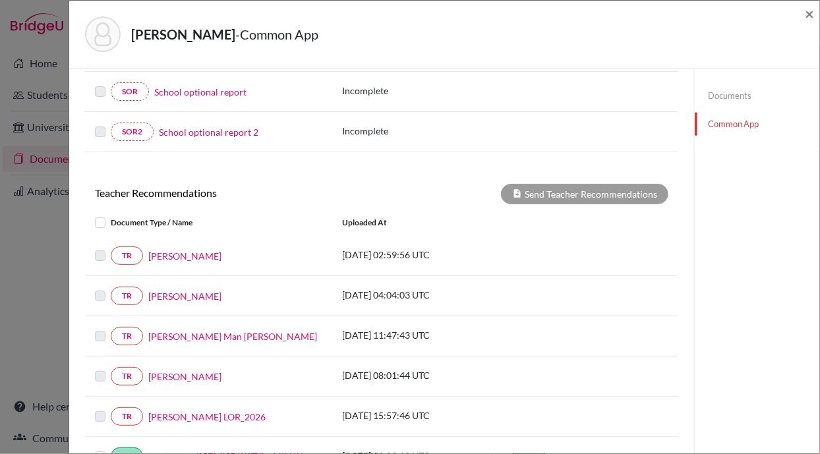
scroll to position [518, 0]
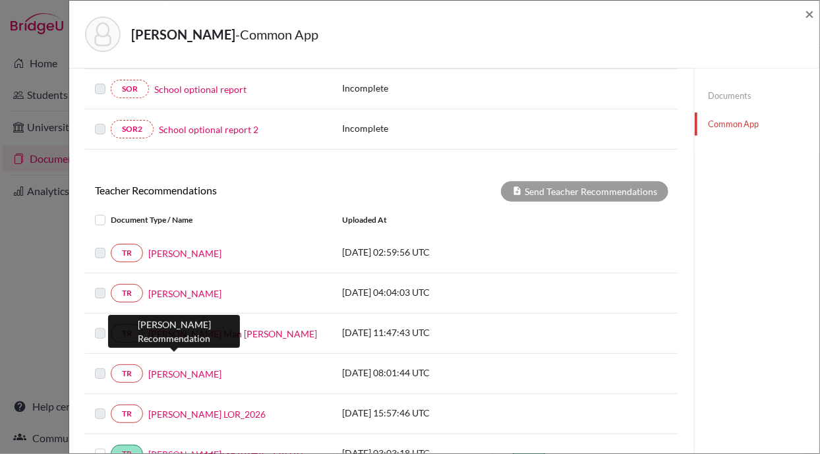
click at [171, 367] on link "[PERSON_NAME]" at bounding box center [184, 374] width 73 height 14
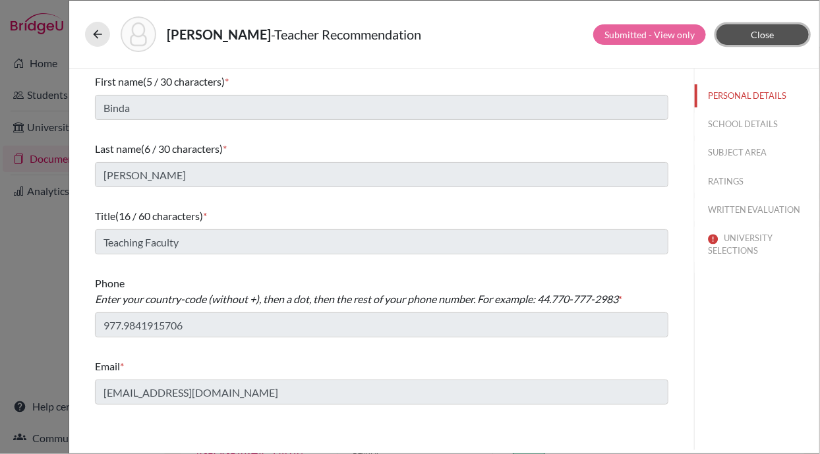
click at [763, 36] on span "Close" at bounding box center [763, 34] width 23 height 11
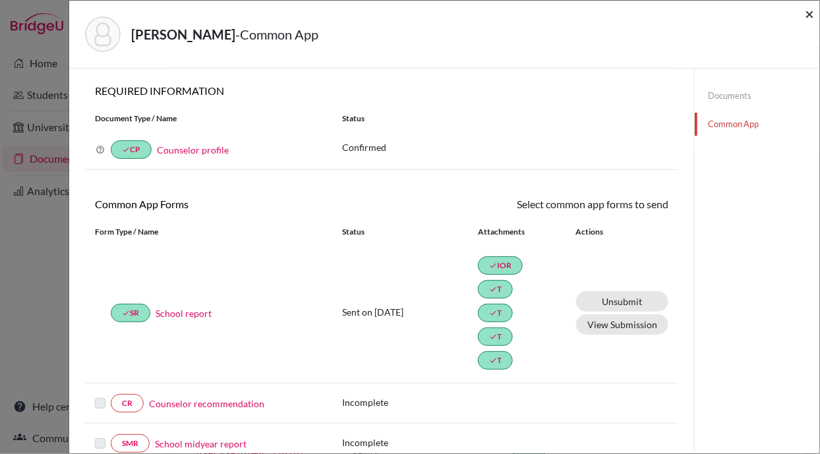
click at [812, 13] on span "×" at bounding box center [809, 13] width 9 height 19
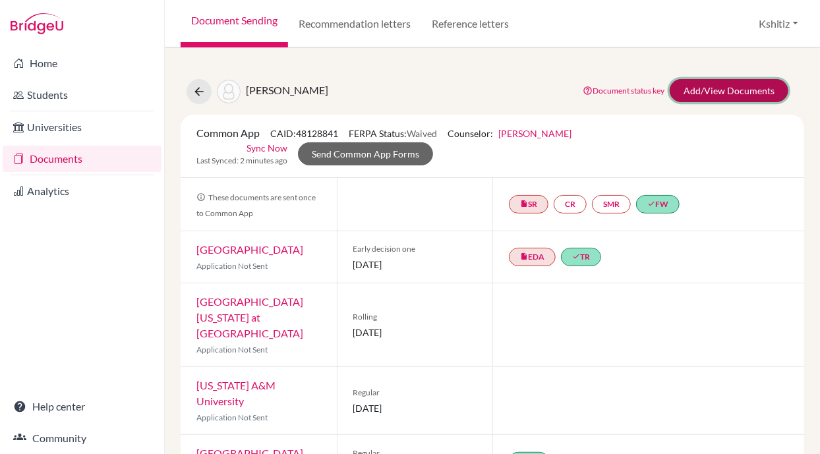
click at [694, 86] on link "Add/View Documents" at bounding box center [729, 90] width 119 height 23
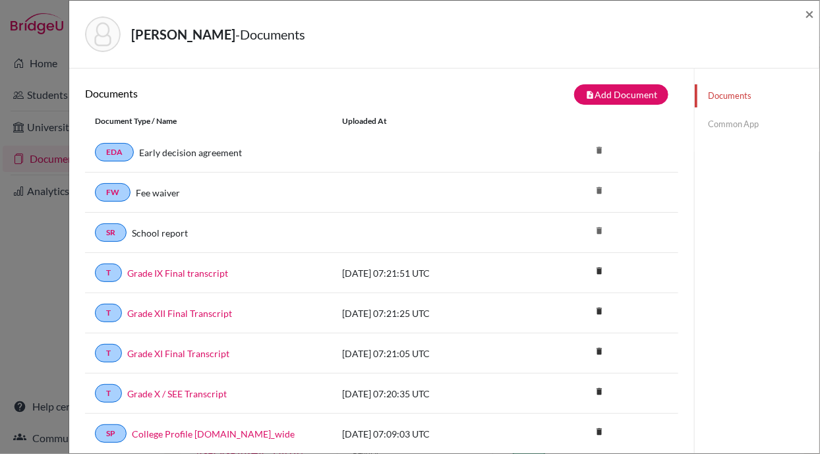
click at [730, 117] on link "Common App" at bounding box center [757, 124] width 125 height 23
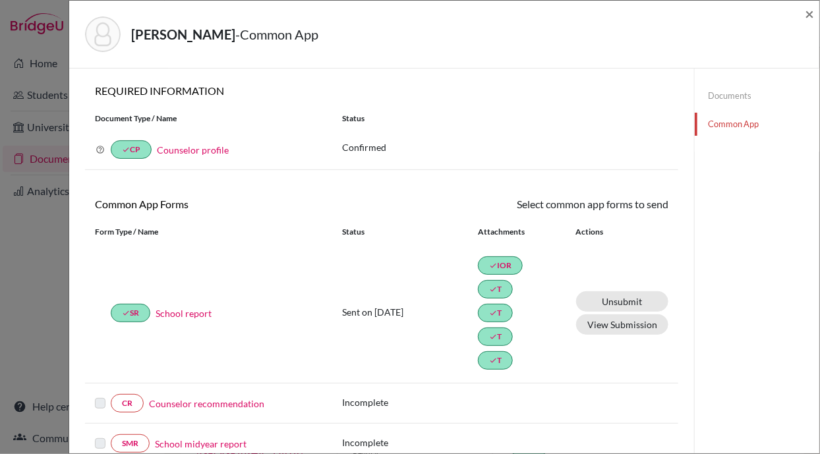
click at [220, 397] on link "Counselor recommendation" at bounding box center [206, 404] width 115 height 14
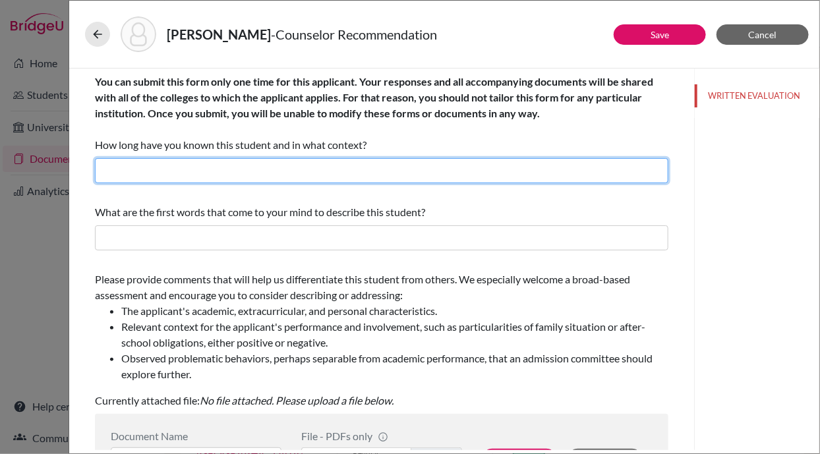
click at [183, 166] on input "text" at bounding box center [382, 170] width 574 height 25
type input "For 2 years as a Academic Counselor"
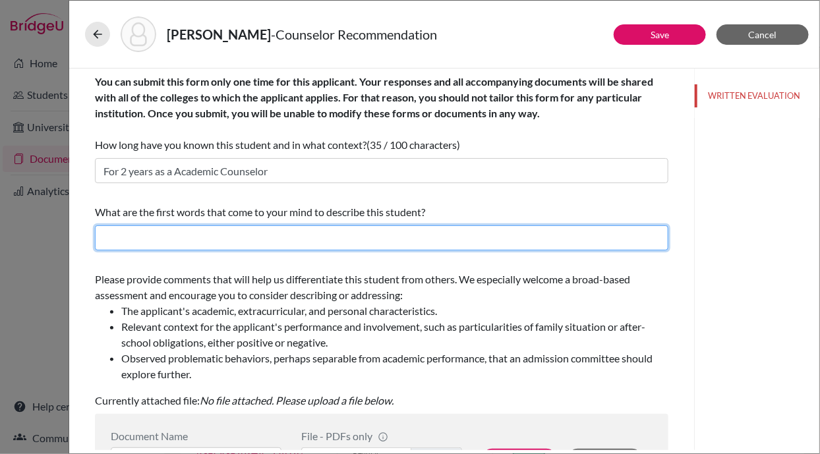
click at [165, 229] on input "text" at bounding box center [382, 238] width 574 height 25
type input "Calm, Persistent, Dedicated and Analytical"
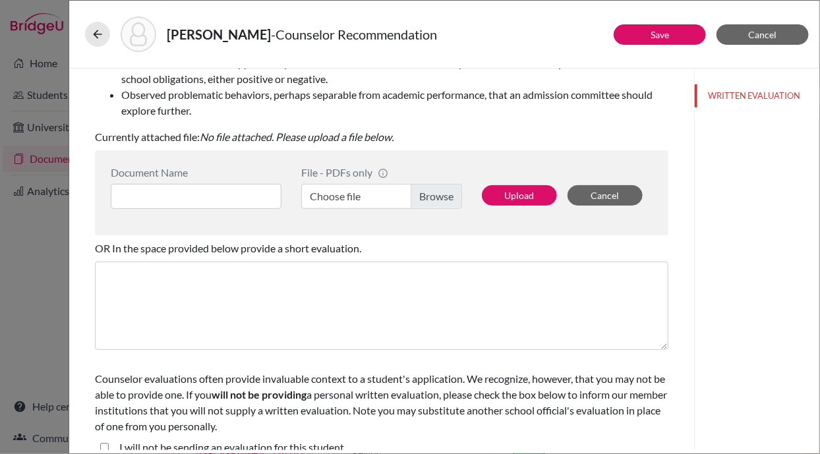
scroll to position [278, 0]
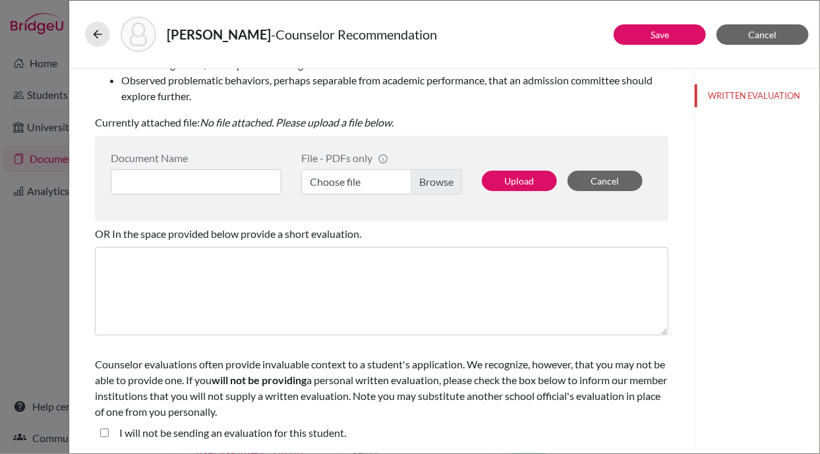
click at [379, 176] on label "Choose file" at bounding box center [381, 181] width 161 height 25
click at [379, 176] on input "Choose file" at bounding box center [381, 181] width 161 height 25
click at [226, 181] on input at bounding box center [196, 181] width 171 height 25
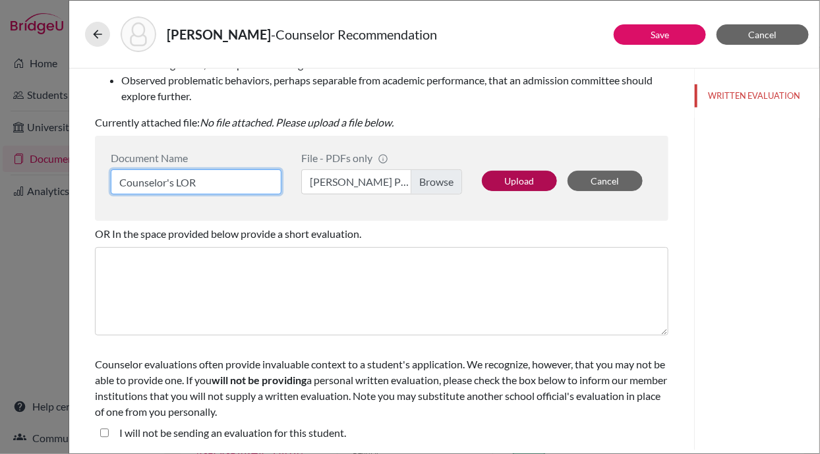
type input "Counselor's LOR"
click at [498, 182] on button "Upload" at bounding box center [519, 181] width 75 height 20
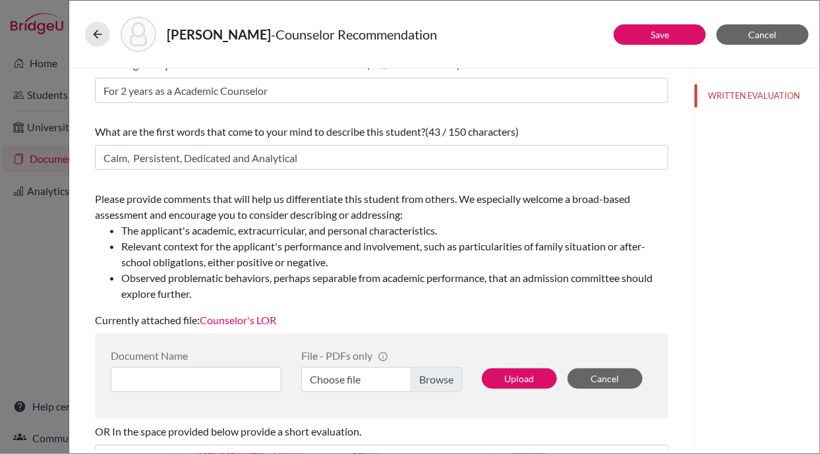
scroll to position [79, 0]
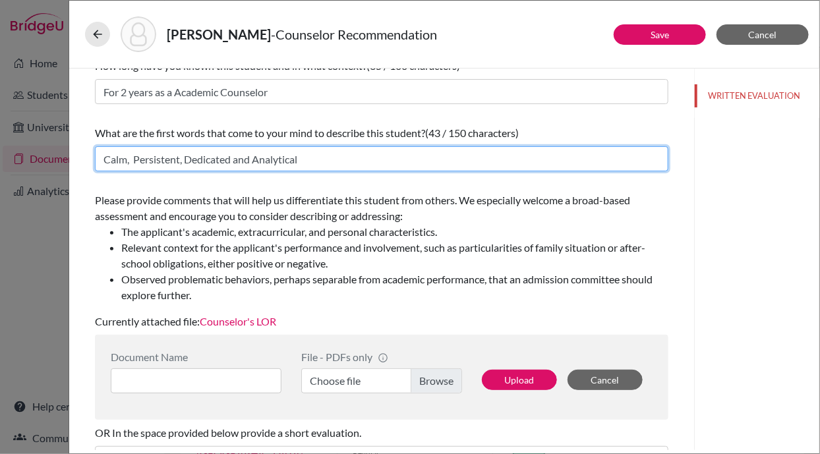
click at [317, 154] on input "Calm, Persistent, Dedicated and Analytical" at bounding box center [382, 158] width 574 height 25
paste input "Calm, Persistent, Dedicated and Analytical"
type input "Calm, Persistent, Dedicated and AnalyticalCalm, Persistent, Dedicated and Analy…"
paste input "curious, inventive, and resilient learner"
type input "curious, inventive, and resilient learner"
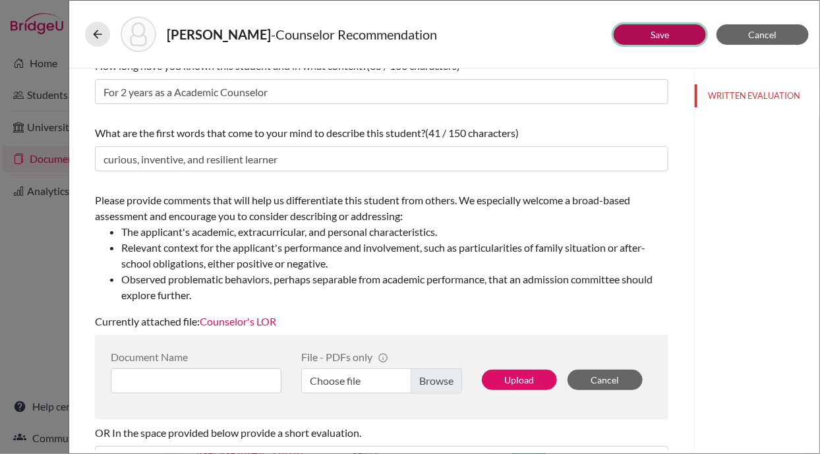
click at [664, 34] on link "Save" at bounding box center [660, 34] width 18 height 11
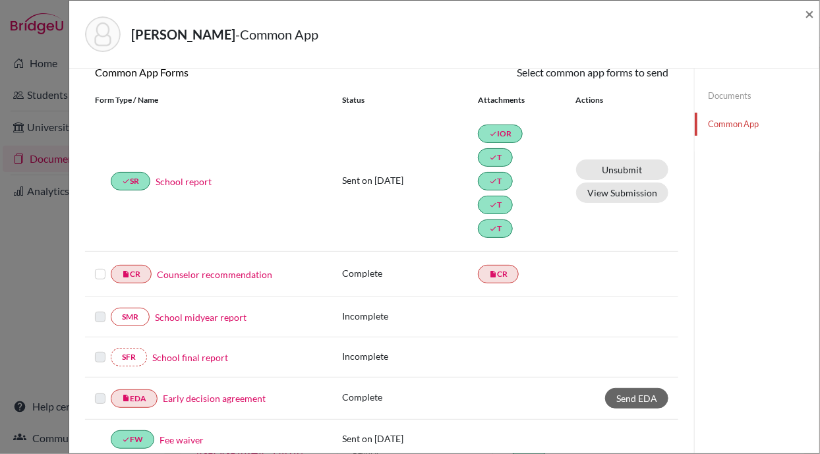
scroll to position [135, 0]
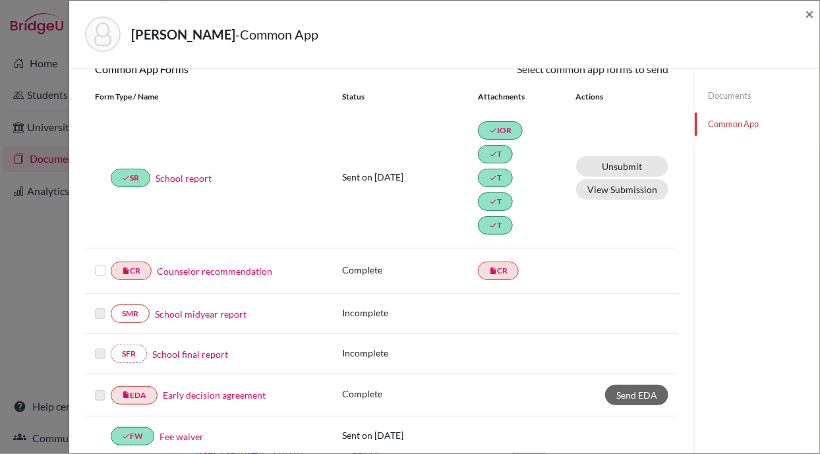
click at [101, 263] on label at bounding box center [100, 263] width 11 height 0
click at [0, 0] on input "checkbox" at bounding box center [0, 0] width 0 height 0
click at [625, 72] on icon at bounding box center [630, 70] width 10 height 10
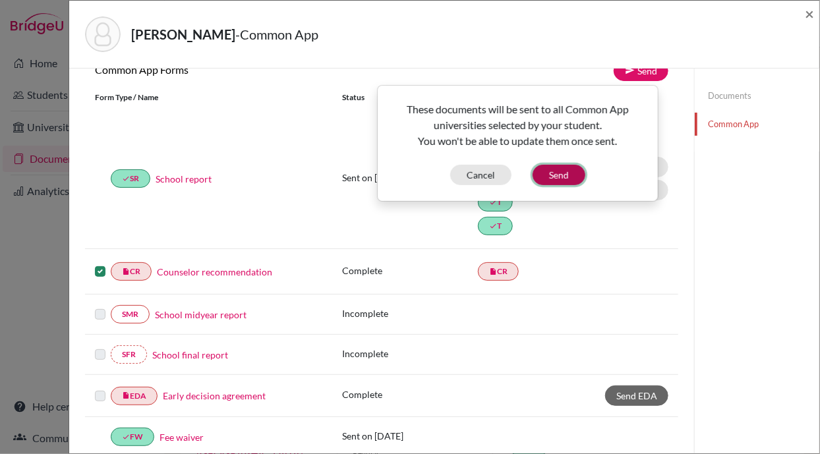
click at [555, 172] on button "Send" at bounding box center [559, 175] width 53 height 20
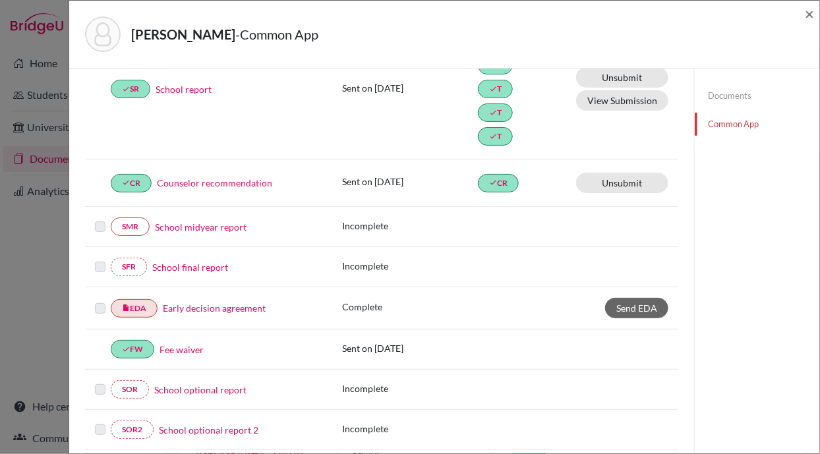
scroll to position [0, 0]
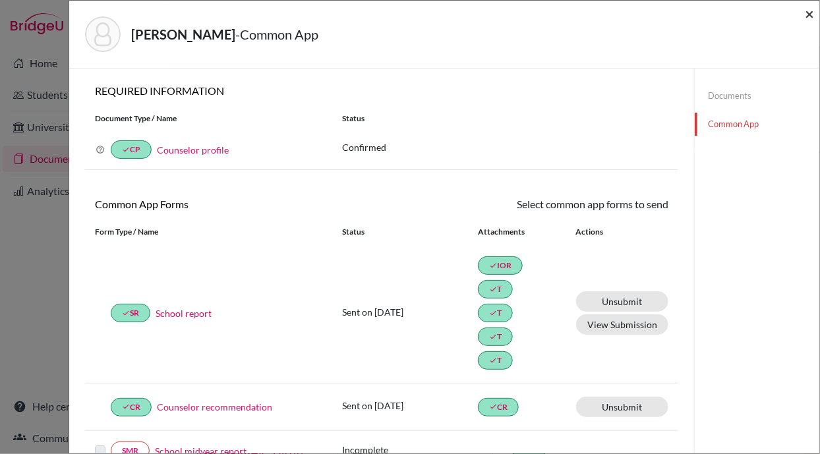
click at [809, 10] on span "×" at bounding box center [809, 13] width 9 height 19
